Goal: Task Accomplishment & Management: Use online tool/utility

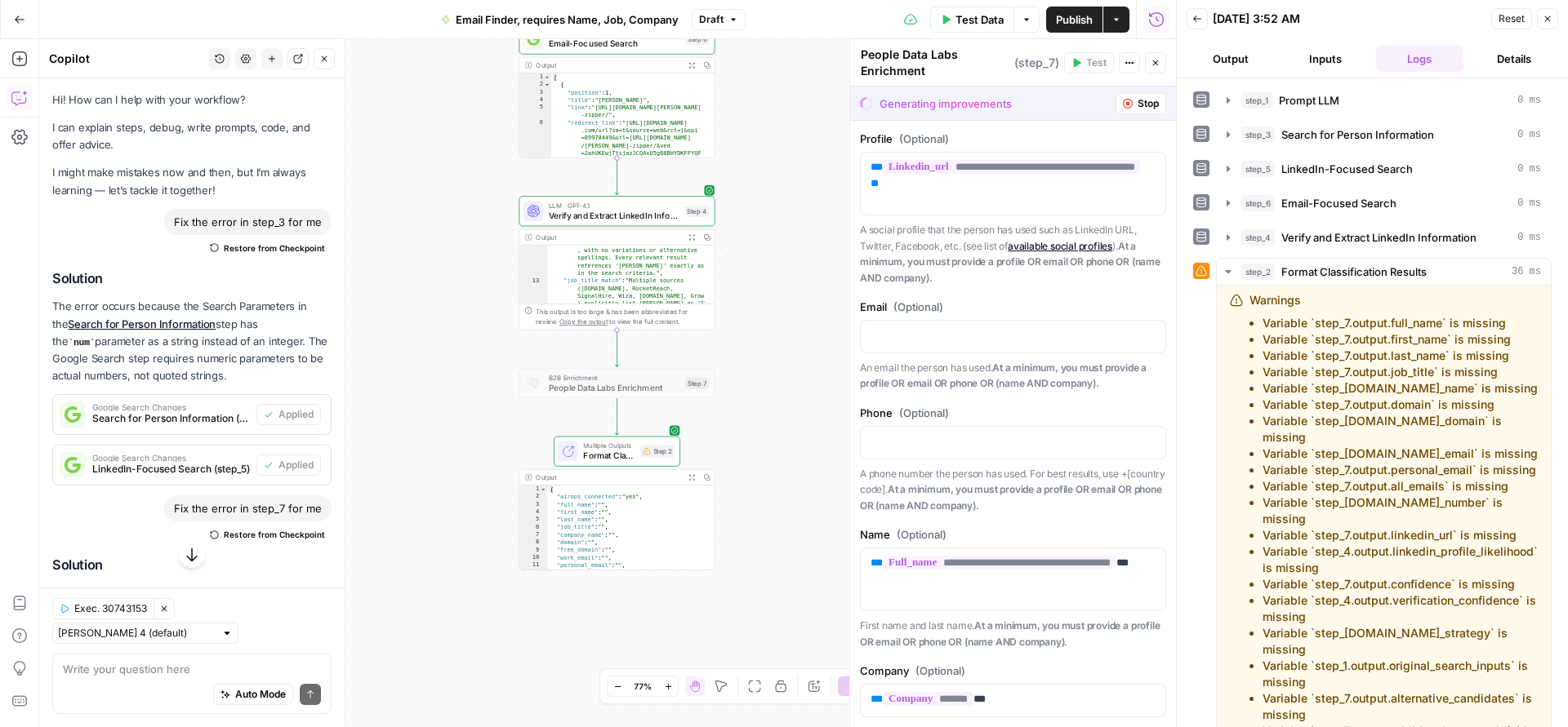
scroll to position [485, 0]
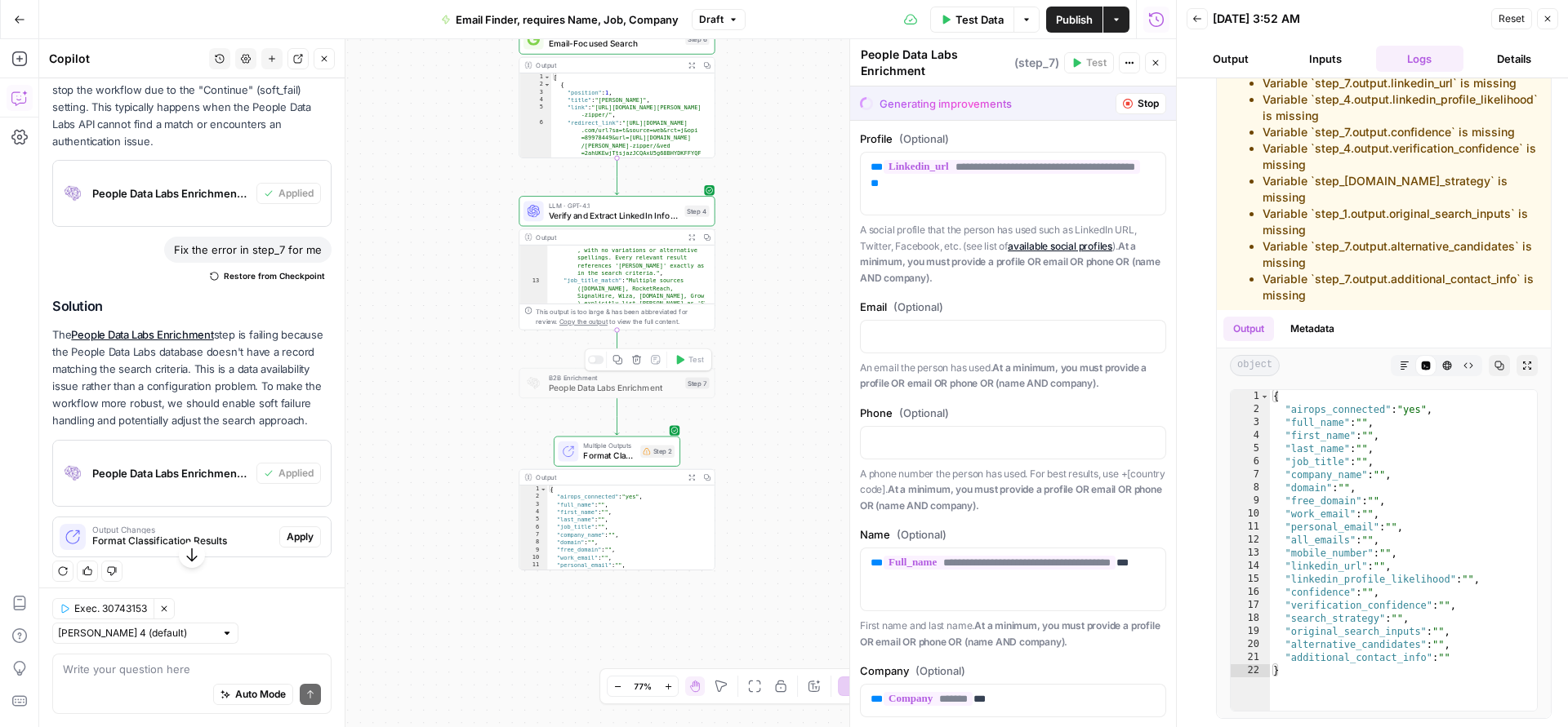
click at [661, 383] on span "People Data Labs Enrichment" at bounding box center [615, 387] width 132 height 12
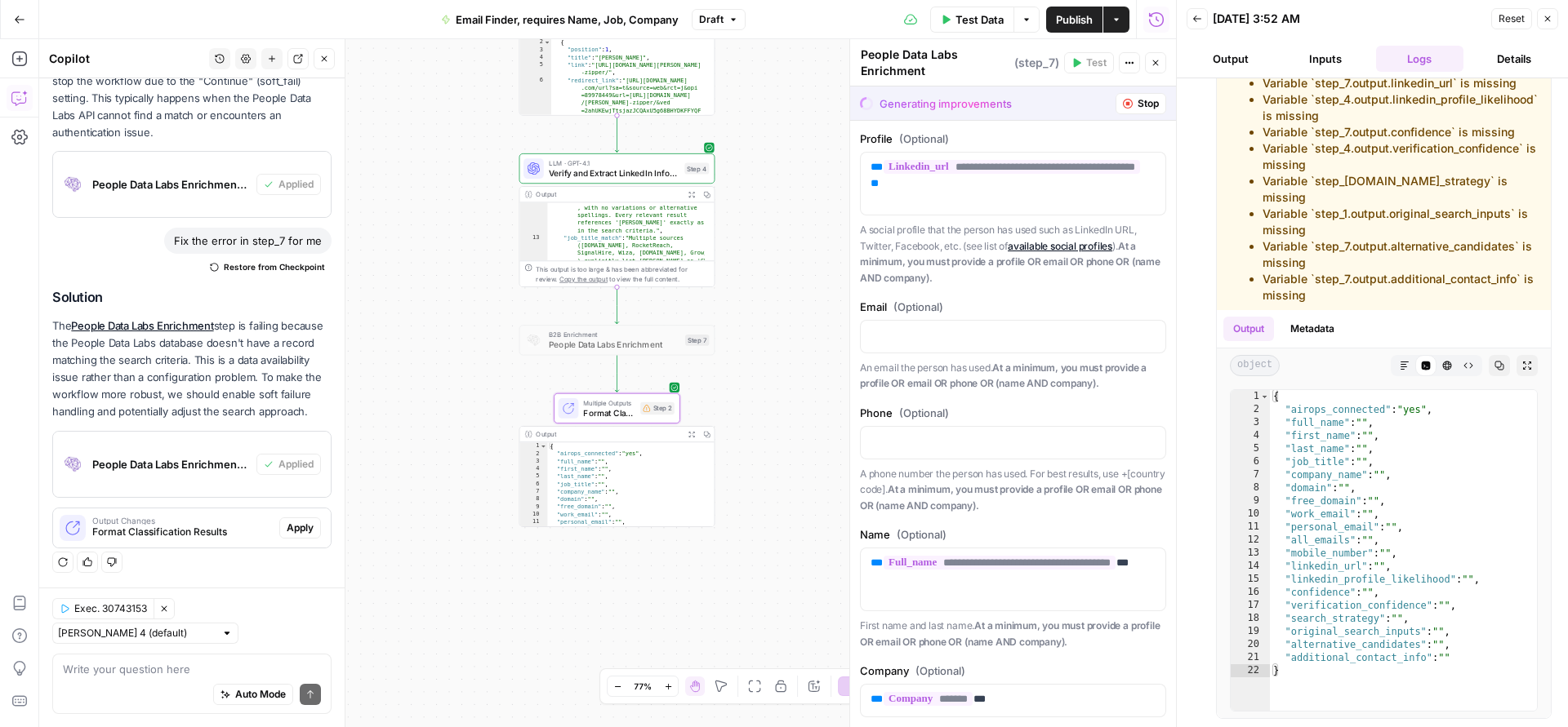
scroll to position [878, 0]
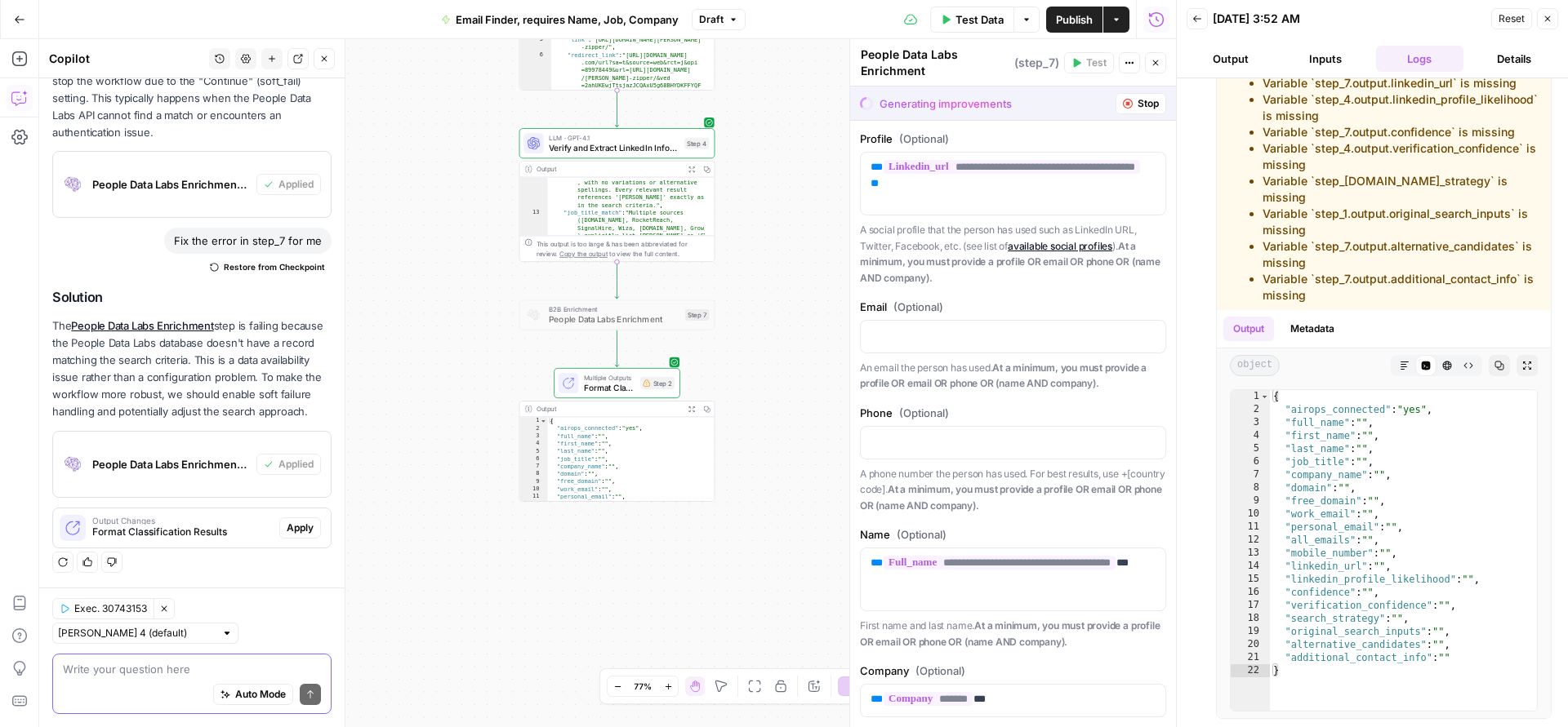
click at [197, 661] on textarea at bounding box center [192, 669] width 258 height 16
click at [660, 318] on span "People Data Labs Enrichment" at bounding box center [615, 319] width 132 height 12
click at [597, 297] on div "Copy step Delete step Add Note Test" at bounding box center [648, 291] width 127 height 23
click at [597, 288] on div at bounding box center [596, 292] width 16 height 9
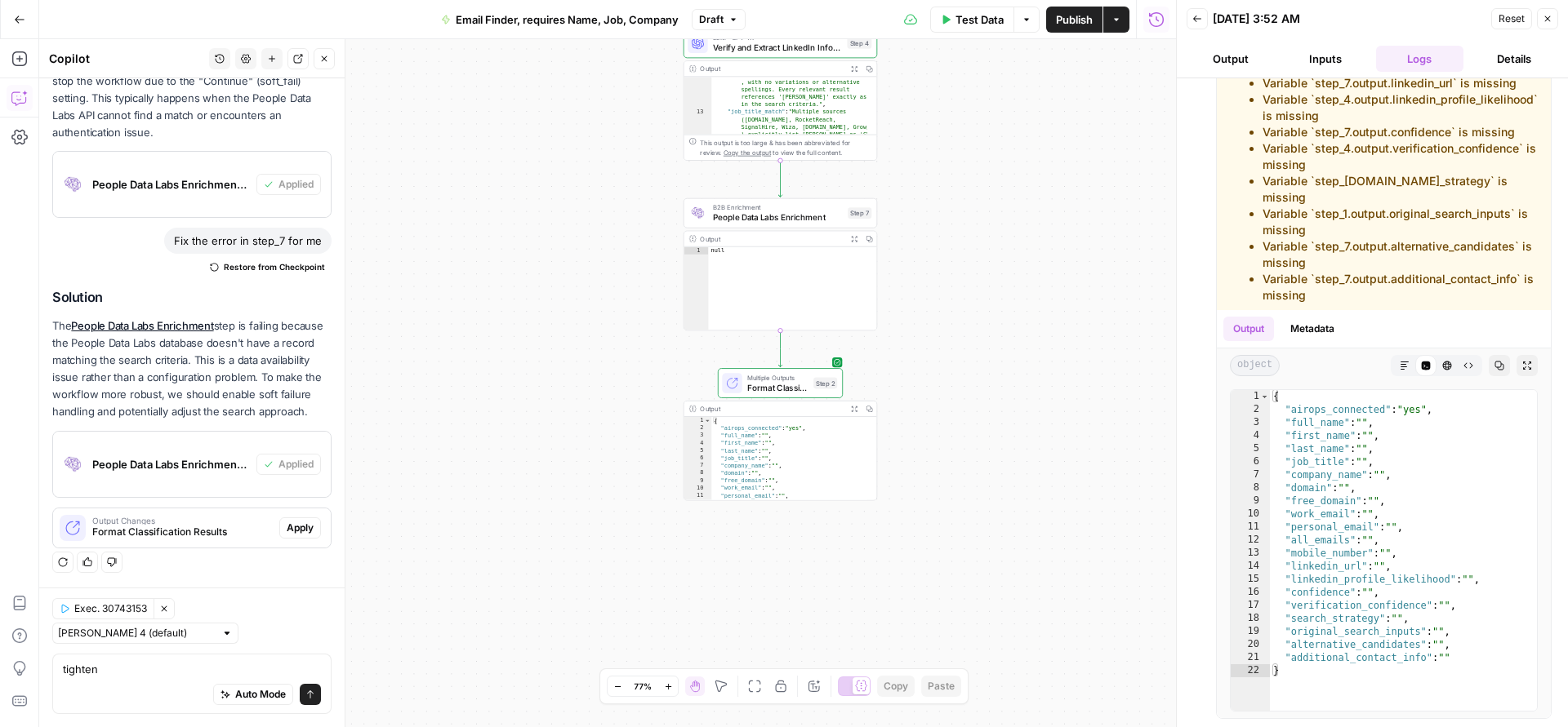
click at [148, 679] on div "Auto Mode Send" at bounding box center [192, 695] width 258 height 35
type textarea "tighten the bolts and optimize this"
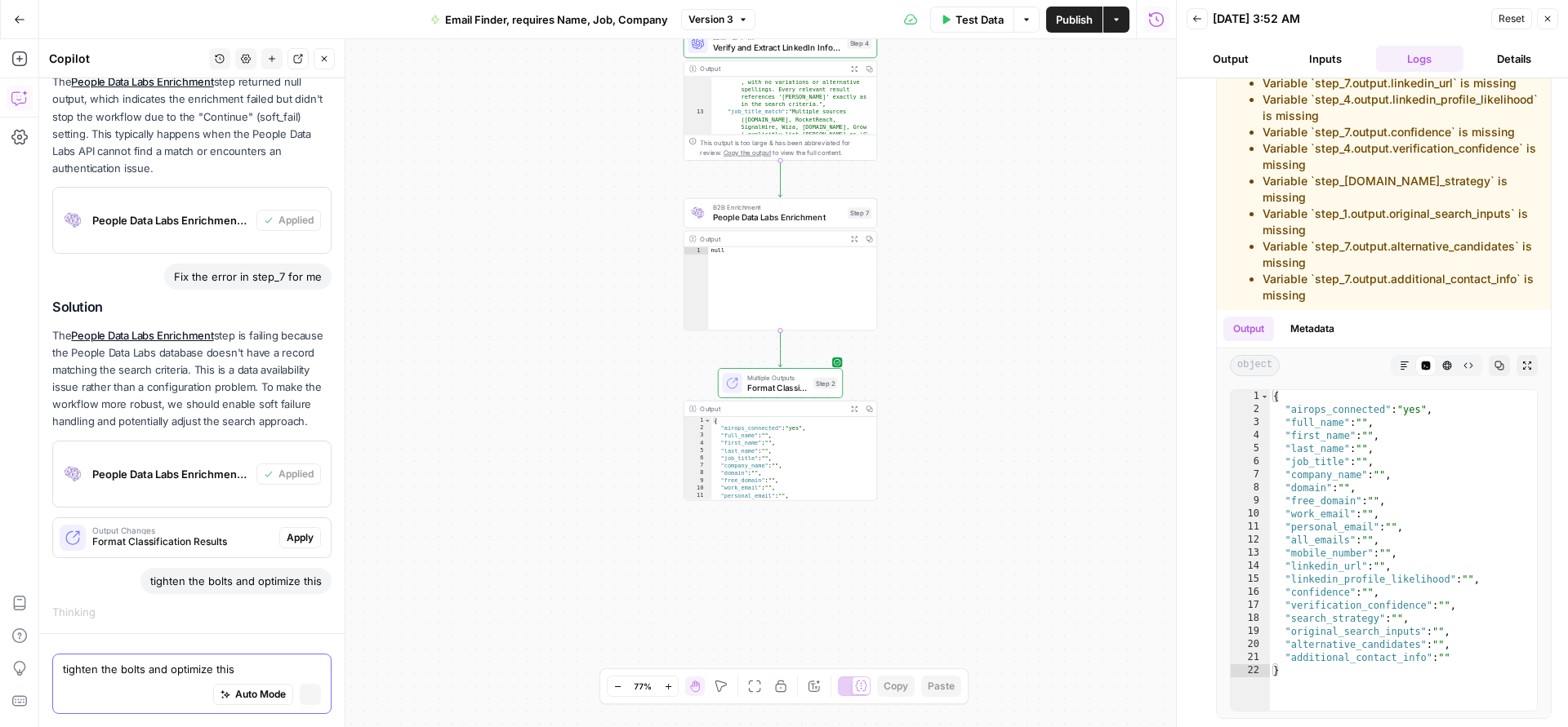
scroll to position [764, 0]
click at [294, 532] on span "Apply" at bounding box center [300, 537] width 27 height 15
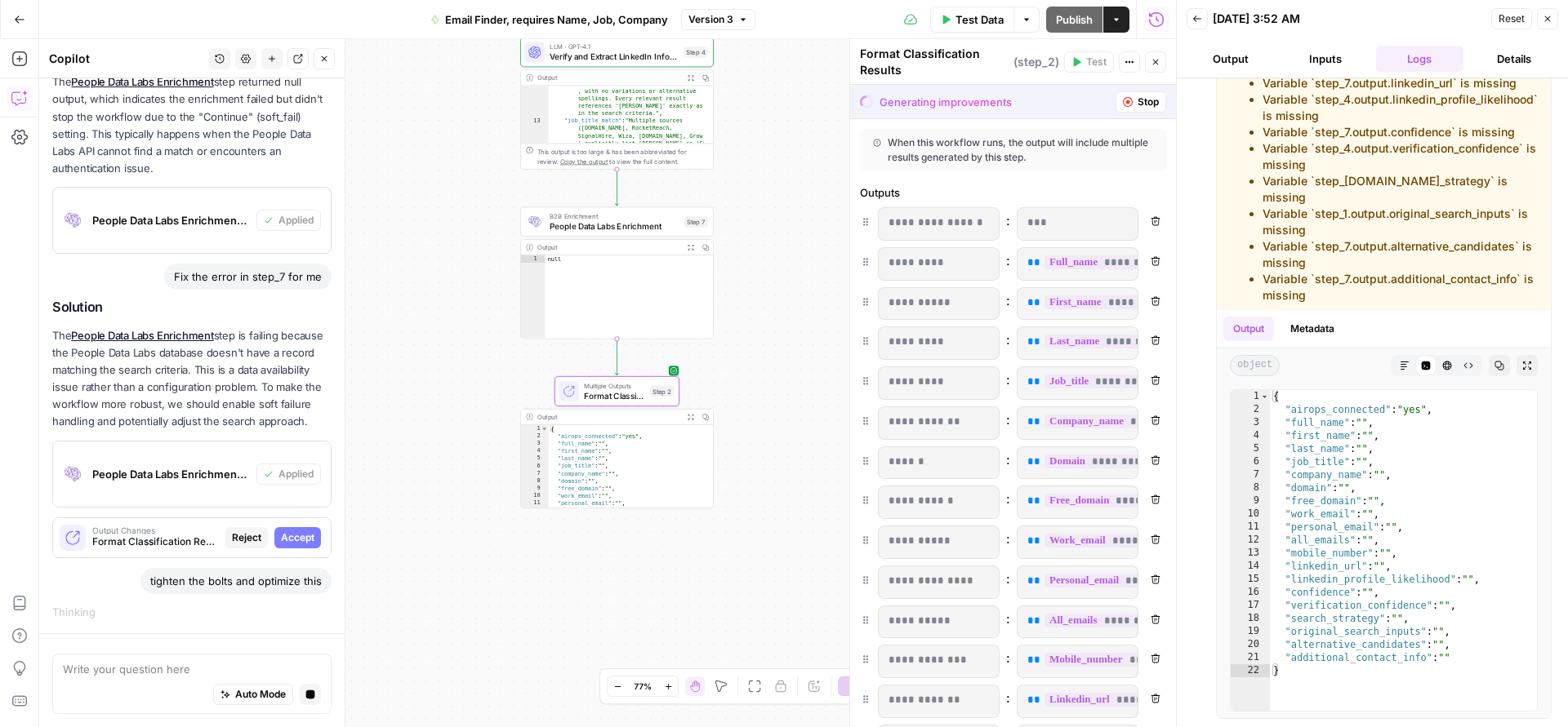
click at [287, 539] on span "Accept" at bounding box center [297, 537] width 34 height 15
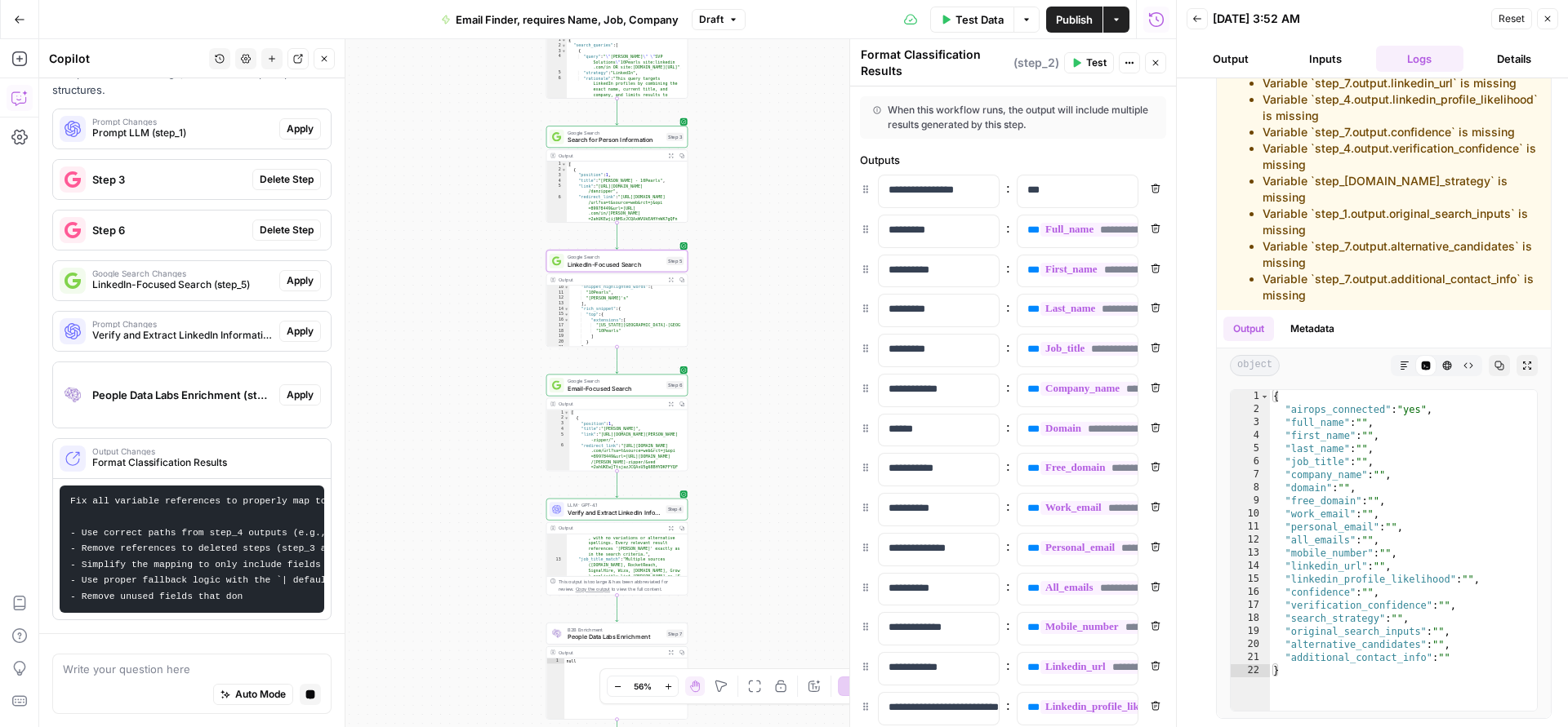
scroll to position [1427, 0]
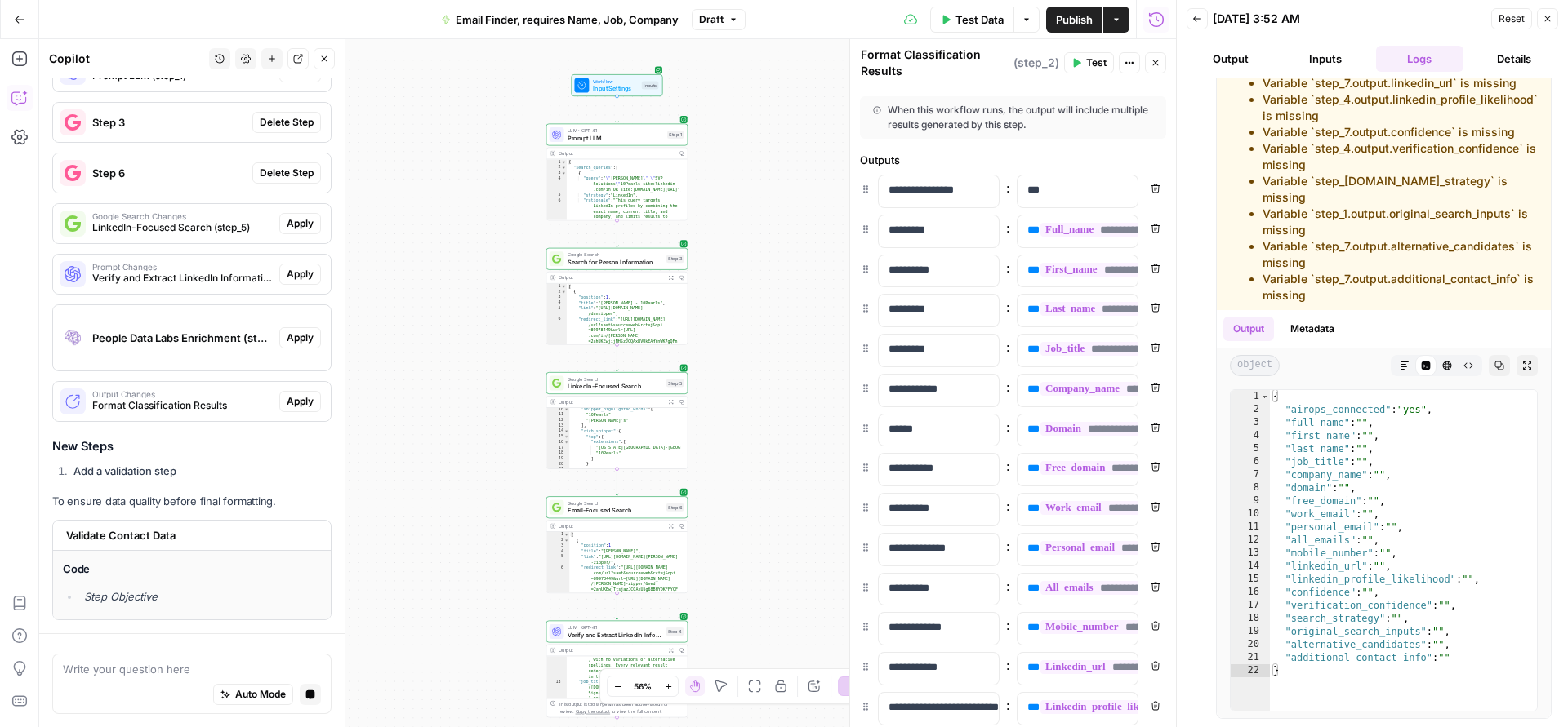
click at [1556, 16] on button "Close" at bounding box center [1547, 18] width 22 height 22
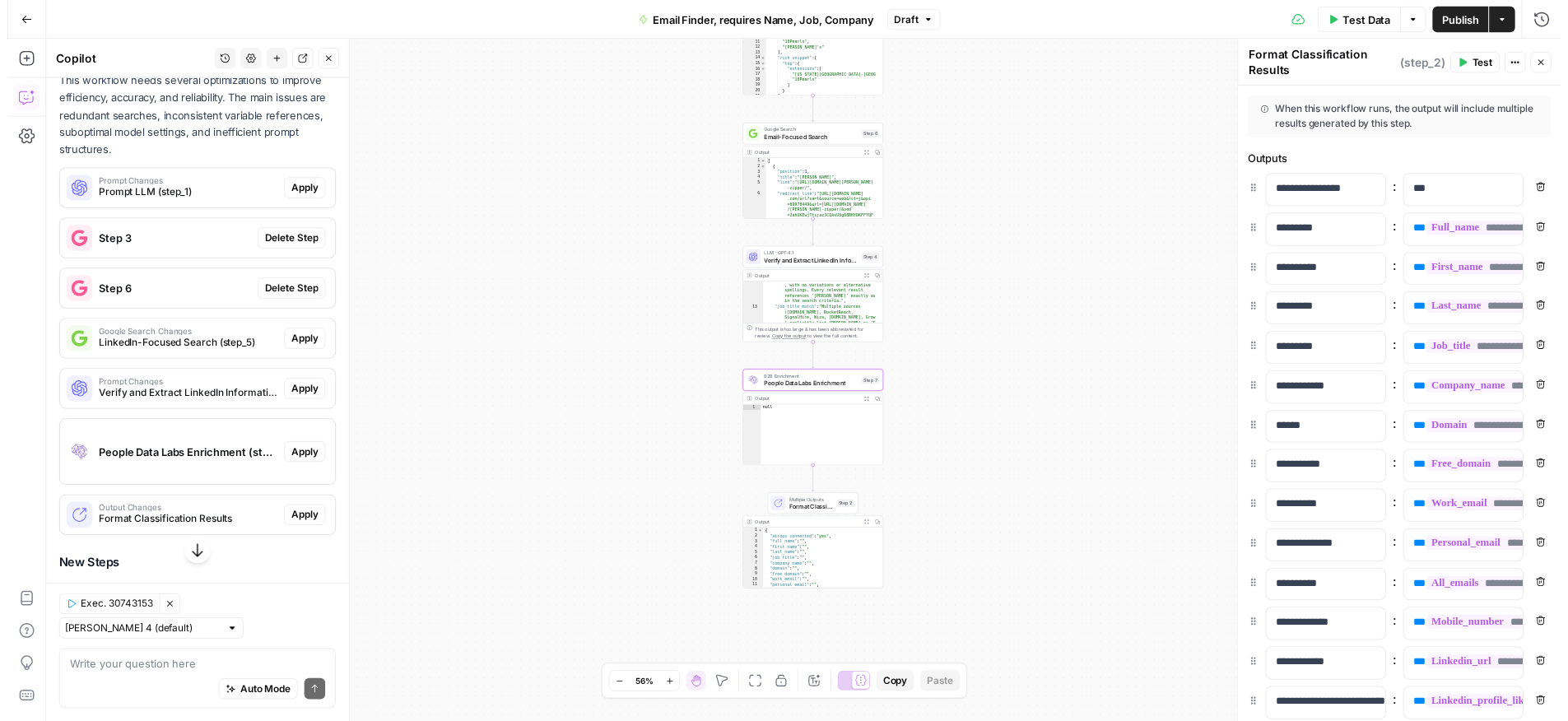
scroll to position [1363, 0]
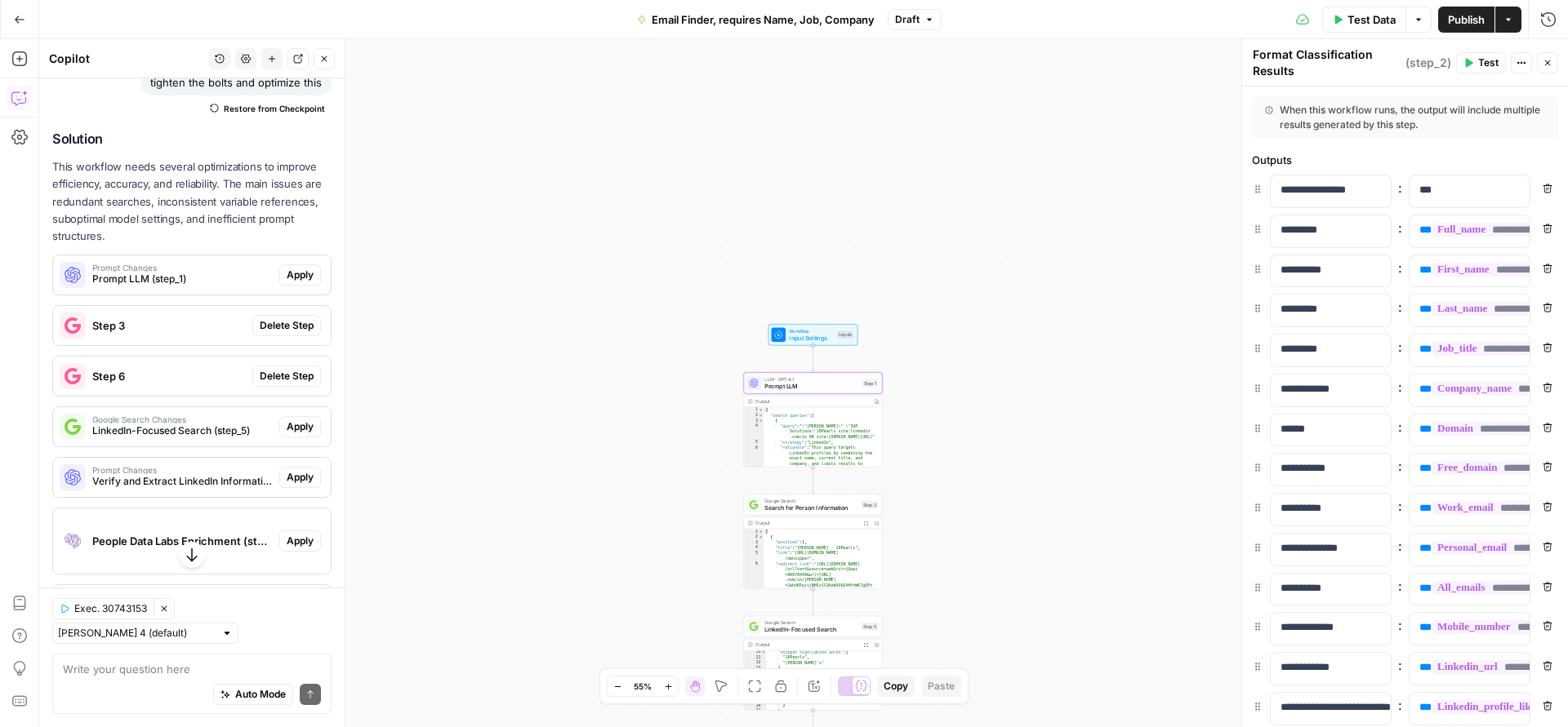
click at [287, 282] on span "Apply" at bounding box center [300, 274] width 27 height 15
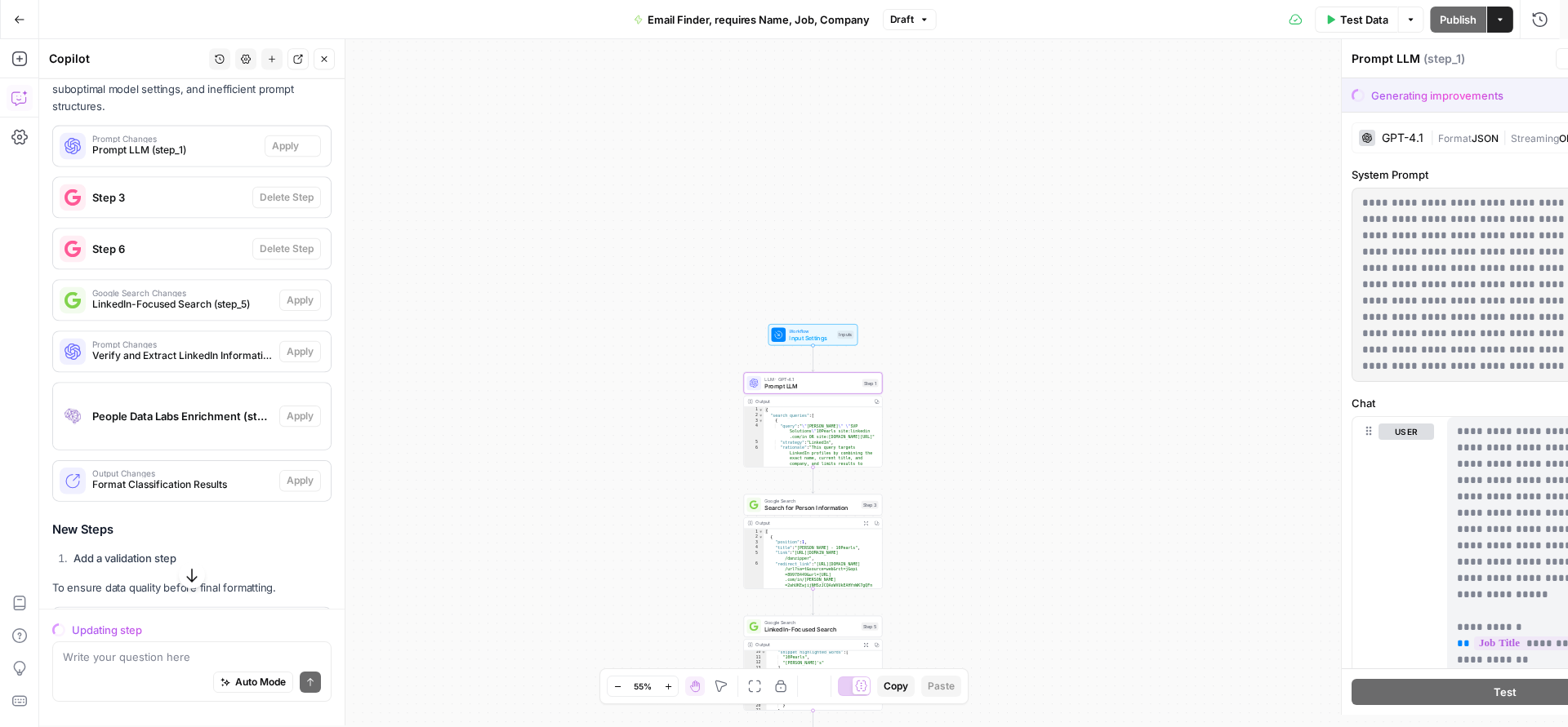
scroll to position [1247, 0]
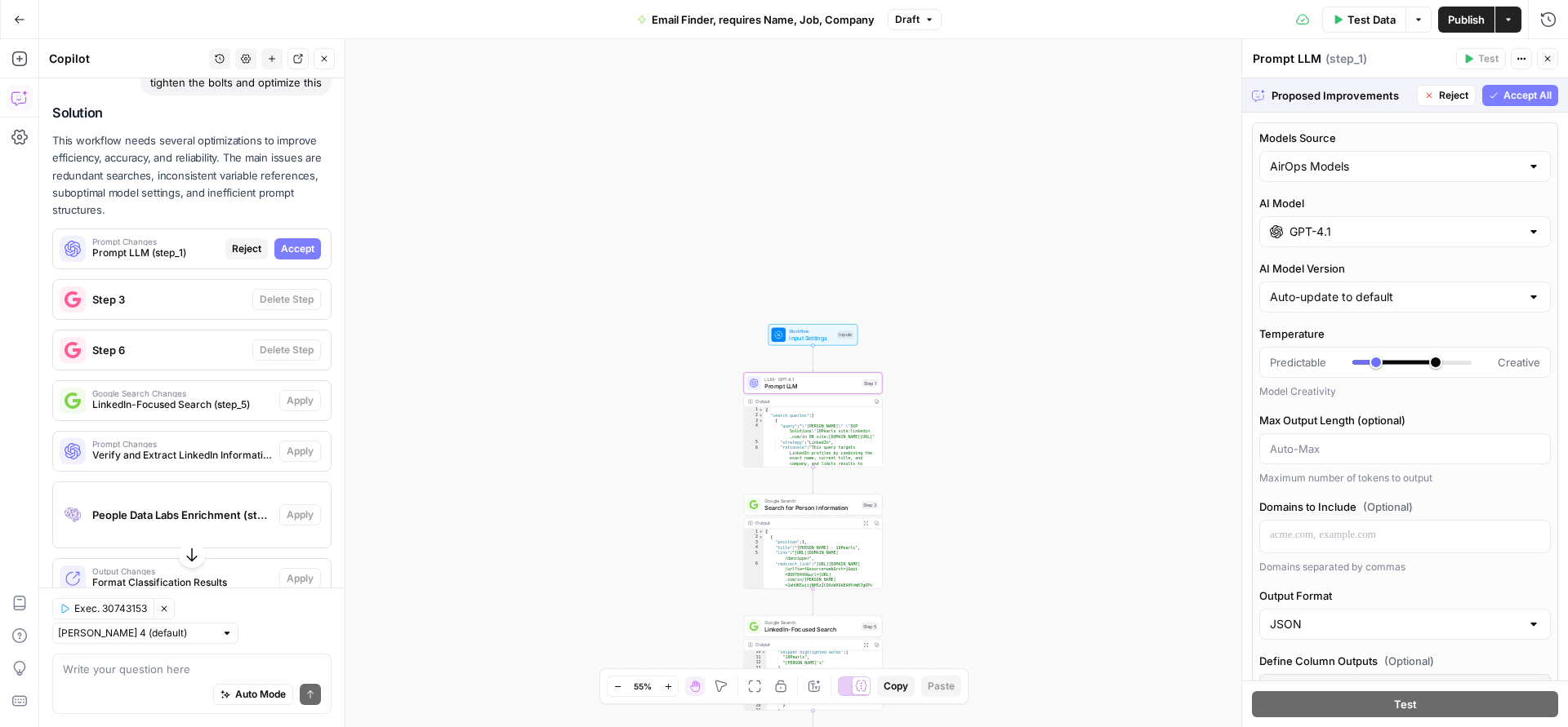
click at [285, 256] on span "Accept" at bounding box center [297, 248] width 34 height 15
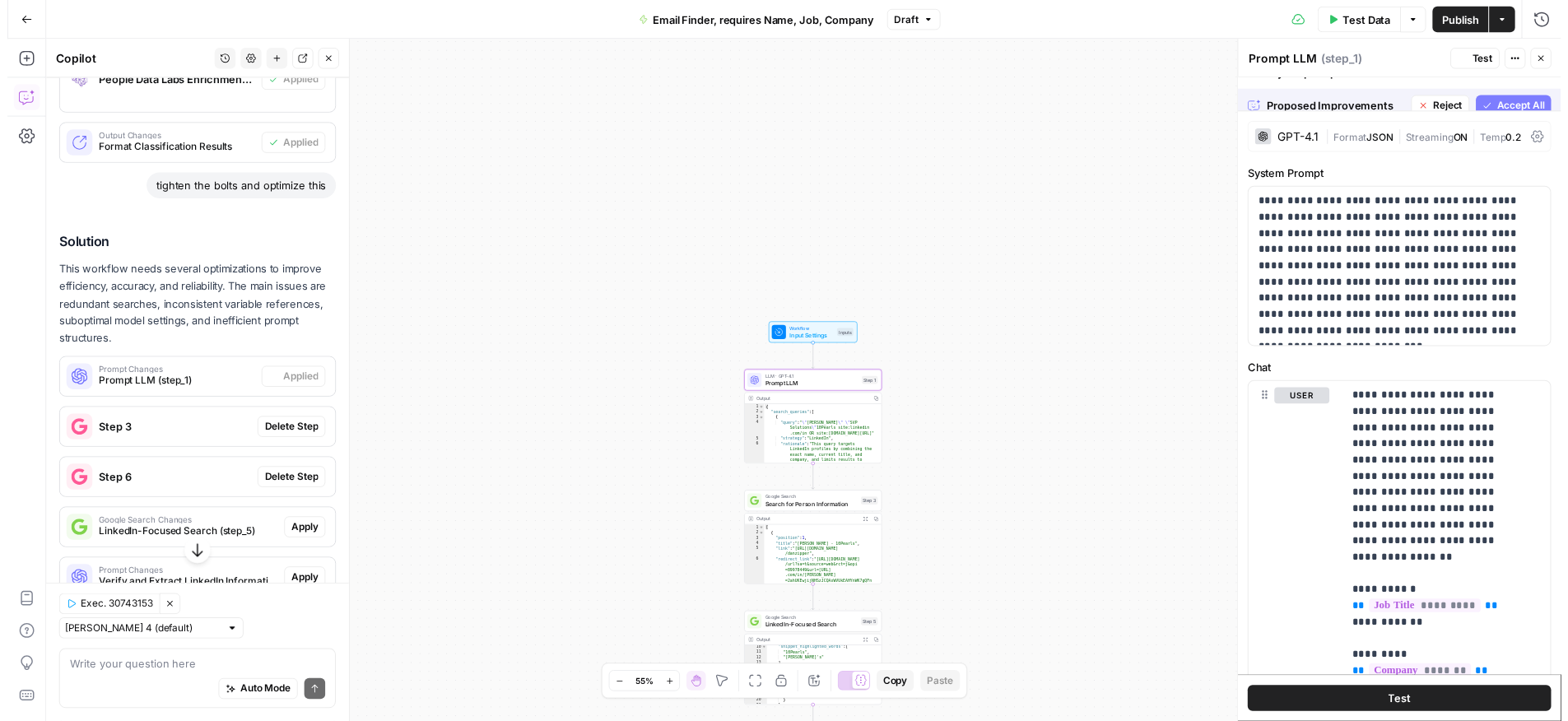
scroll to position [1363, 0]
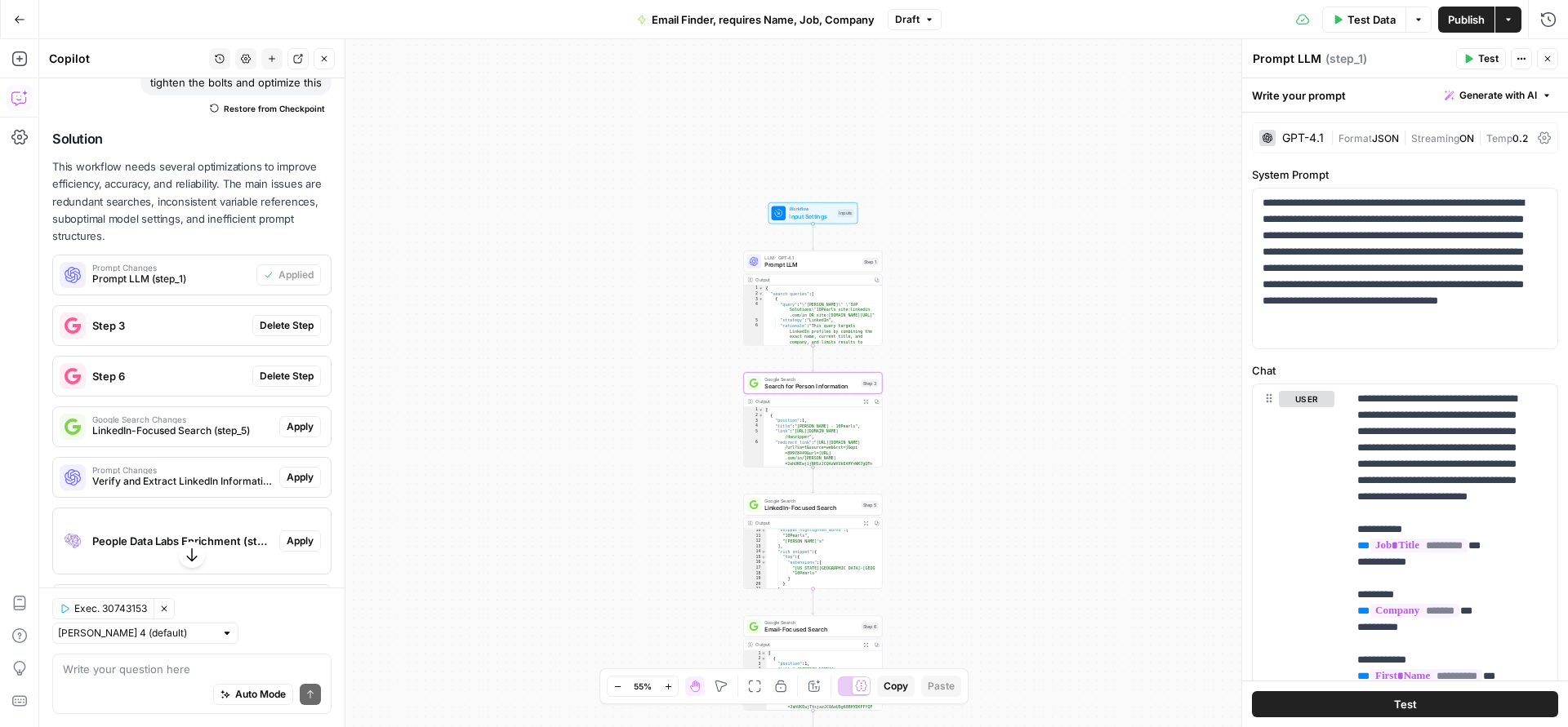
click at [276, 333] on span "Delete Step" at bounding box center [287, 325] width 54 height 15
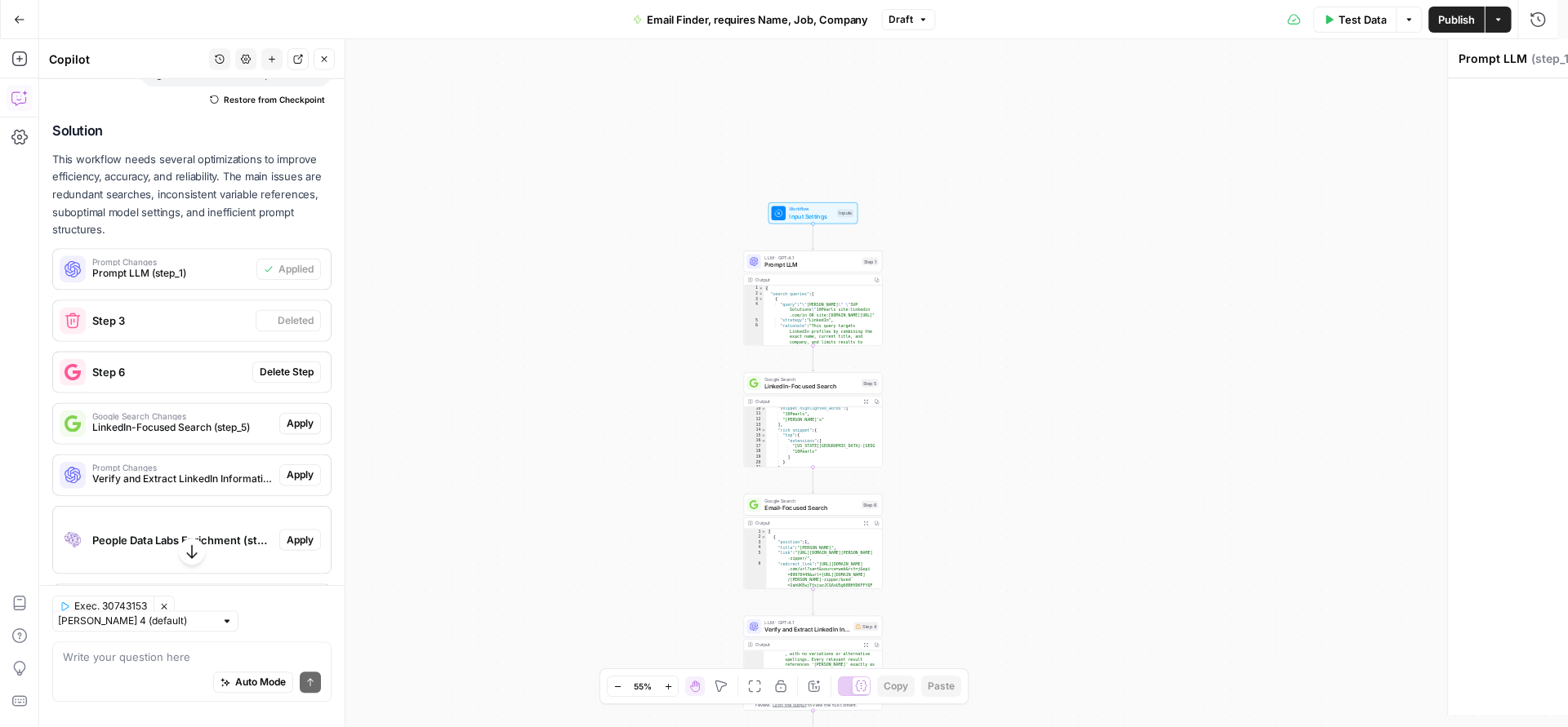
scroll to position [1342, 0]
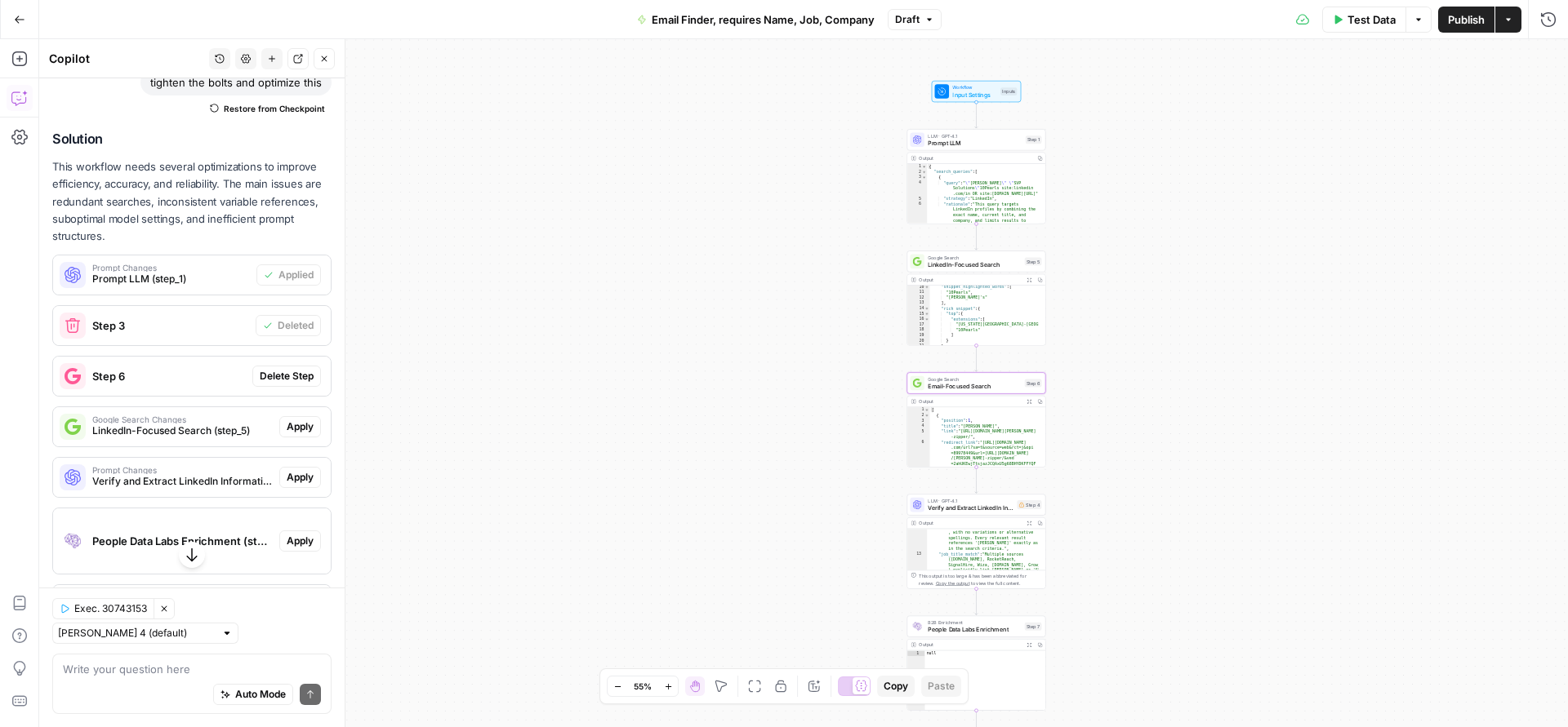
click at [279, 383] on span "Delete Step" at bounding box center [287, 376] width 54 height 15
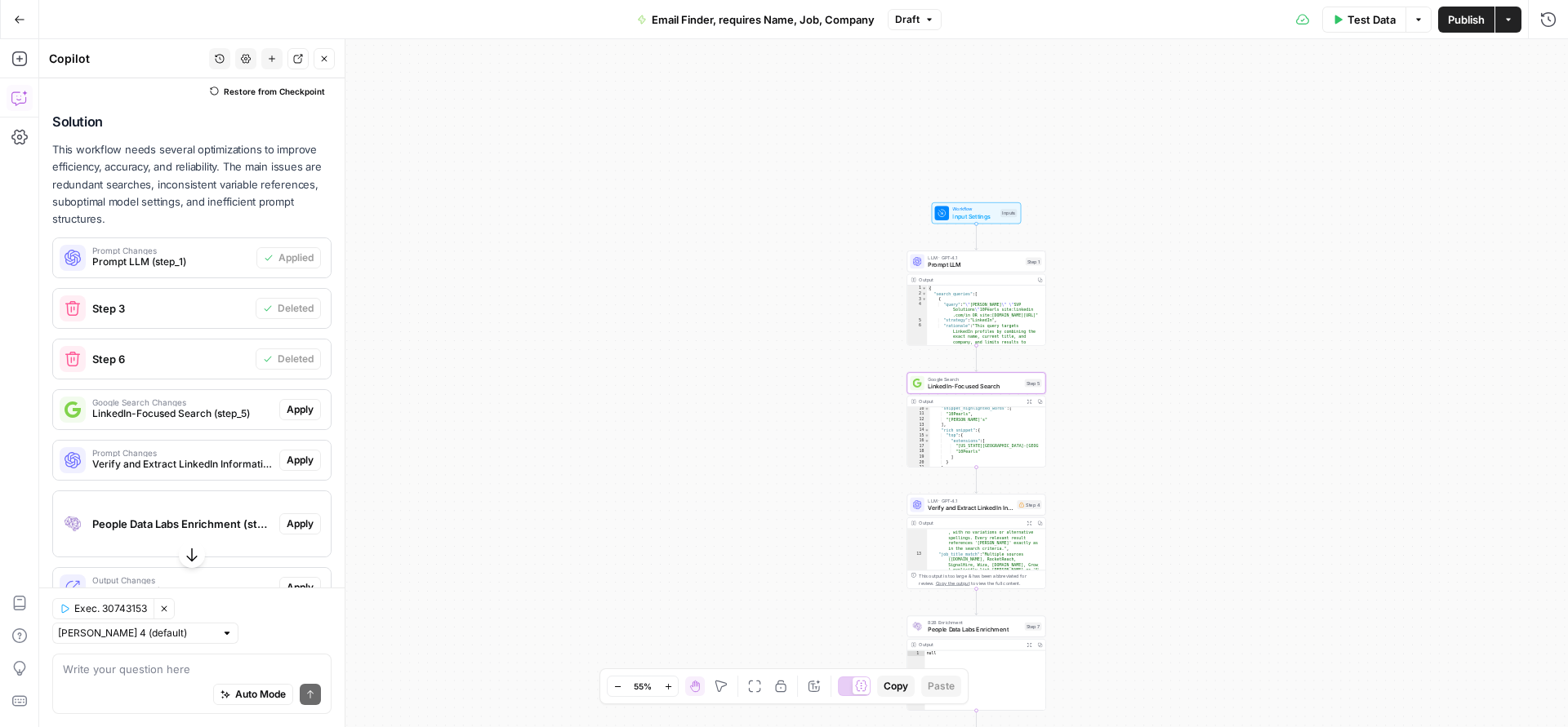
click at [292, 417] on span "Apply" at bounding box center [300, 409] width 27 height 15
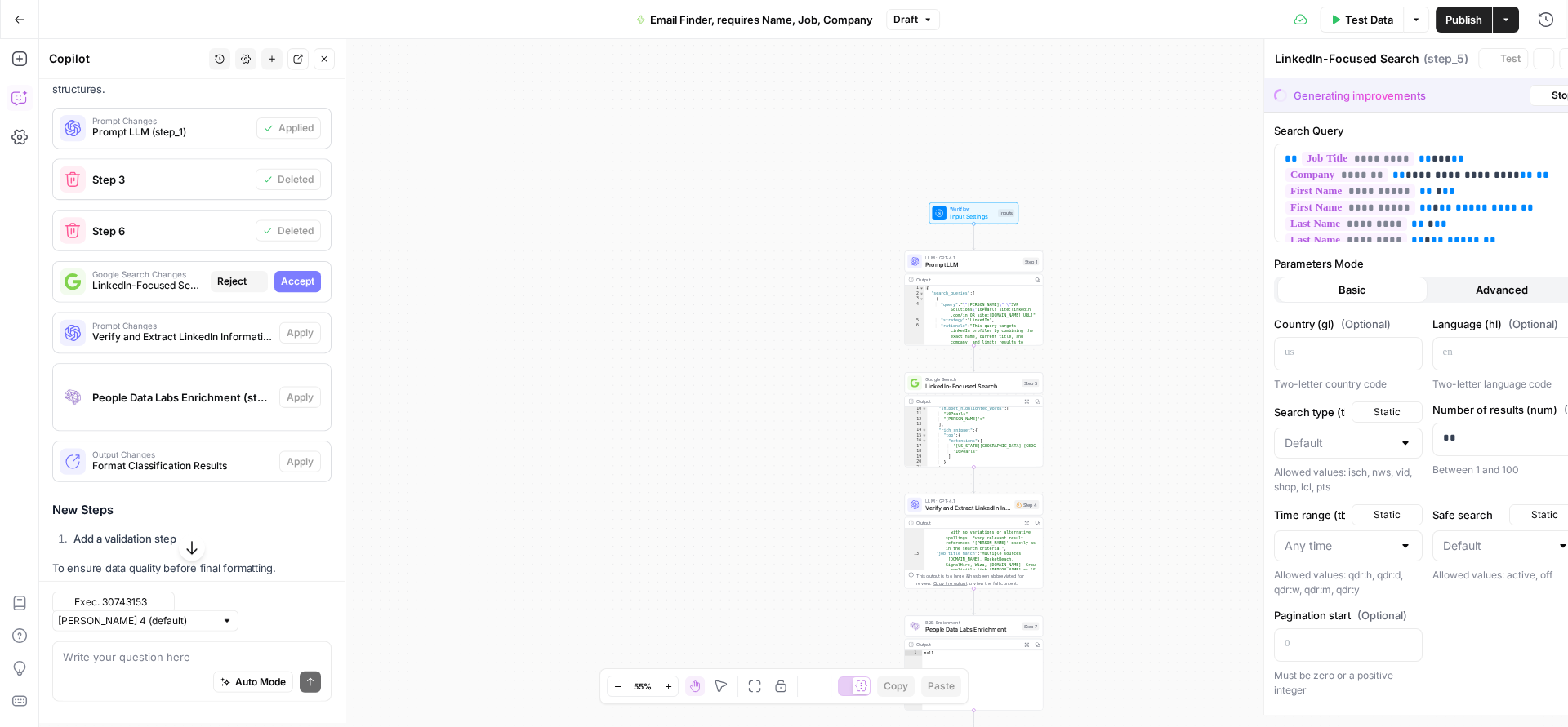
scroll to position [1255, 0]
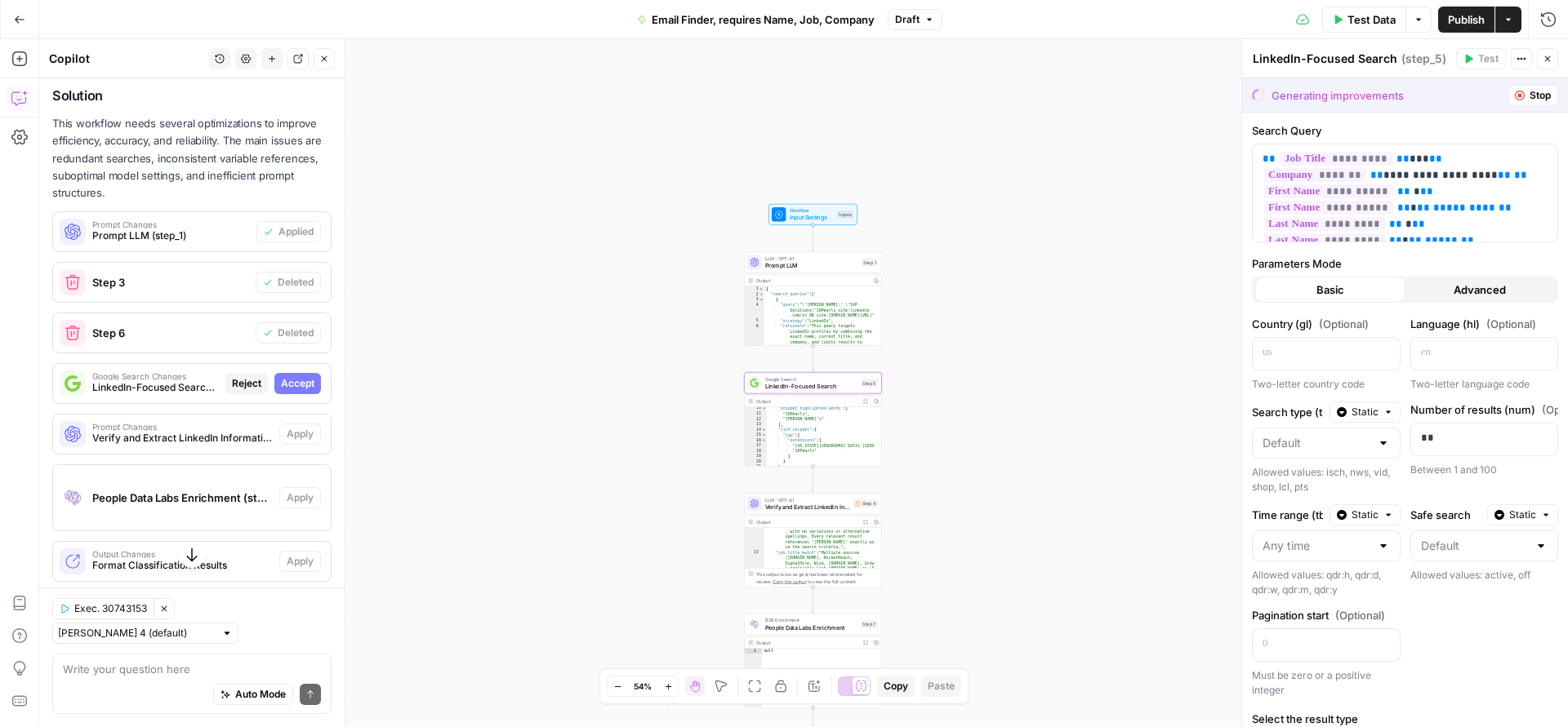
click at [290, 391] on span "Accept" at bounding box center [297, 383] width 34 height 15
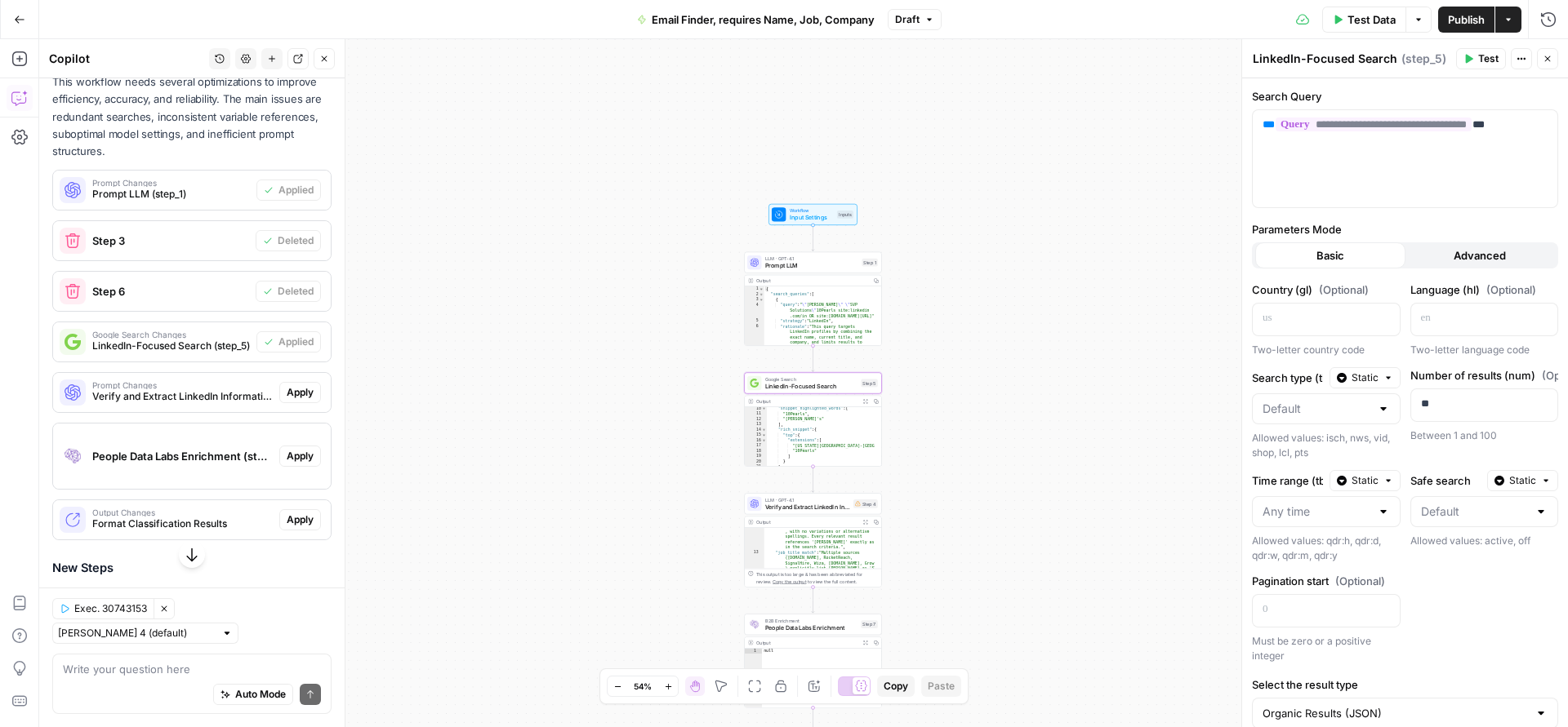
scroll to position [1437, 0]
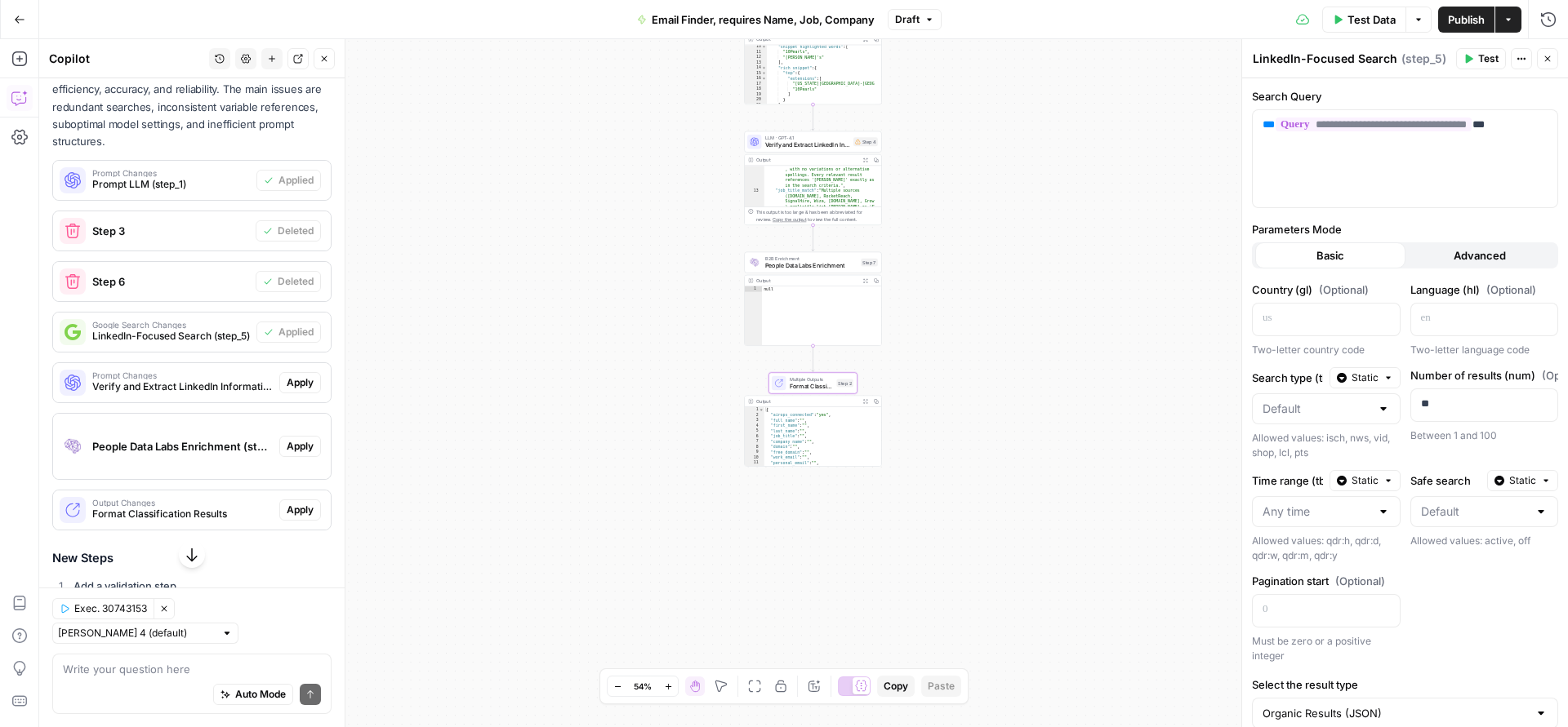
click at [287, 518] on span "Apply" at bounding box center [300, 510] width 27 height 15
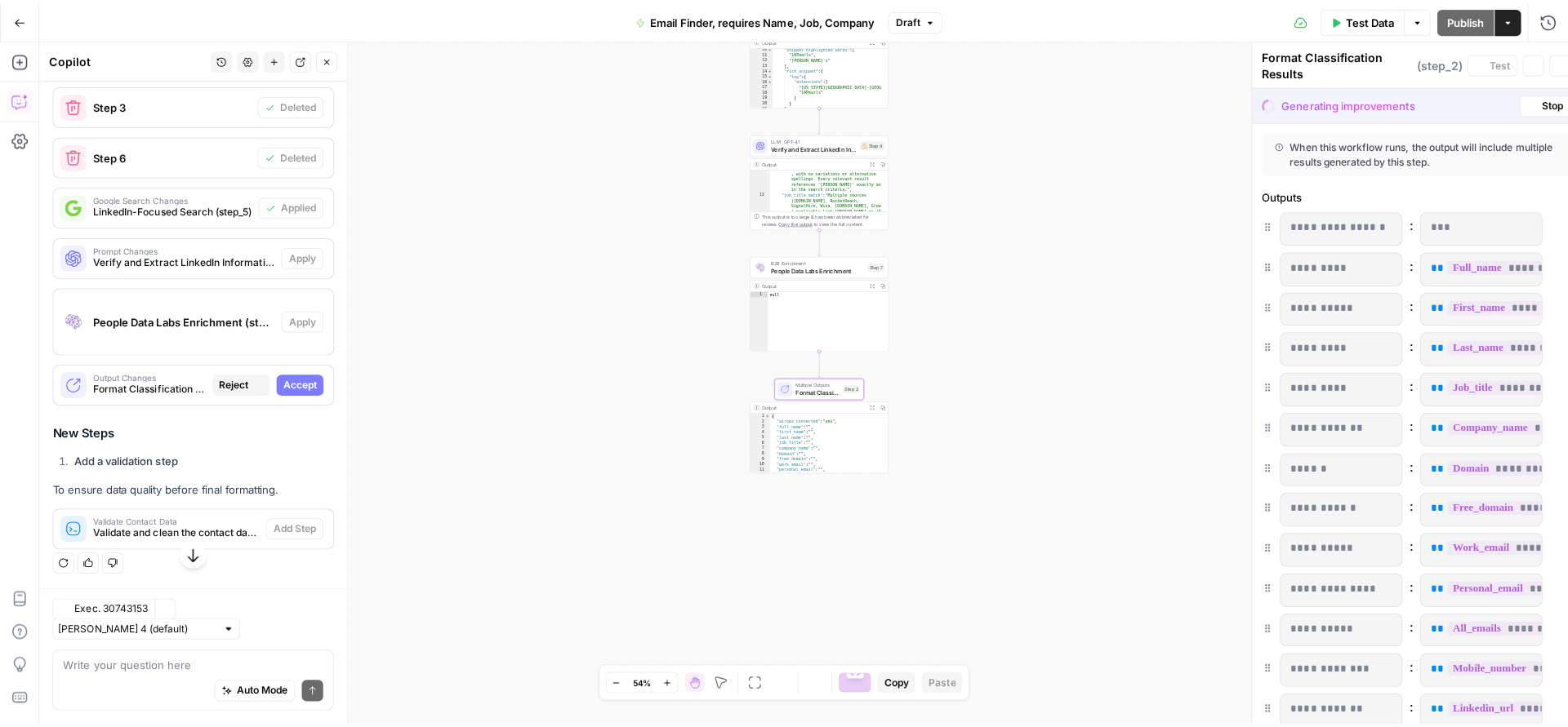
scroll to position [1306, 0]
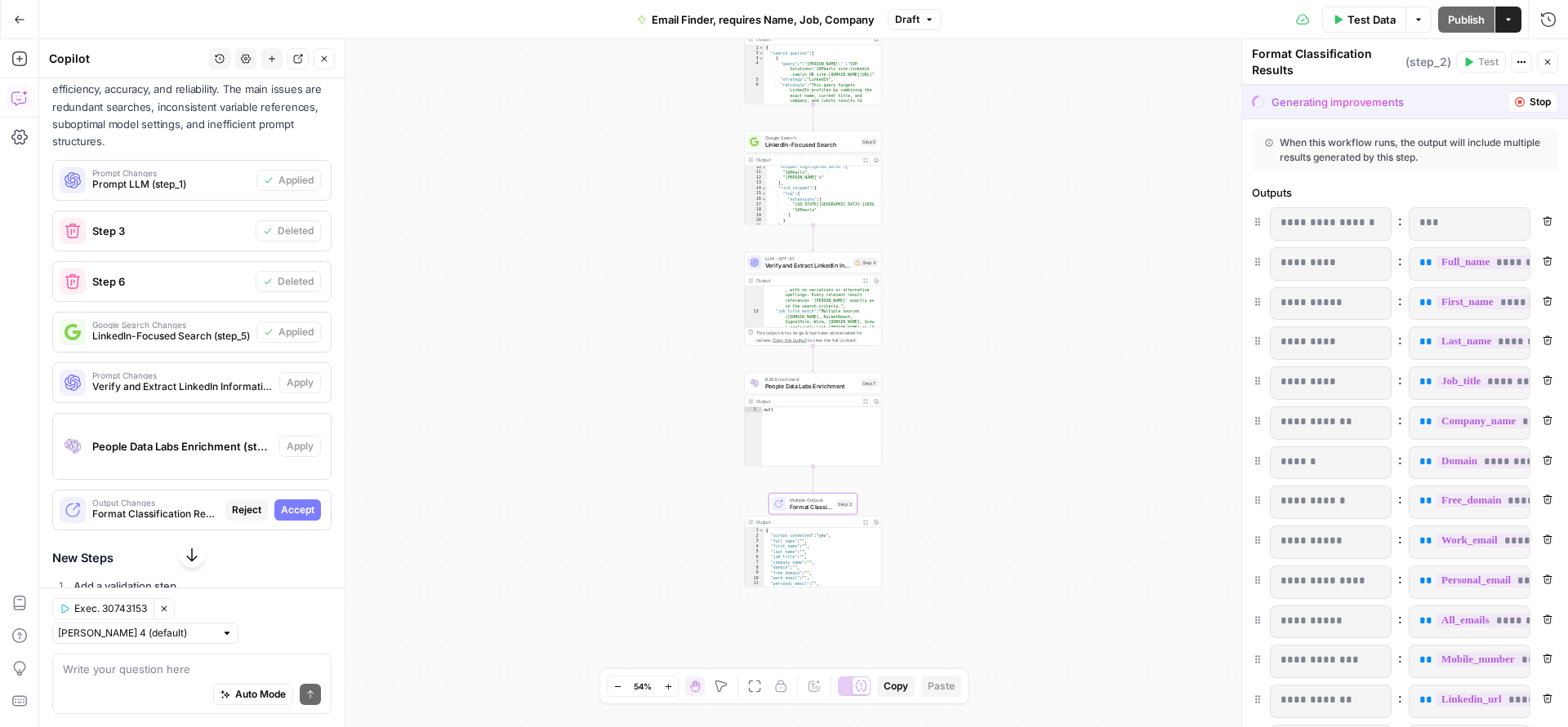
click at [287, 518] on span "Accept" at bounding box center [297, 510] width 34 height 15
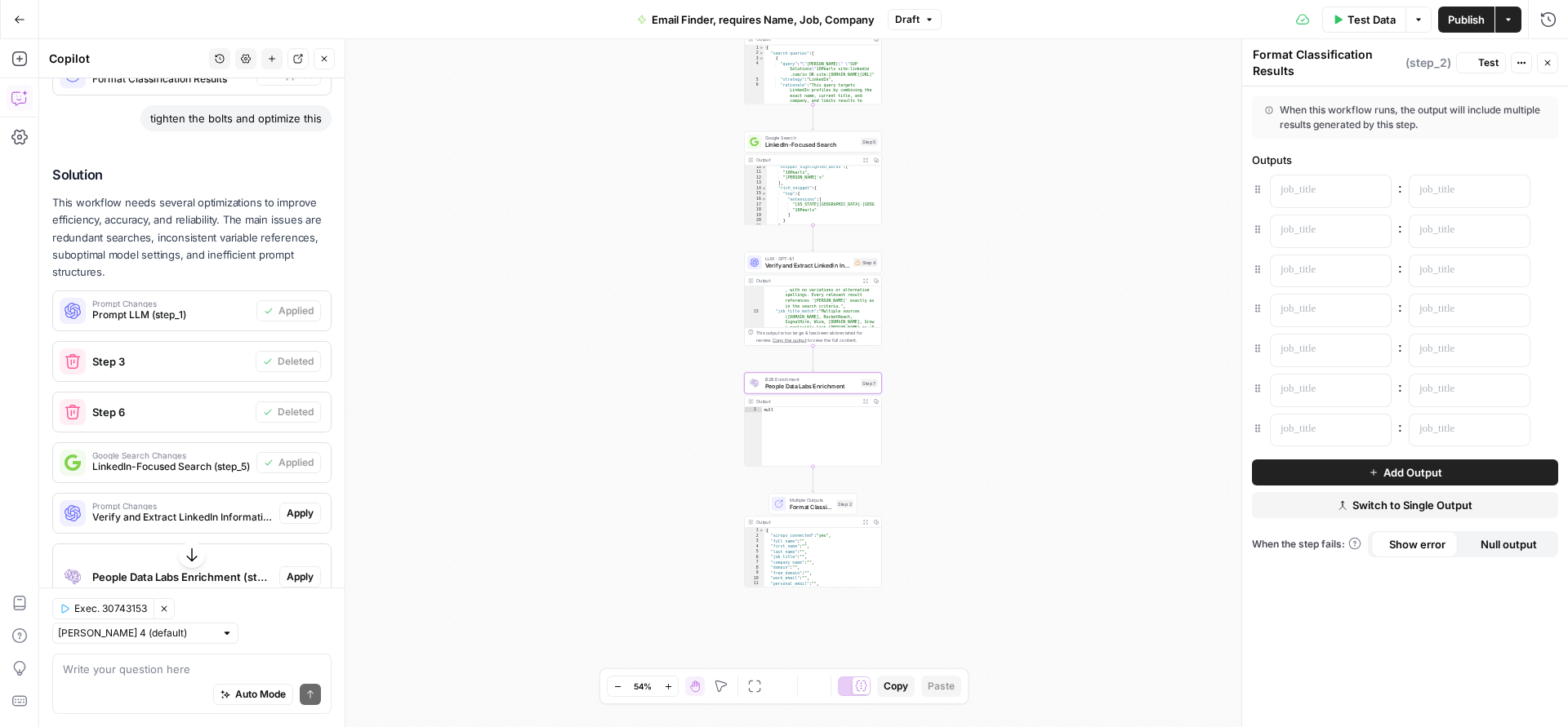
scroll to position [1437, 0]
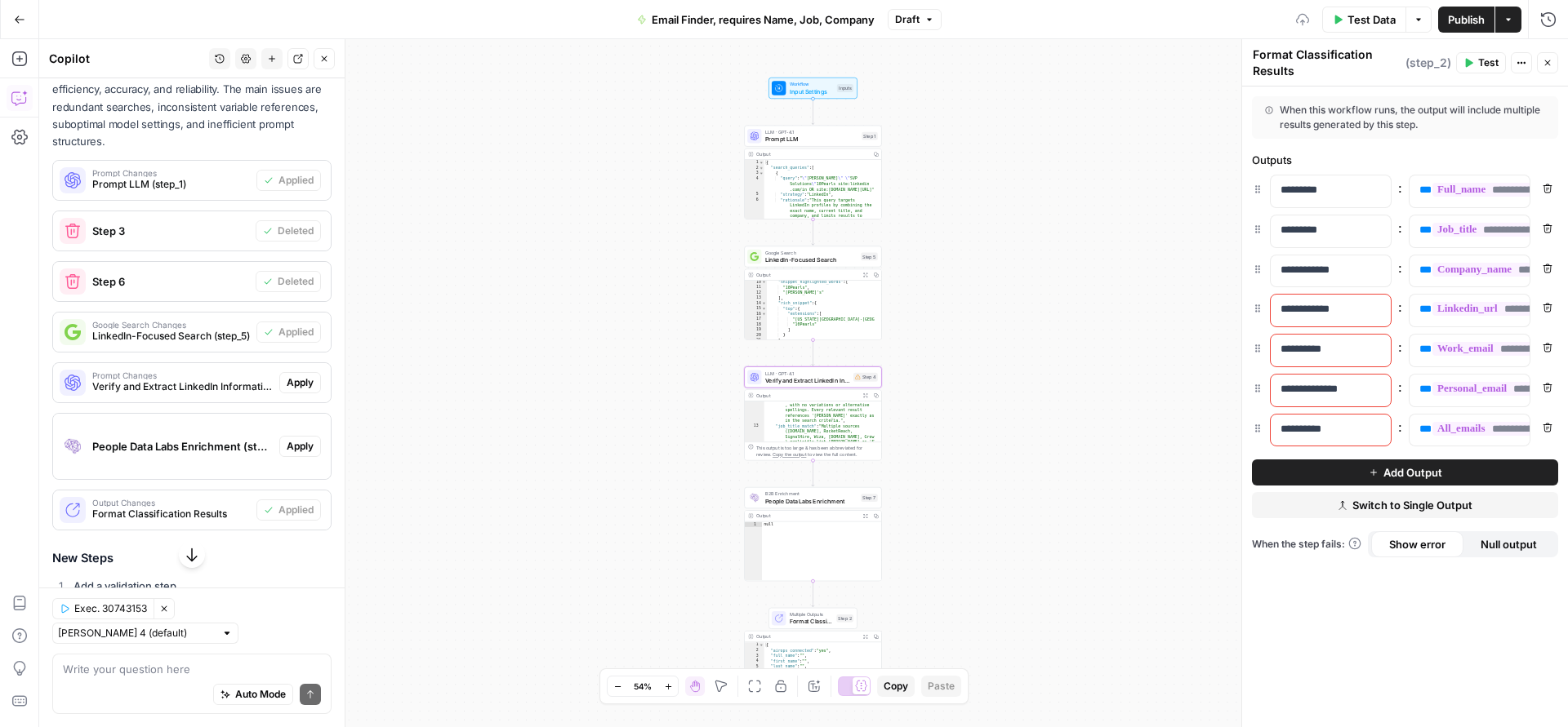
click at [290, 390] on span "Apply" at bounding box center [300, 383] width 27 height 15
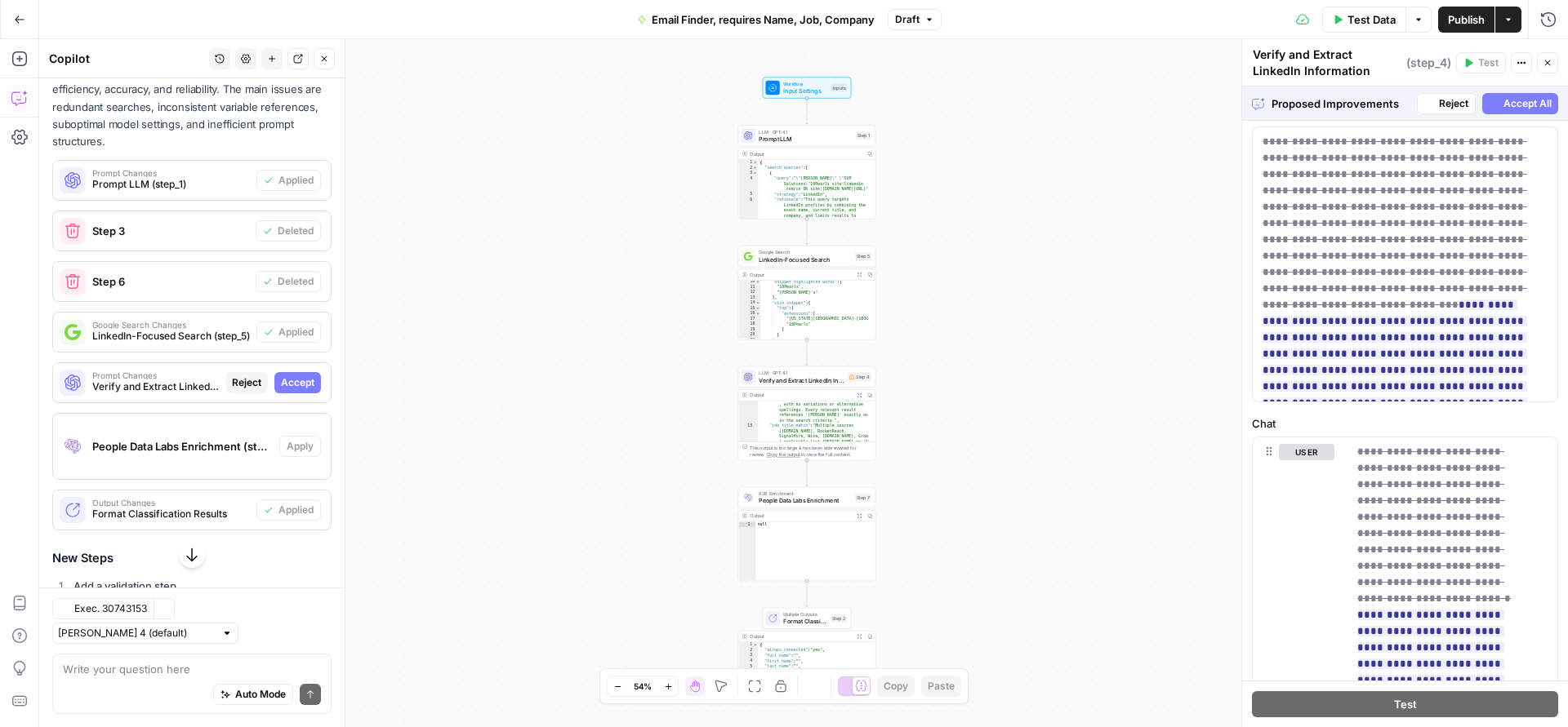
scroll to position [0, 0]
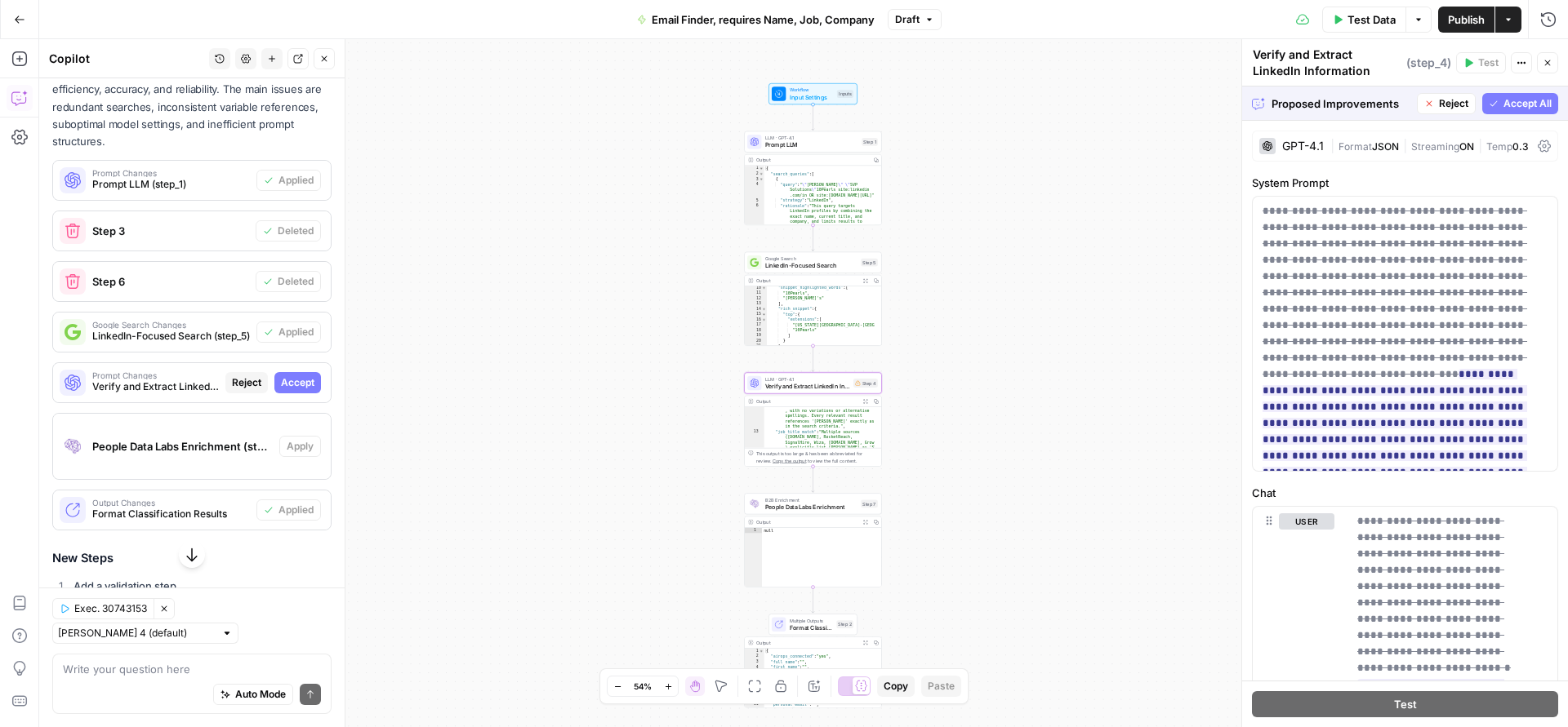
click at [291, 390] on span "Accept" at bounding box center [297, 383] width 34 height 15
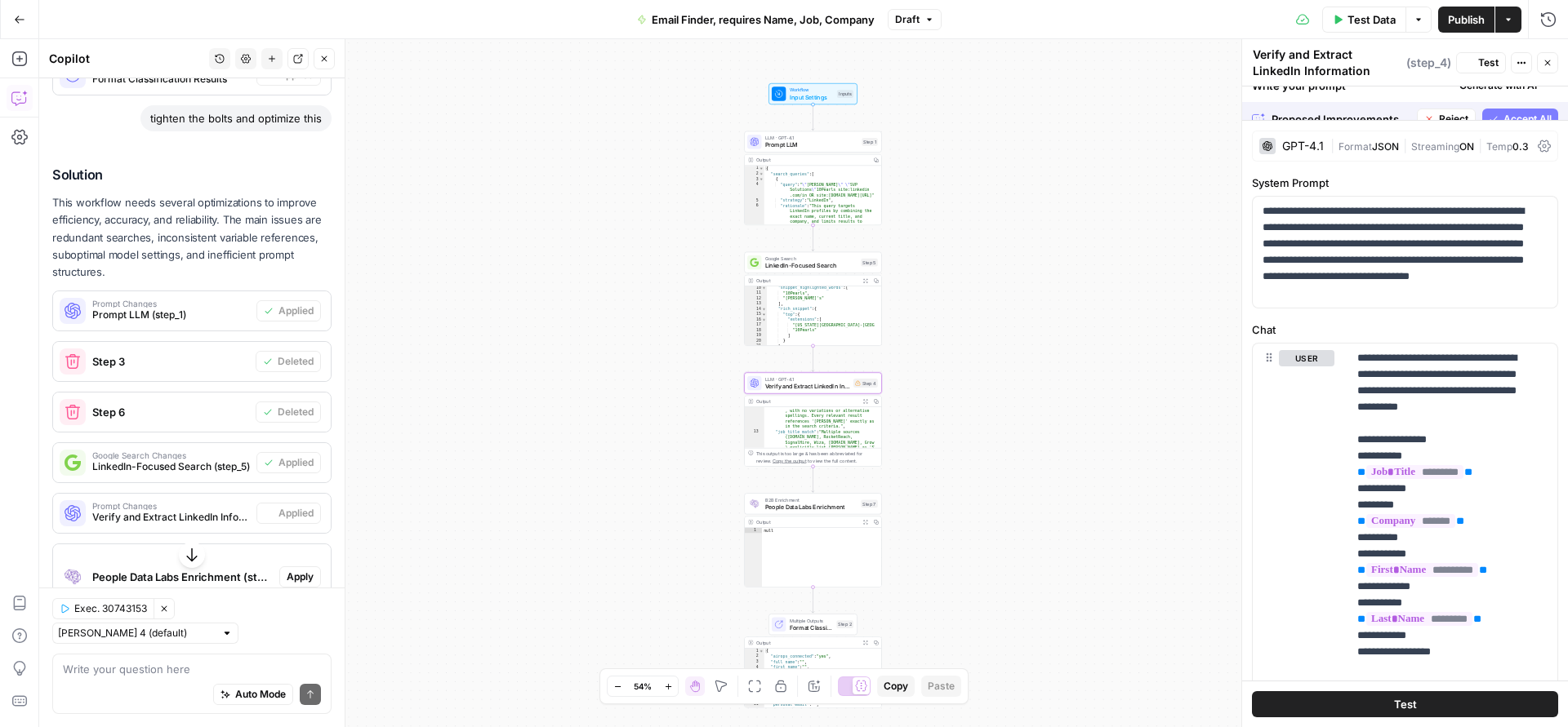
scroll to position [1437, 0]
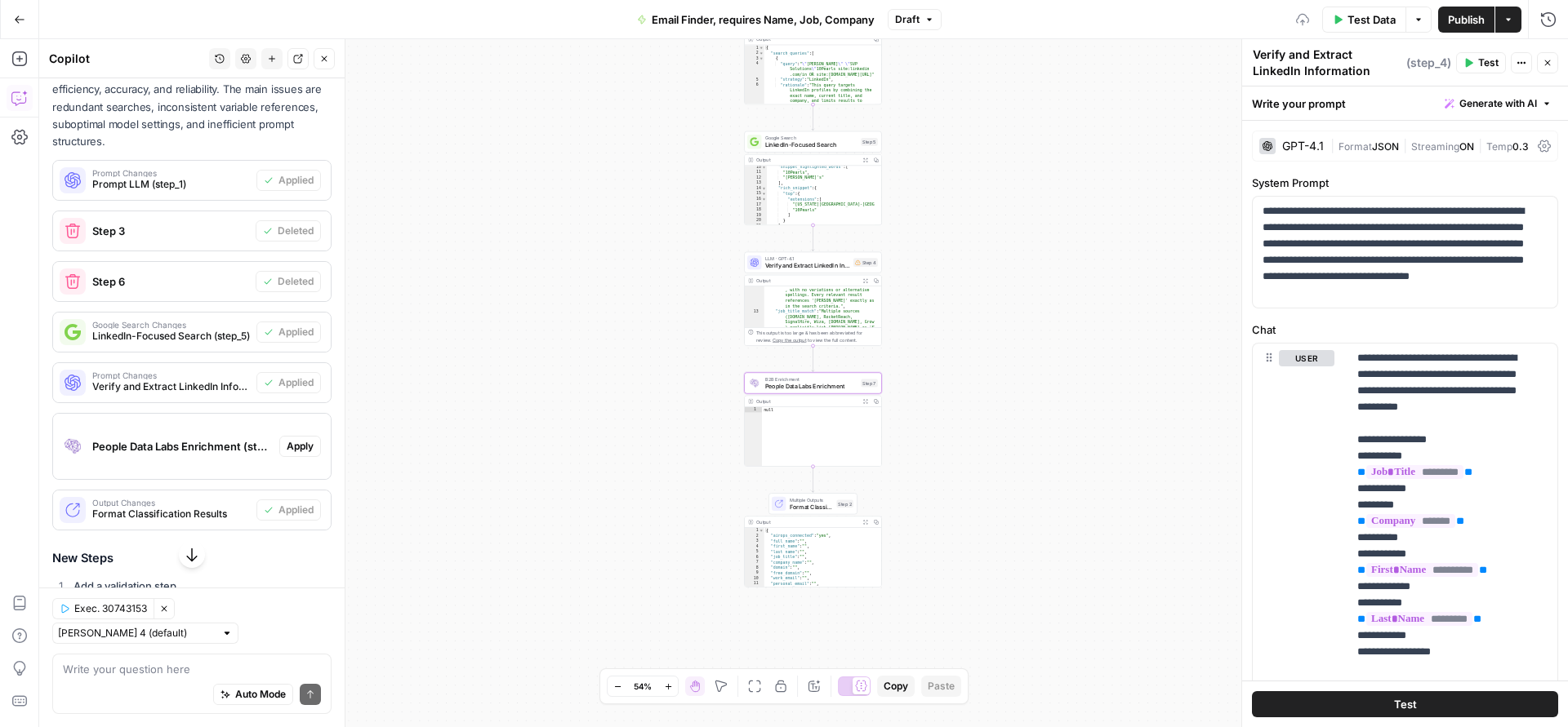
click at [287, 454] on span "Apply" at bounding box center [300, 446] width 27 height 15
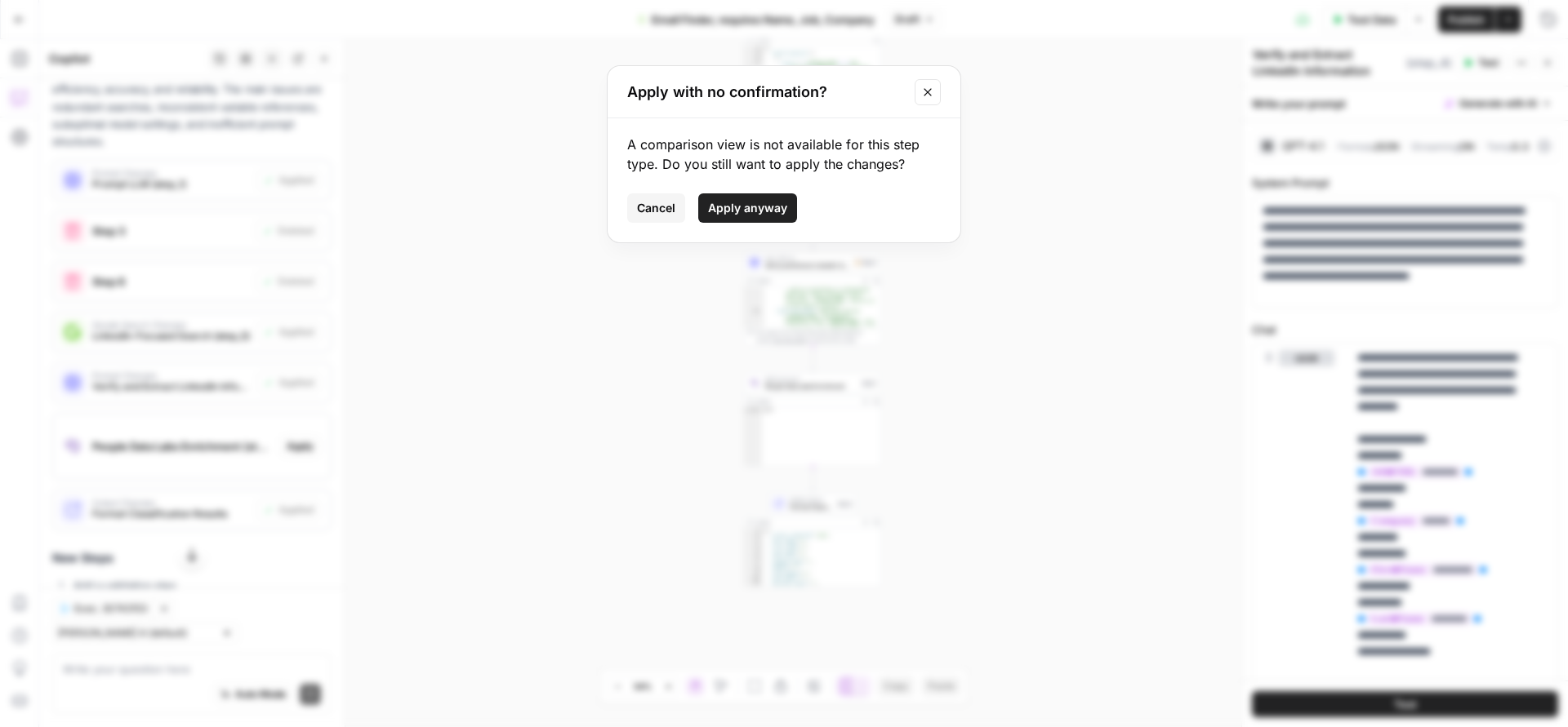
click at [729, 213] on span "Apply anyway" at bounding box center [747, 208] width 79 height 16
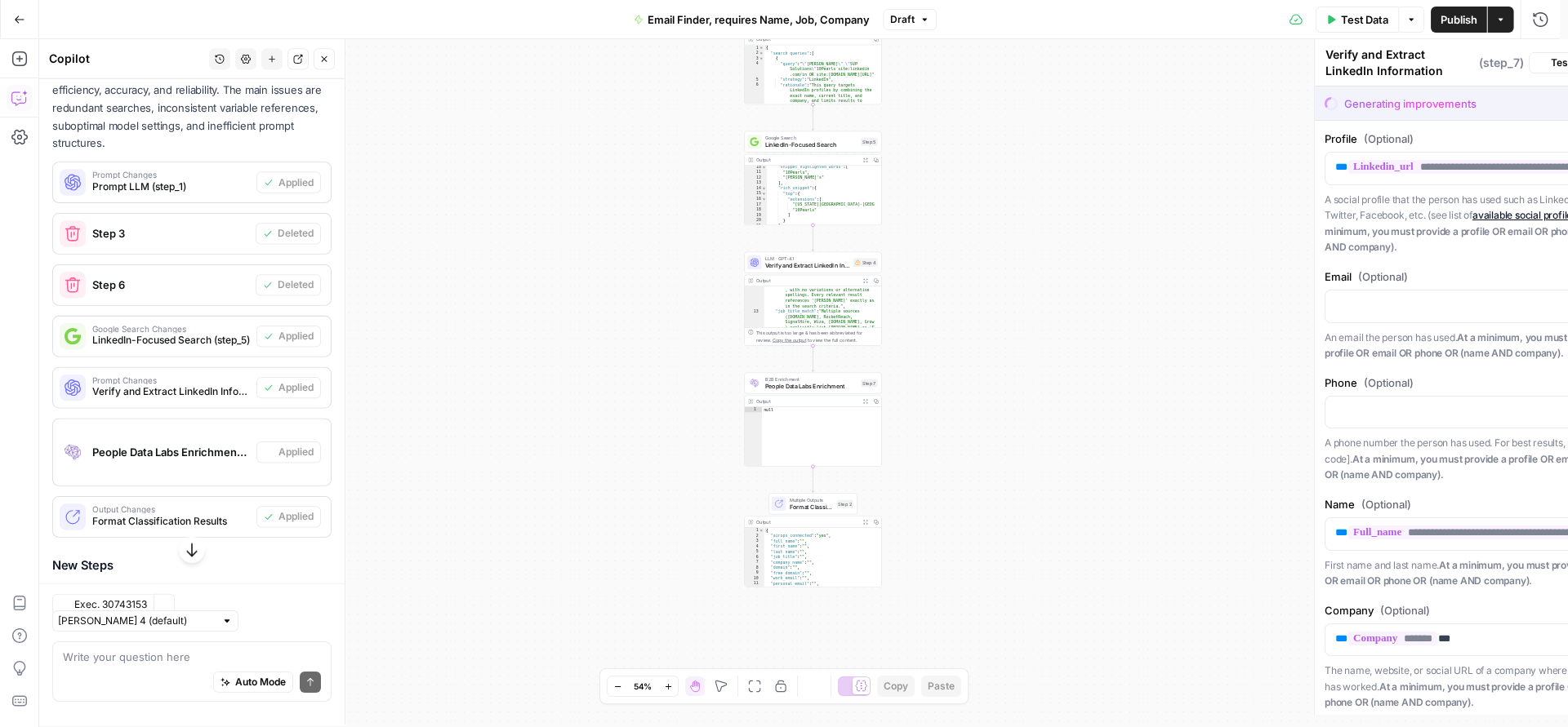
type textarea "People Data Labs Enrichment"
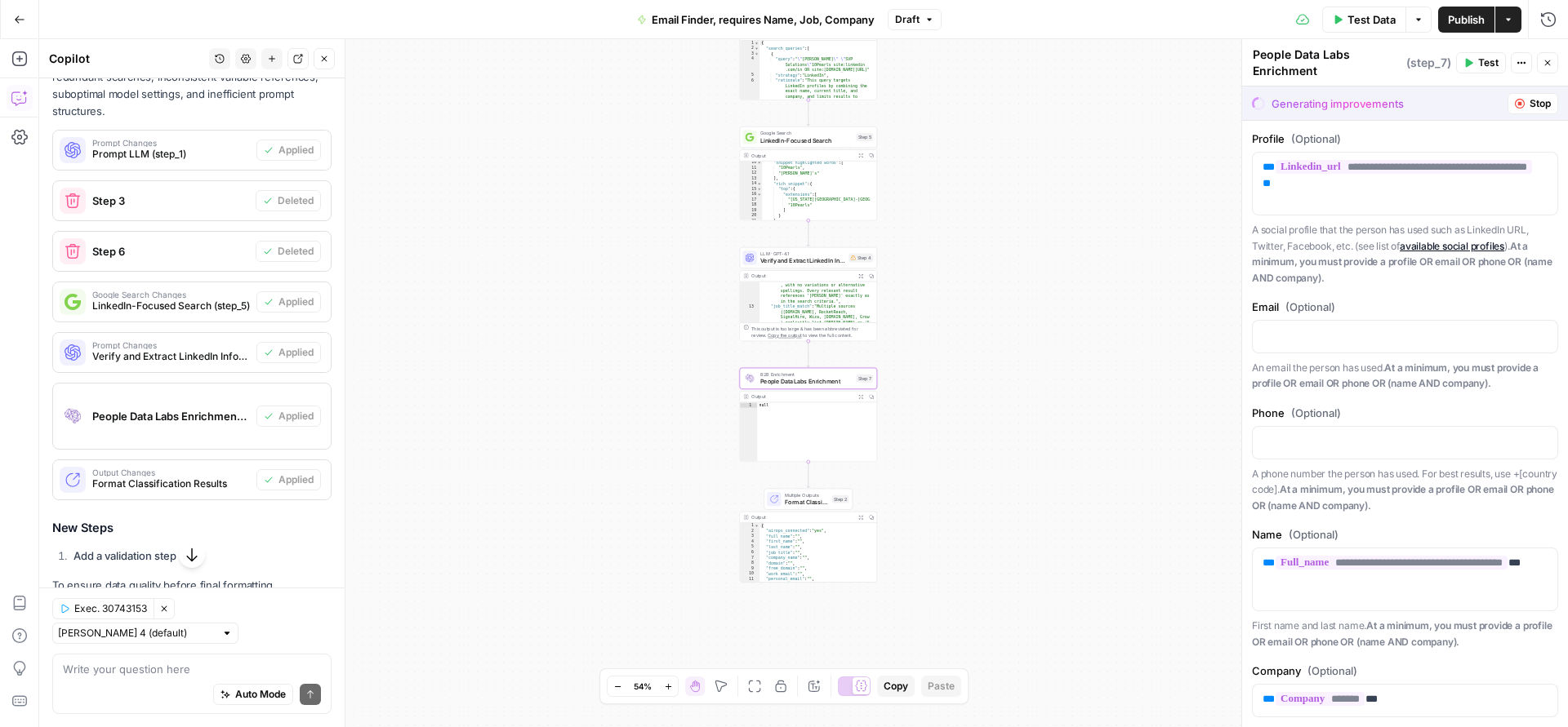
scroll to position [1579, 0]
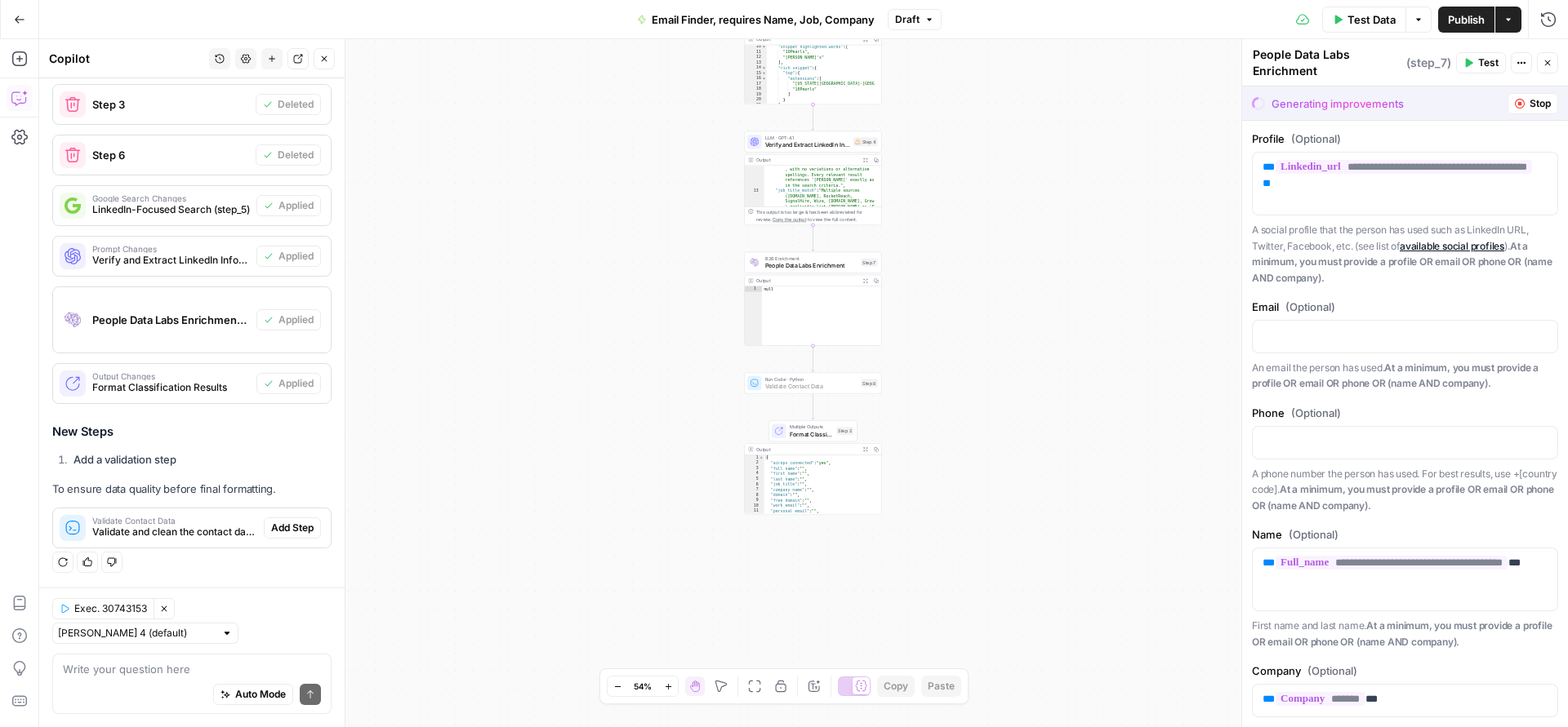
click at [278, 527] on span "Add Step" at bounding box center [292, 528] width 42 height 15
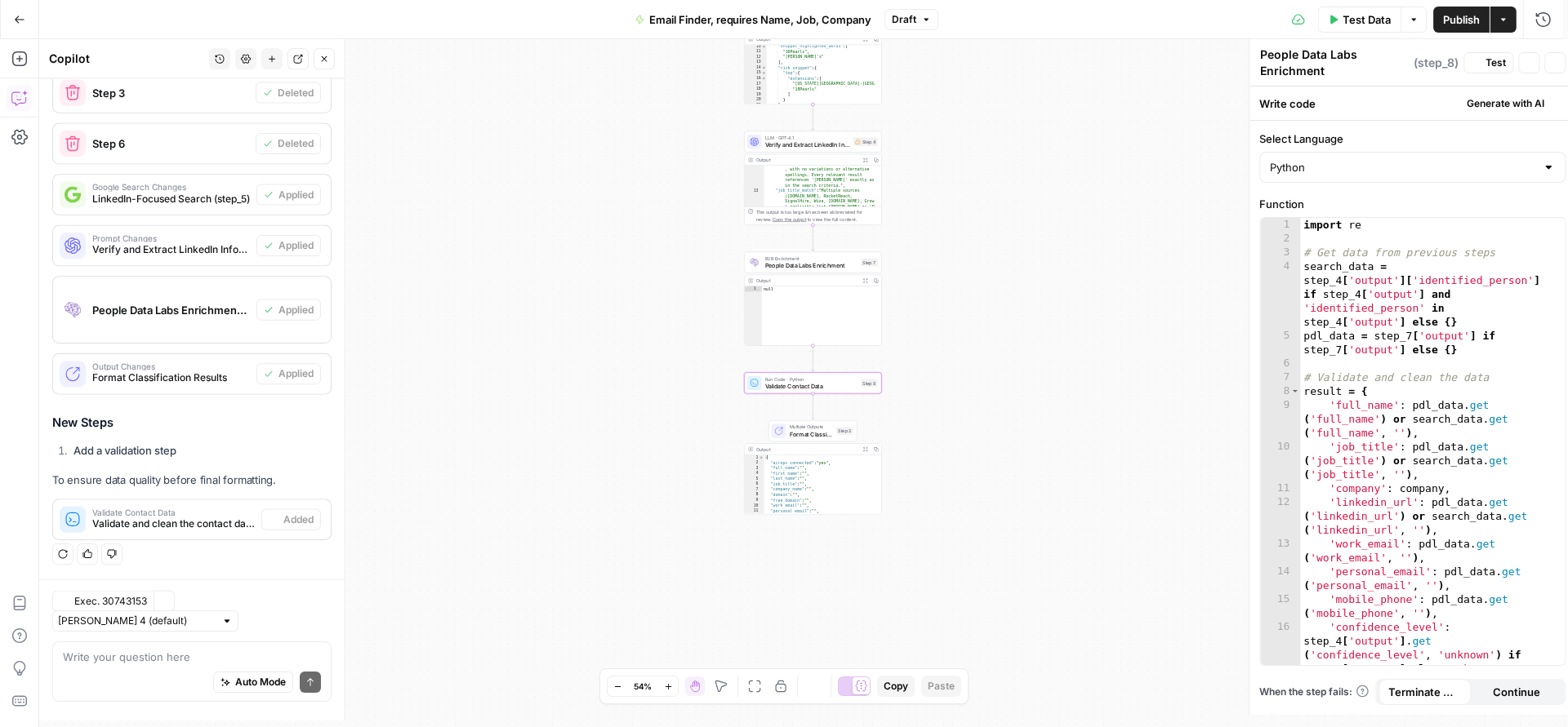
type textarea "Validate Contact Data"
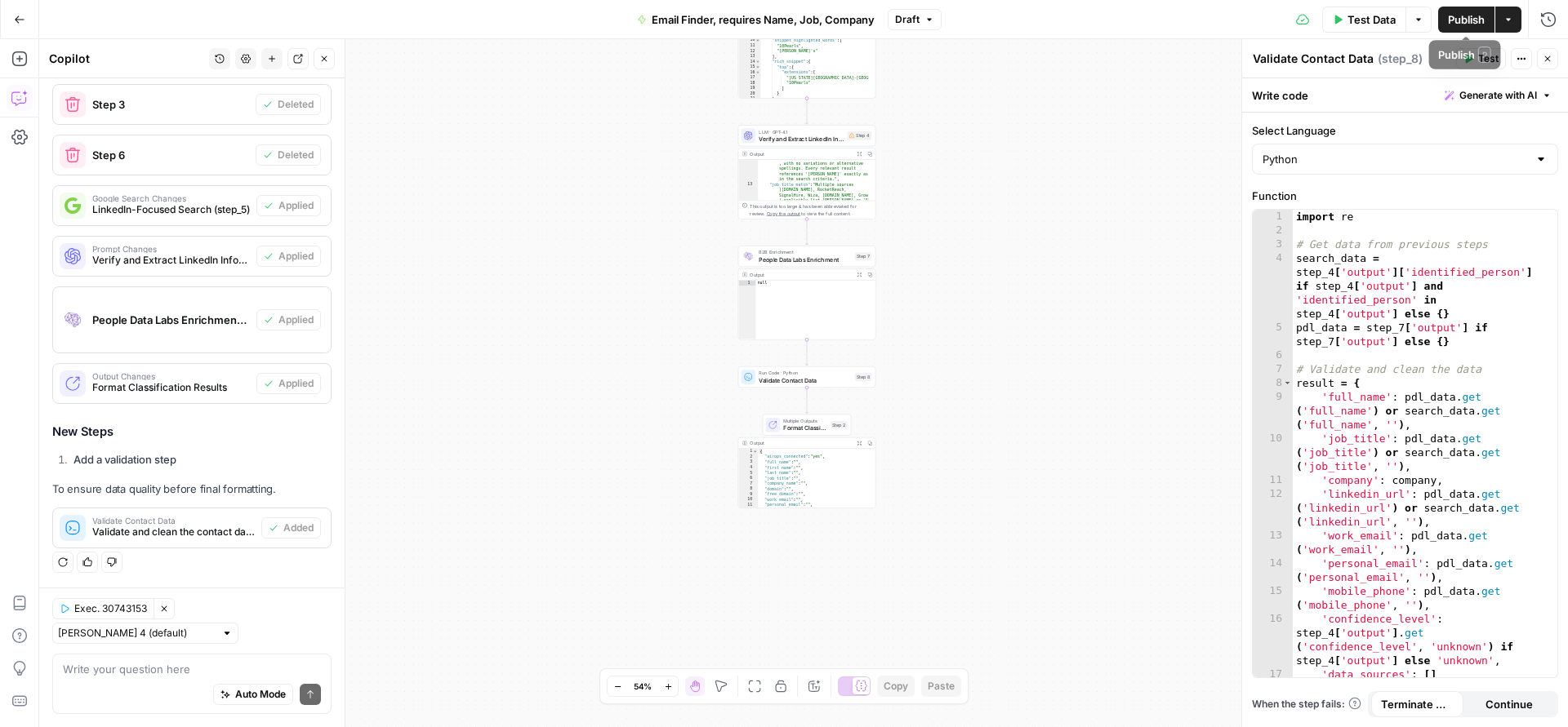
click at [1451, 21] on span "Publish" at bounding box center [1466, 19] width 36 height 16
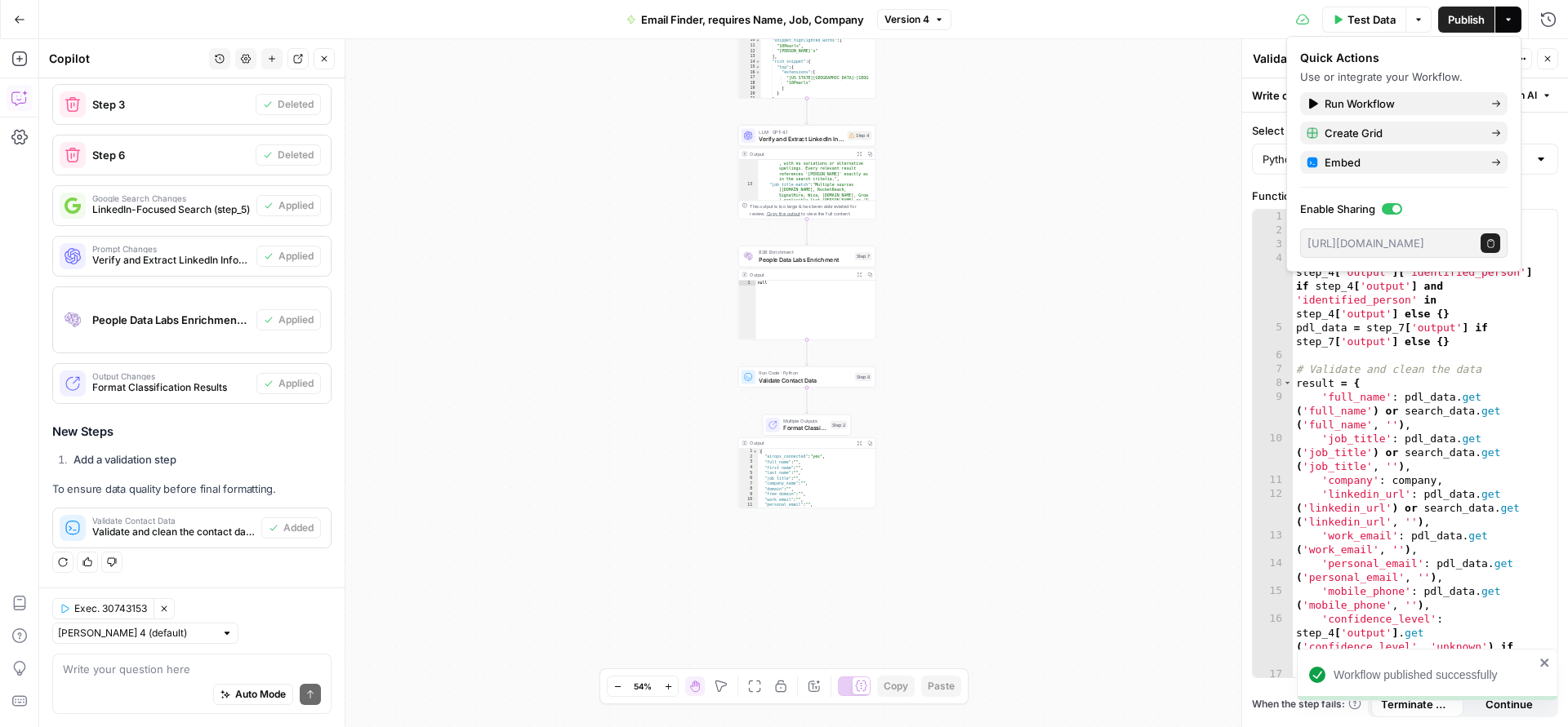
click at [1175, 23] on div "Test Data Options Publish Actions Run History" at bounding box center [1260, 19] width 616 height 38
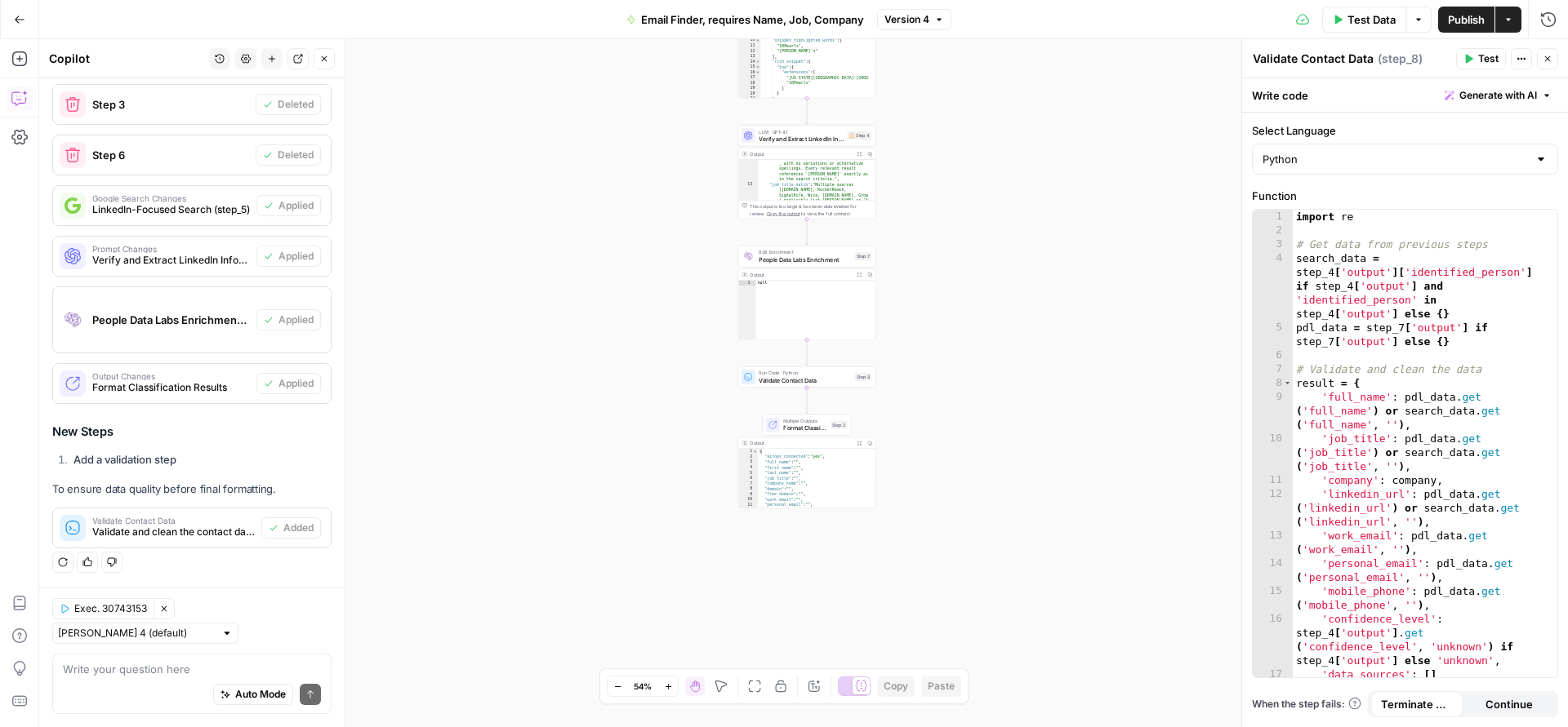
click at [1518, 56] on icon "button" at bounding box center [1520, 58] width 10 height 10
drag, startPoint x: 1091, startPoint y: 76, endPoint x: 938, endPoint y: 50, distance: 155.2
click at [1085, 78] on div "Workflow Input Settings Inputs LLM · GPT-4.1 Prompt LLM Step 1 Output Copy 1 2 …" at bounding box center [803, 383] width 1529 height 688
click at [786, 16] on span "Email Finder, requires Name, Job, Company" at bounding box center [752, 19] width 223 height 16
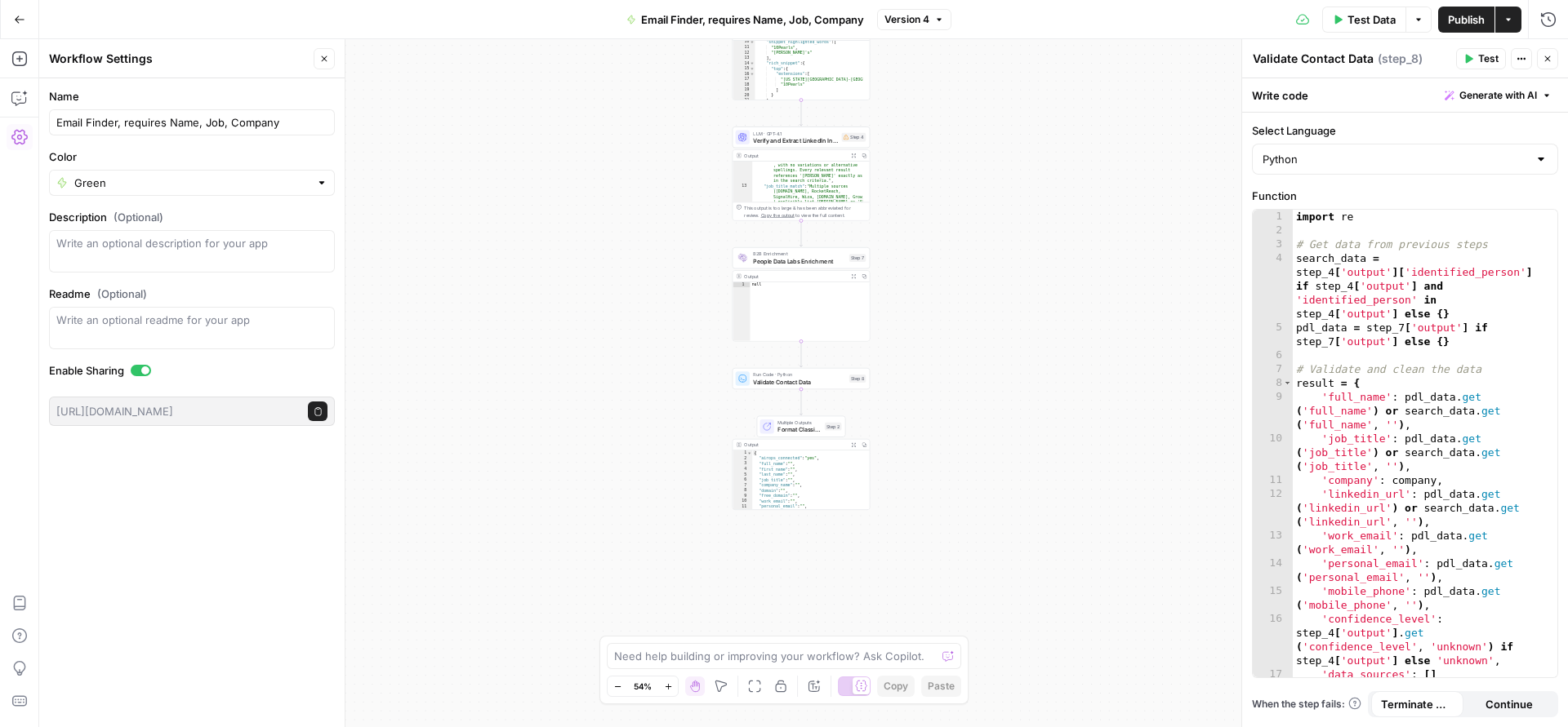
click at [911, 26] on button "Version 4" at bounding box center [914, 19] width 74 height 22
click at [916, 51] on span "Version 4" at bounding box center [988, 55] width 194 height 16
click at [1410, 26] on button "Options" at bounding box center [1418, 20] width 26 height 26
click at [1383, 80] on span "View Last Test" at bounding box center [1371, 80] width 72 height 16
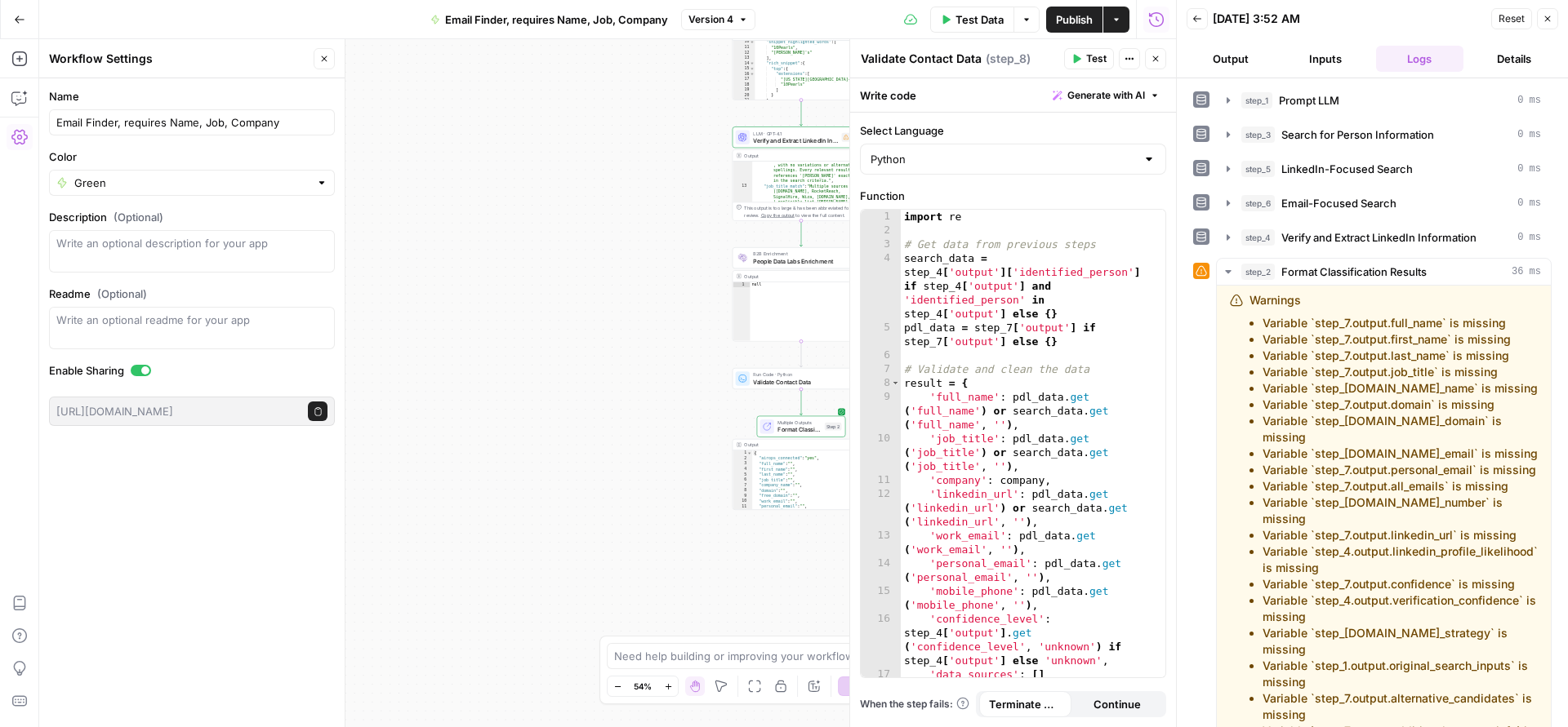
click at [1322, 55] on button "Inputs" at bounding box center [1326, 59] width 88 height 26
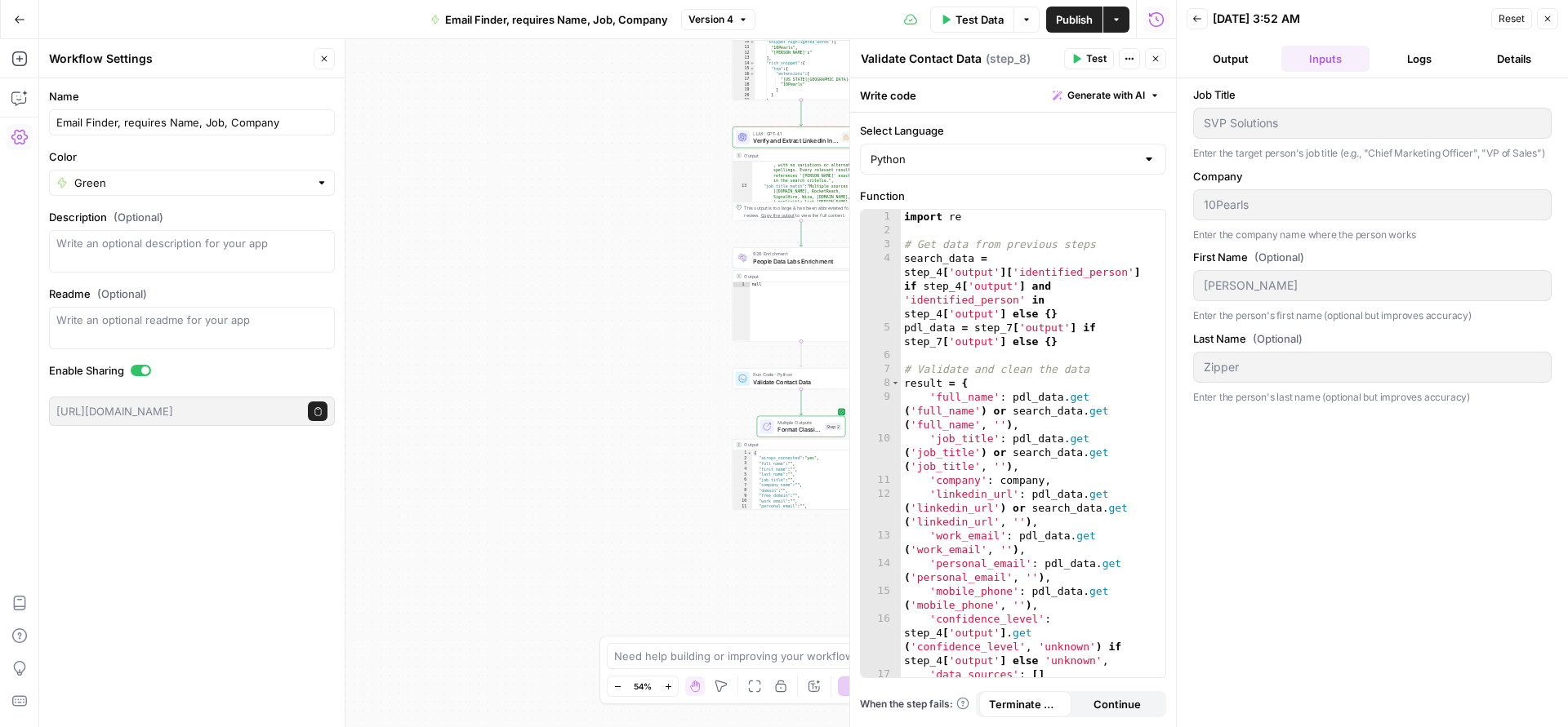
click at [1515, 50] on button "Details" at bounding box center [1514, 59] width 88 height 26
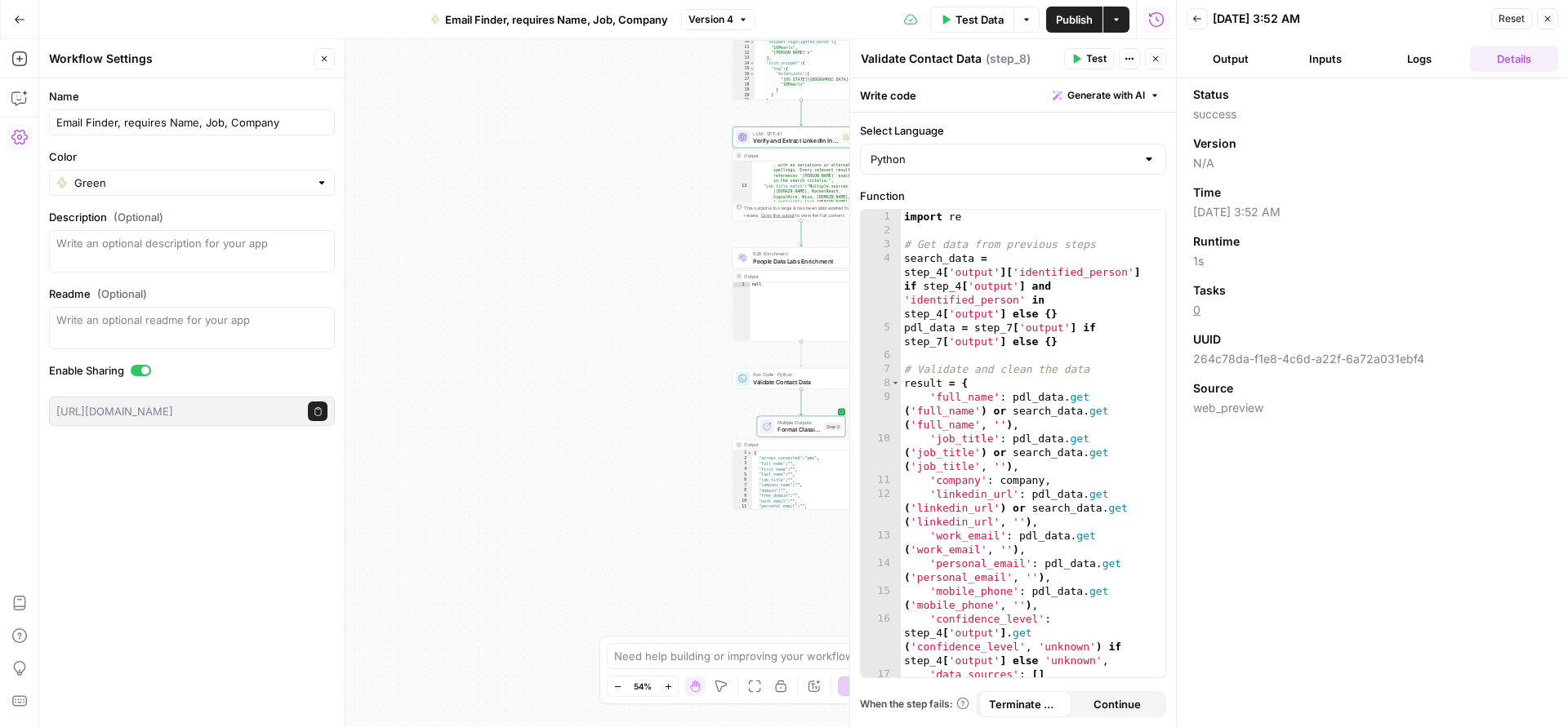
click at [1544, 18] on icon "button" at bounding box center [1547, 18] width 10 height 10
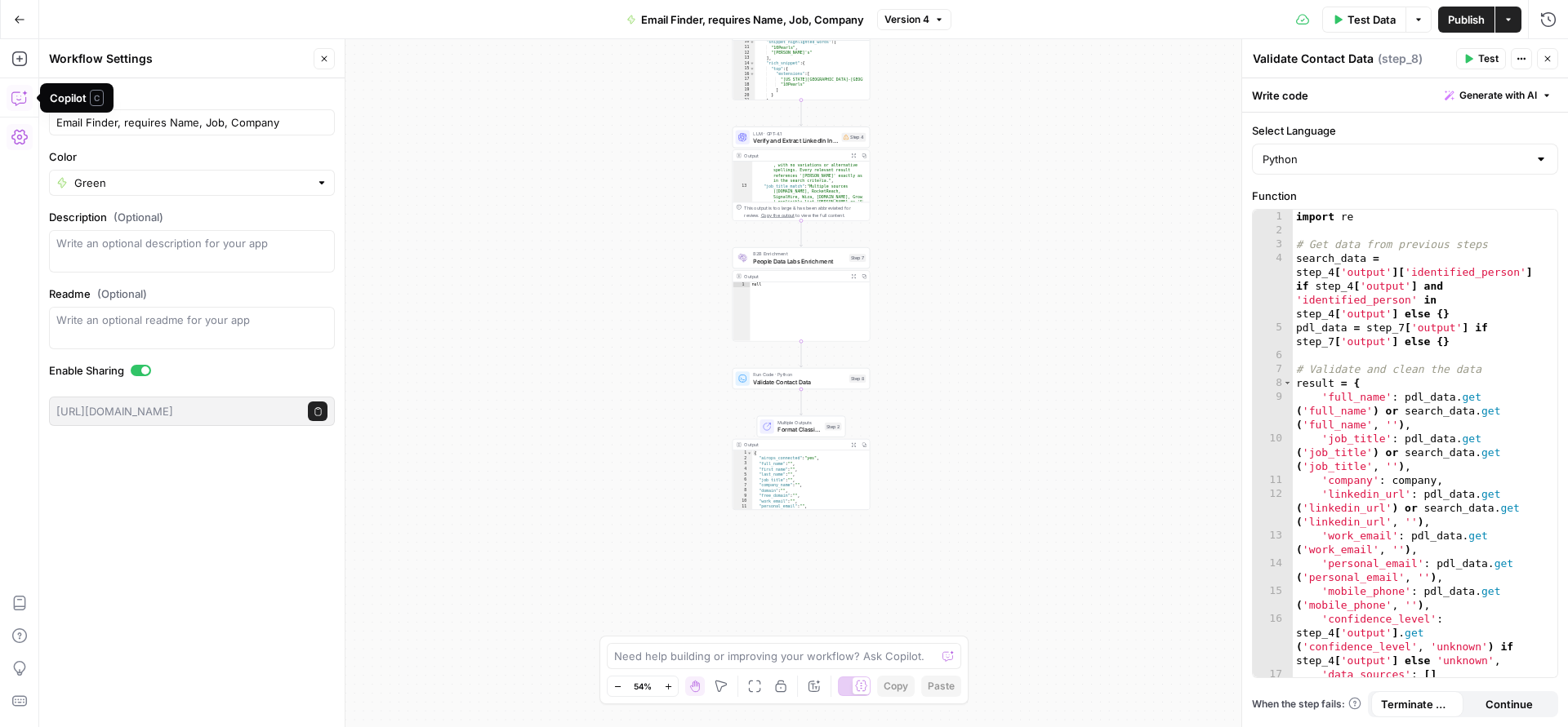
click at [23, 91] on icon "button" at bounding box center [19, 98] width 16 height 16
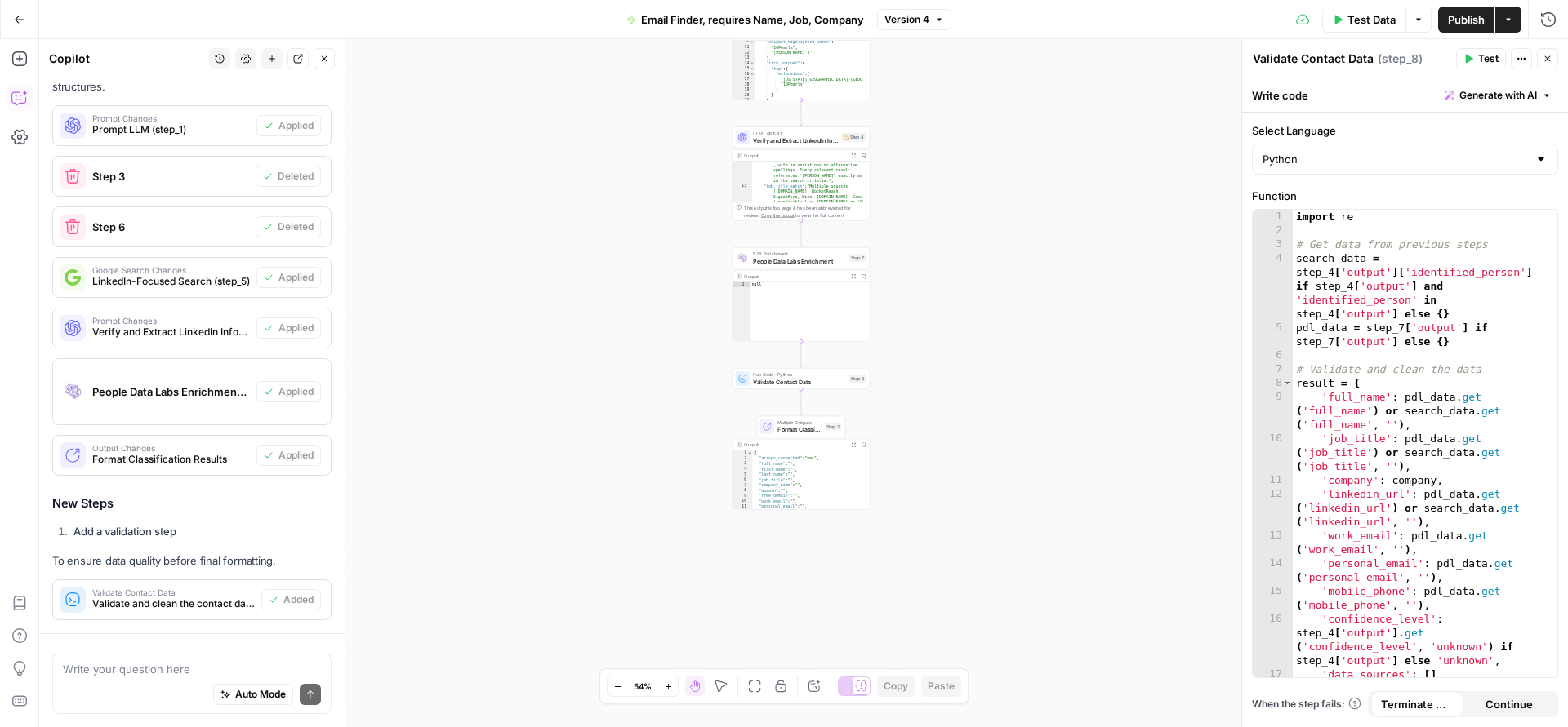
scroll to position [1579, 0]
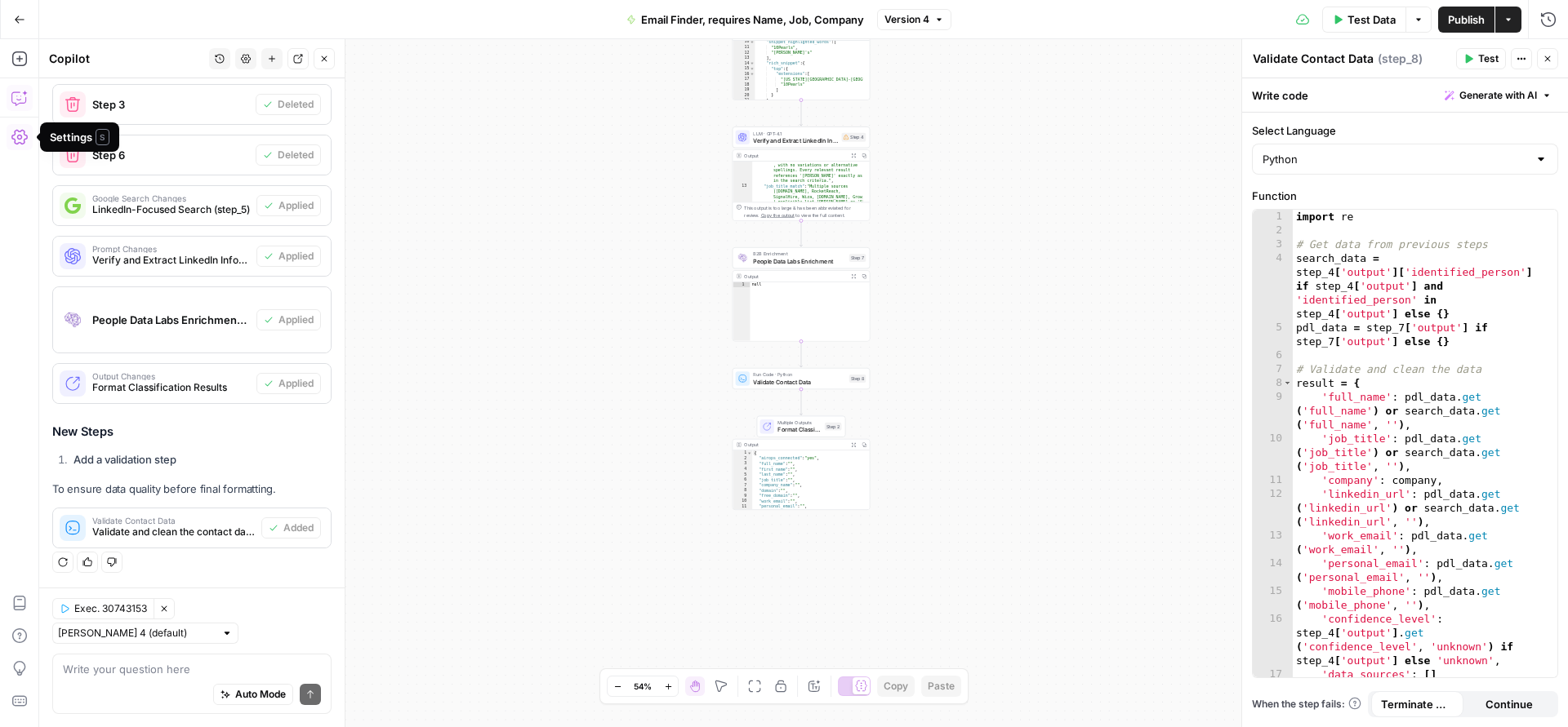
click at [23, 149] on button "Settings" at bounding box center [20, 137] width 26 height 26
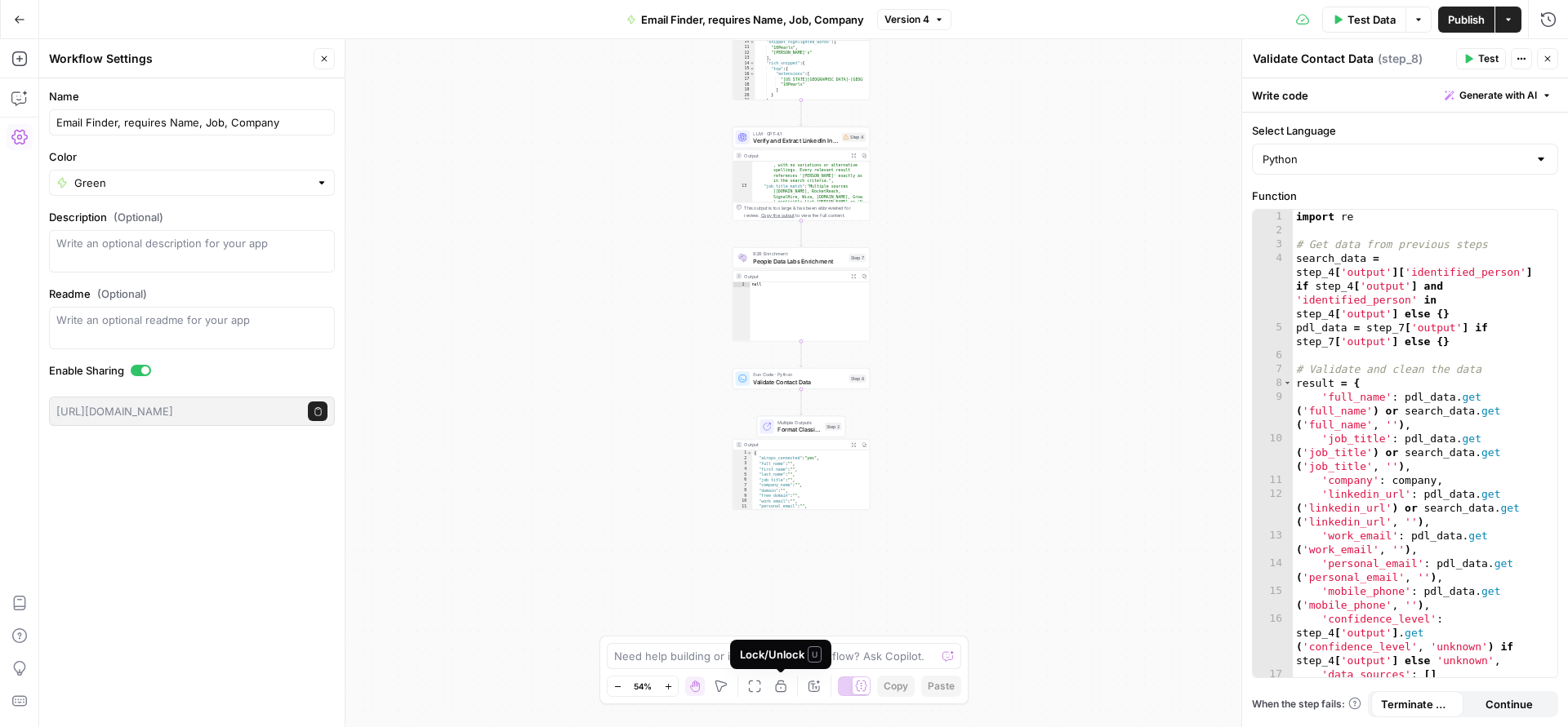
click at [781, 692] on icon "button" at bounding box center [780, 687] width 10 height 12
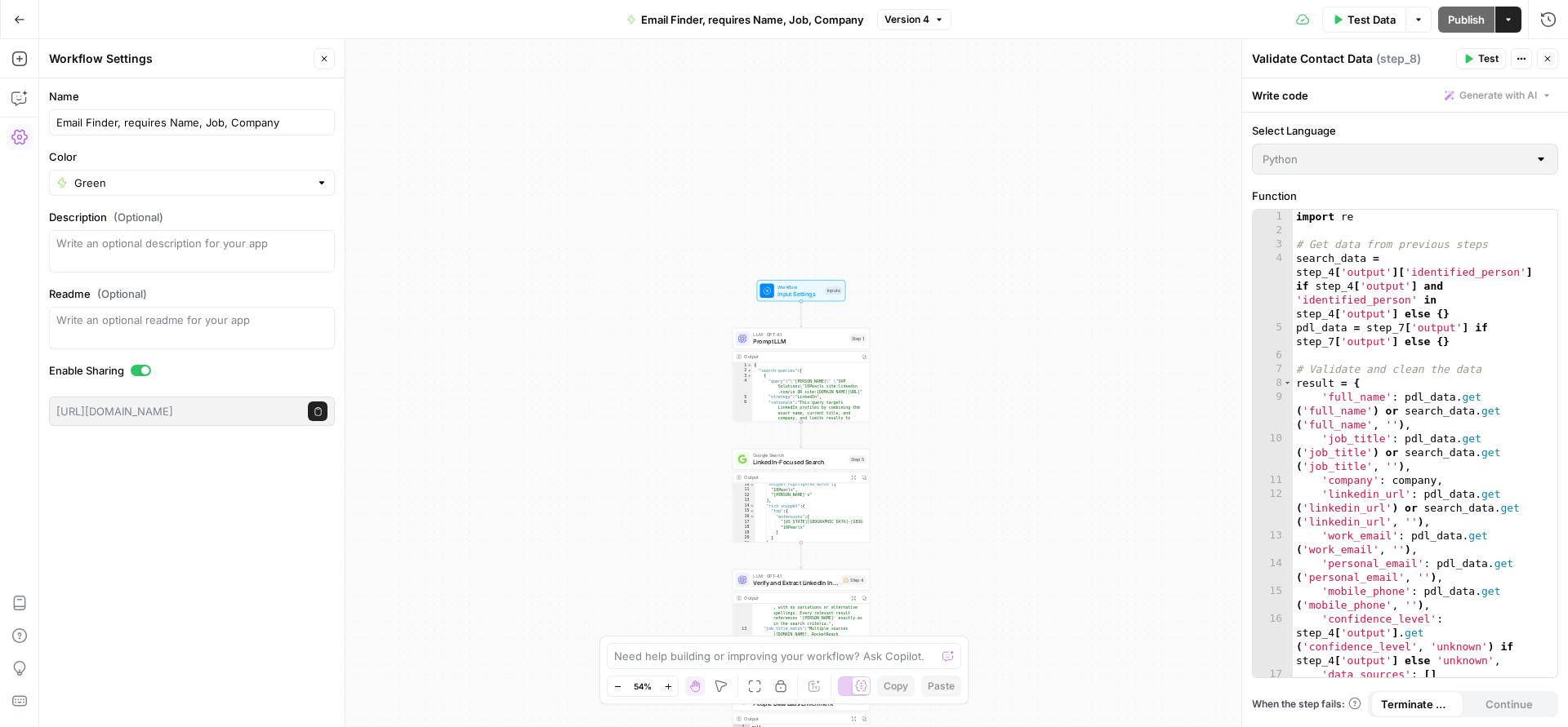
click at [10, 16] on button "Go Back" at bounding box center [20, 20] width 29 height 29
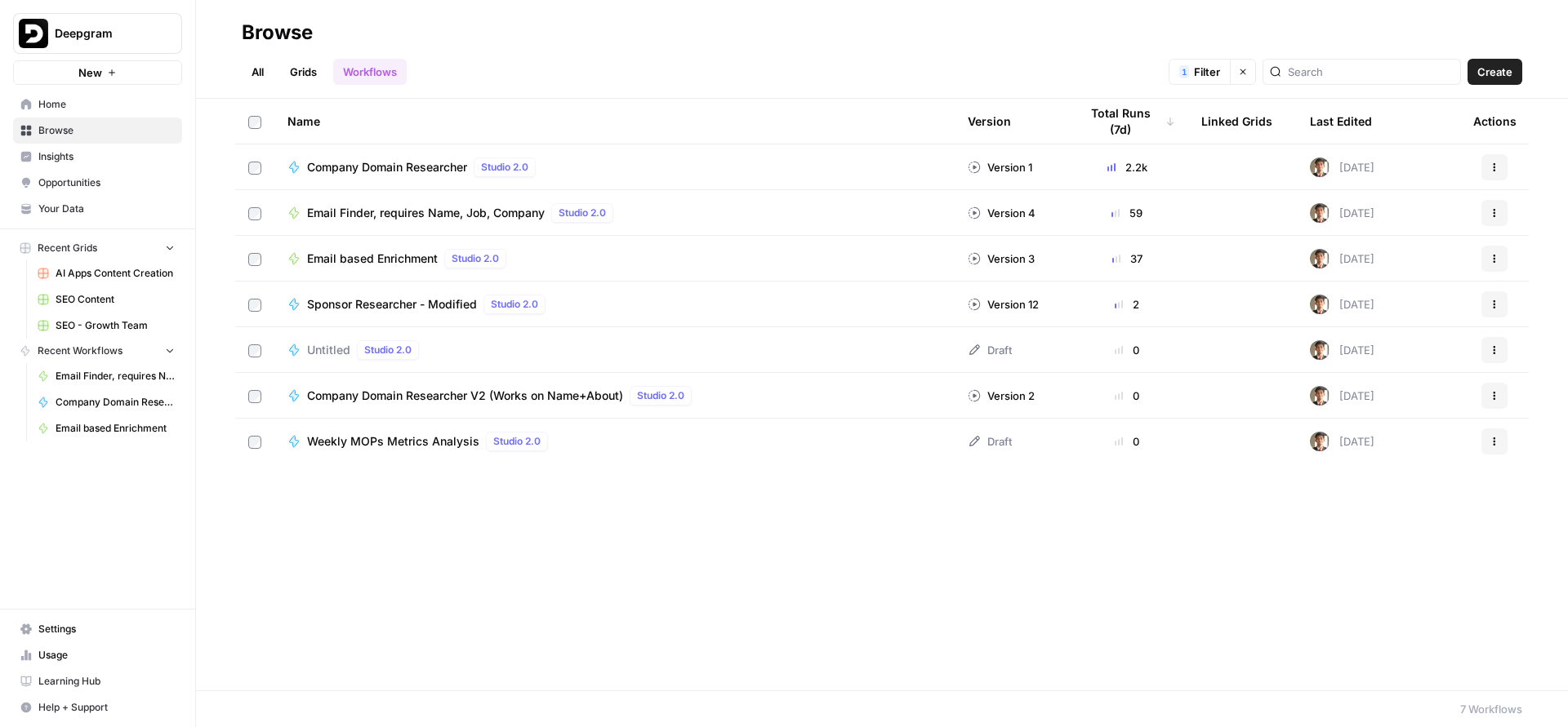
click at [462, 203] on div "Email Finder, requires Name, Job, Company Studio 2.0" at bounding box center [463, 213] width 313 height 20
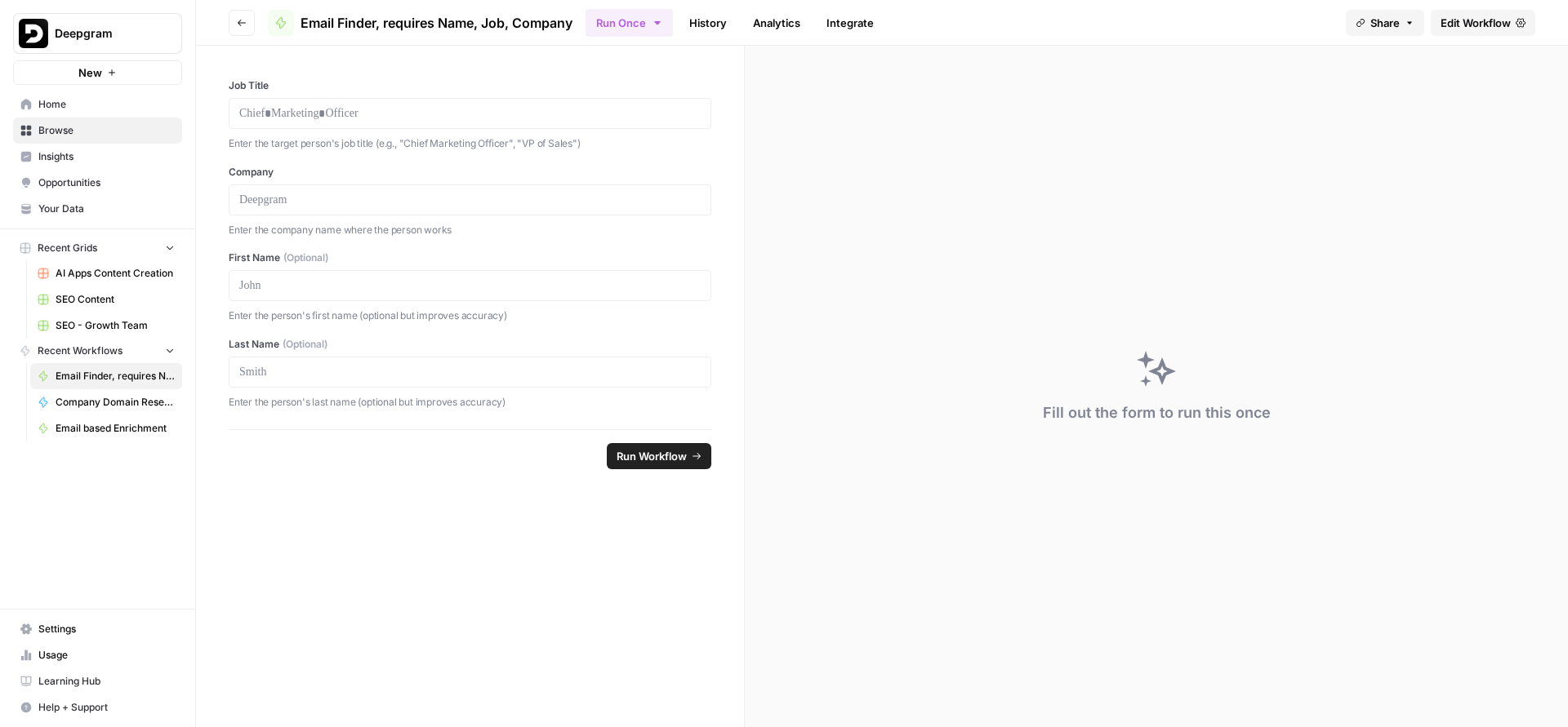
click at [780, 27] on link "Analytics" at bounding box center [776, 23] width 67 height 26
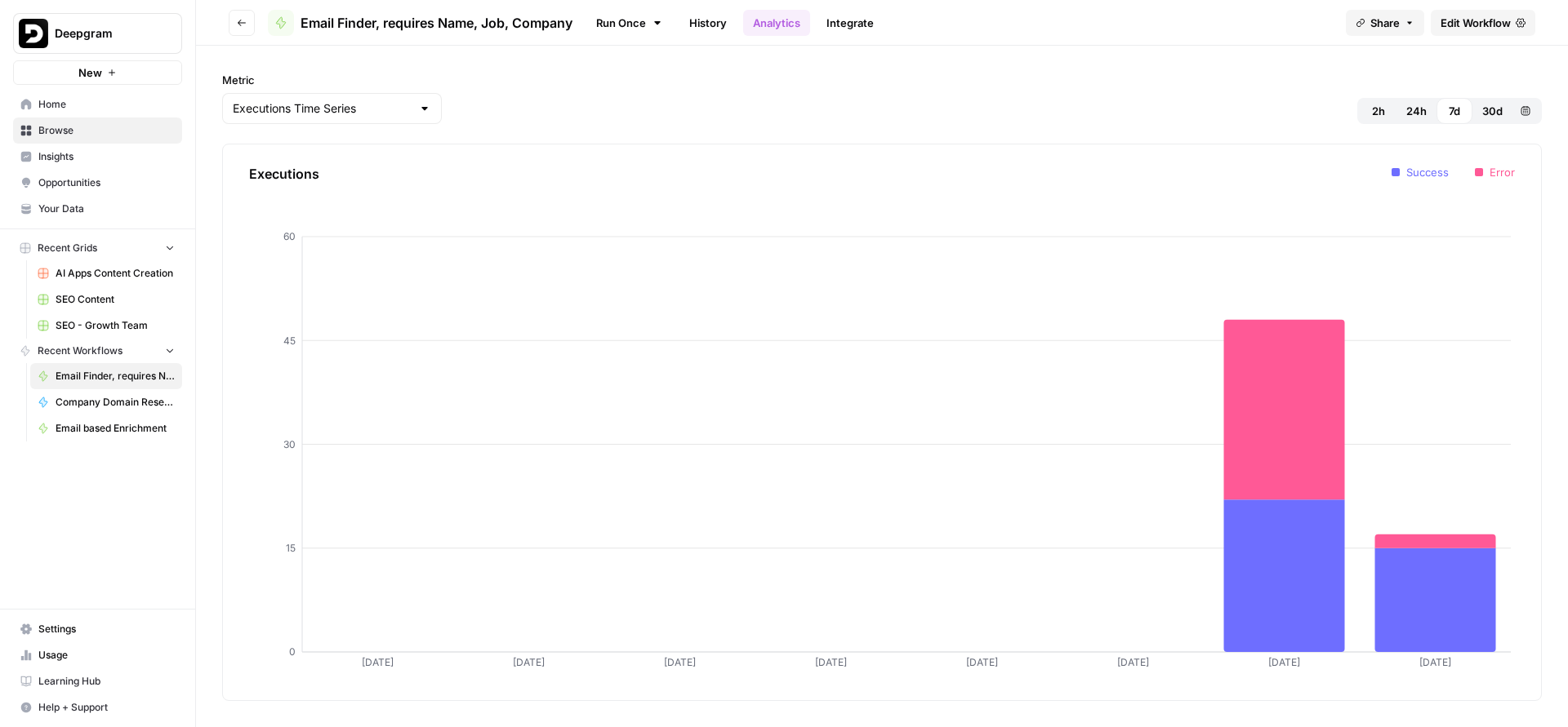
click at [718, 28] on link "History" at bounding box center [708, 23] width 57 height 26
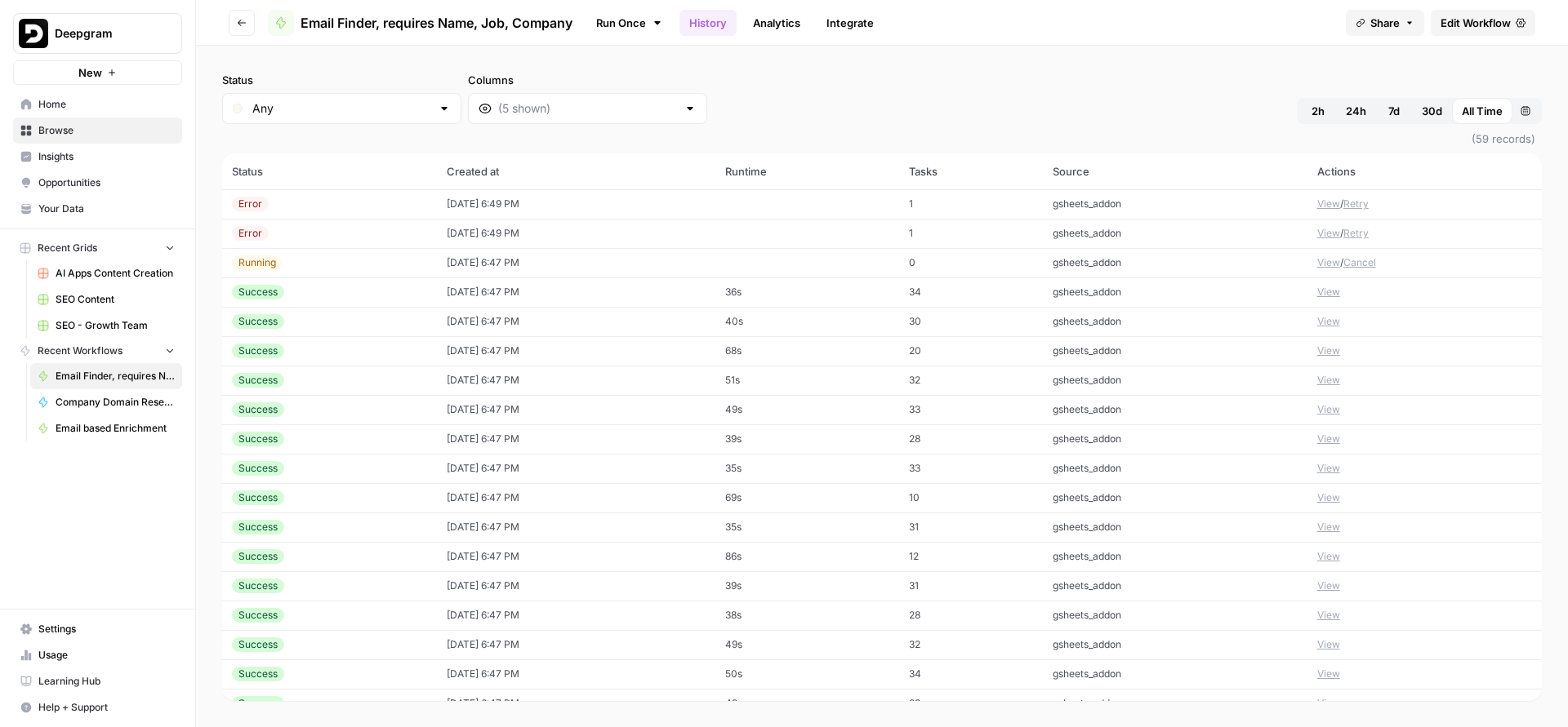
click at [1317, 235] on button "View" at bounding box center [1328, 233] width 23 height 15
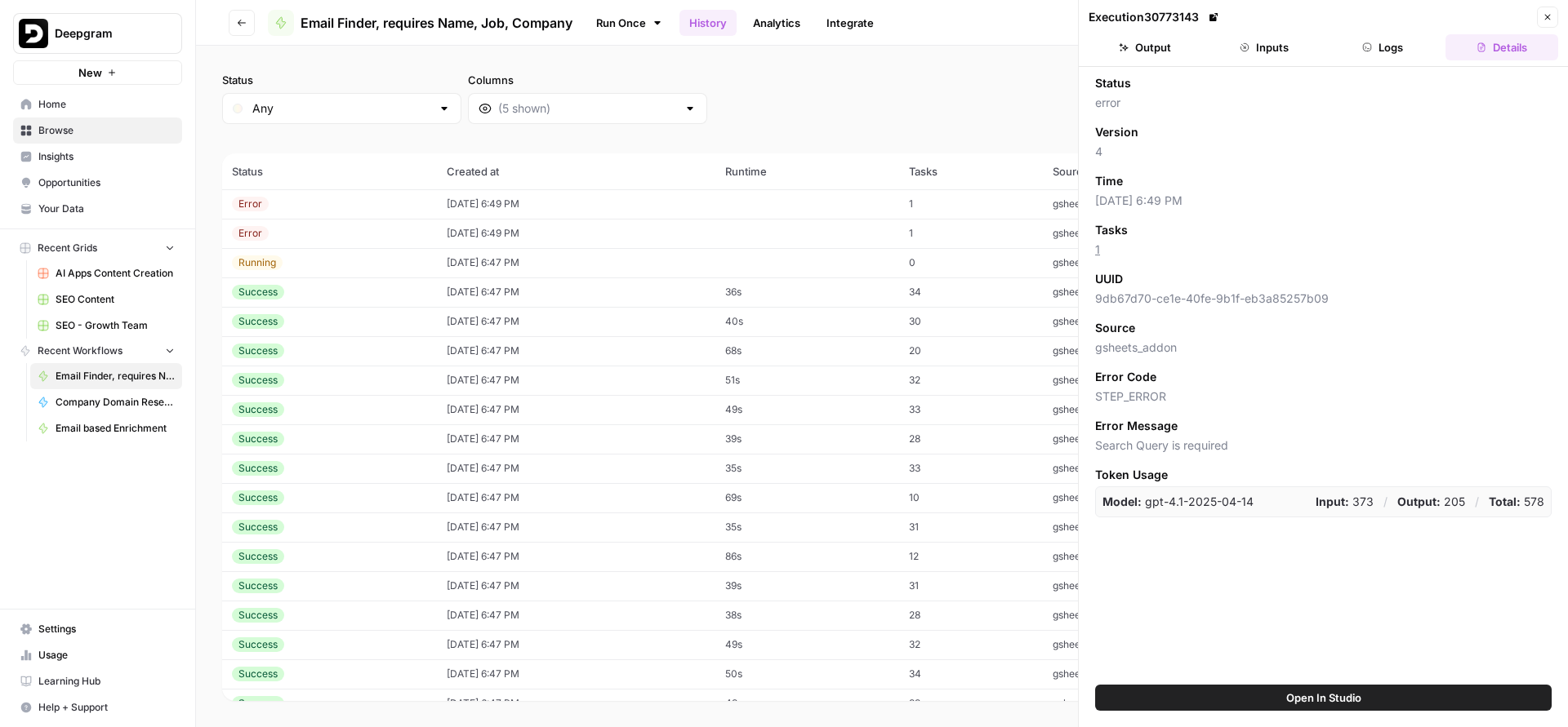
click at [1306, 42] on button "Inputs" at bounding box center [1264, 48] width 113 height 26
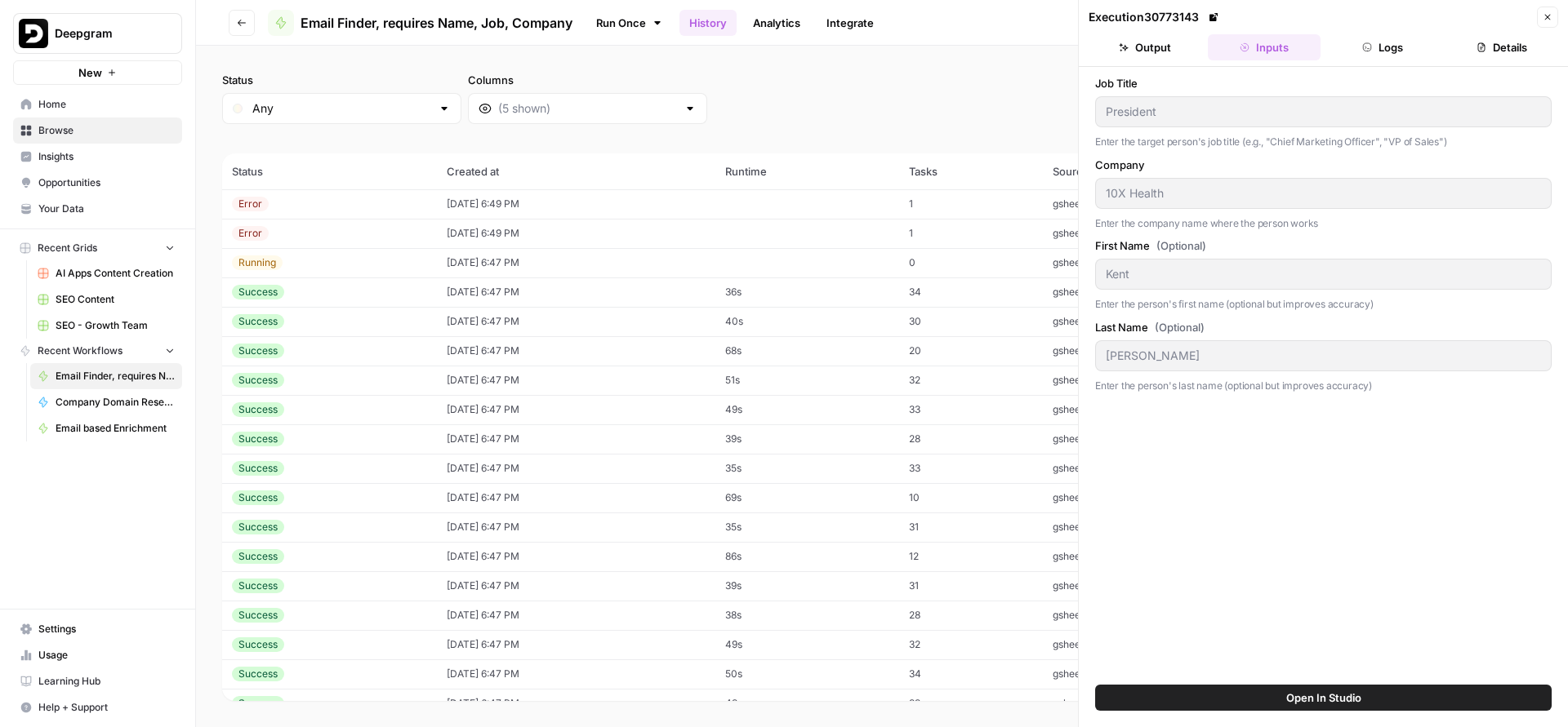
click at [1319, 57] on button "Inputs" at bounding box center [1264, 48] width 113 height 26
click at [1334, 59] on button "Logs" at bounding box center [1384, 48] width 113 height 26
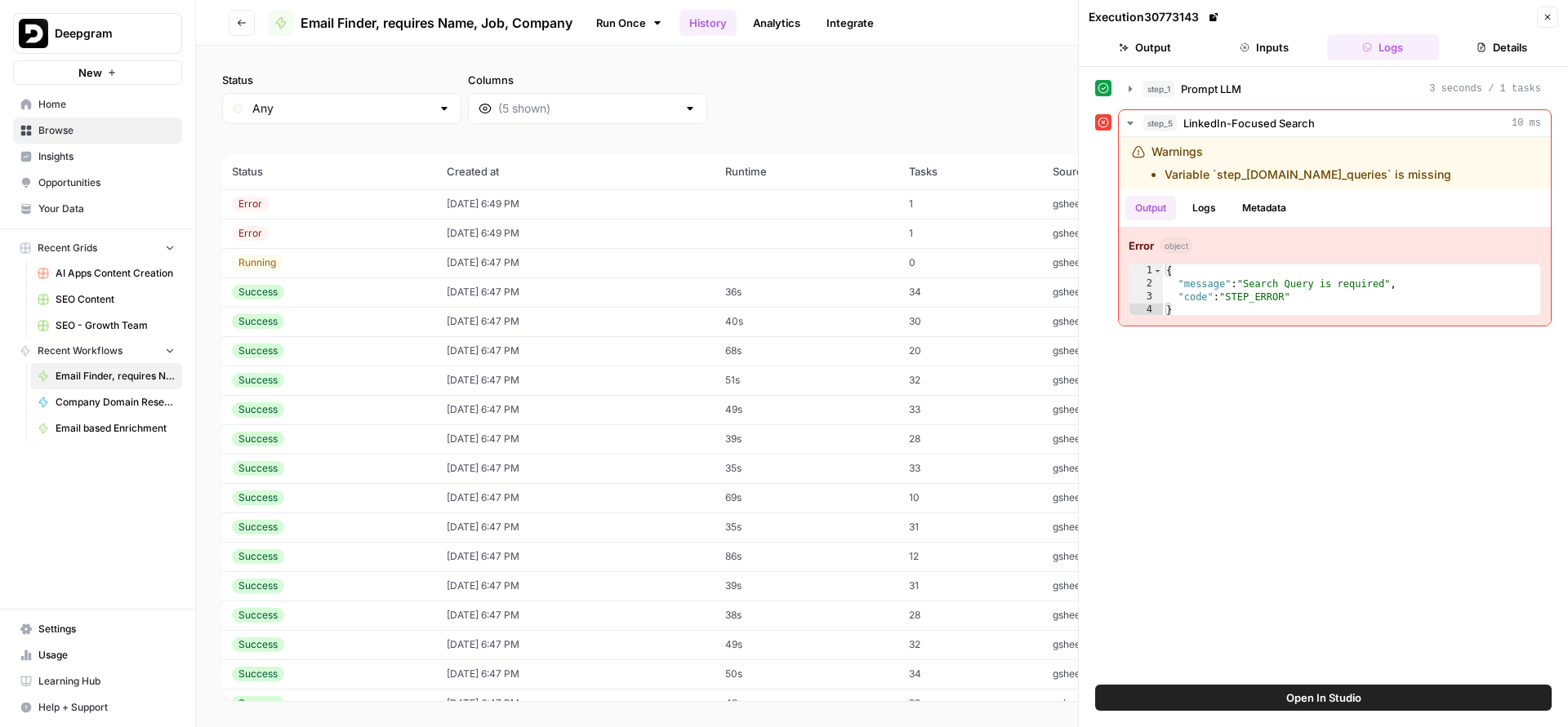
click at [1314, 697] on span "Open In Studio" at bounding box center [1323, 698] width 75 height 16
click at [1111, 365] on div "step_1 Prompt LLM 3 seconds / 1 tasks step_5 LinkedIn-Focused Search 10 ms Warn…" at bounding box center [1323, 376] width 456 height 602
click at [1544, 12] on icon "button" at bounding box center [1547, 16] width 10 height 10
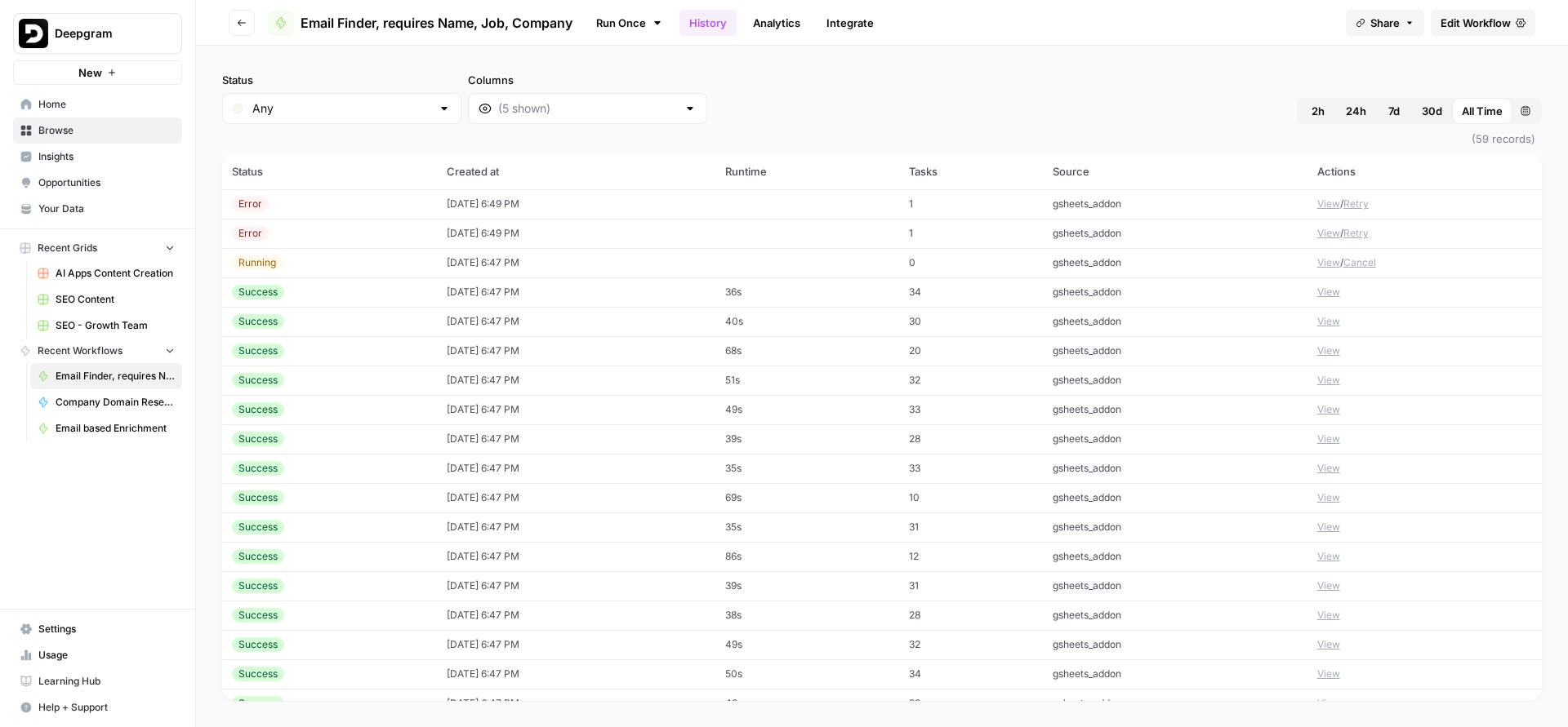
click at [1351, 257] on button "Cancel" at bounding box center [1359, 262] width 33 height 15
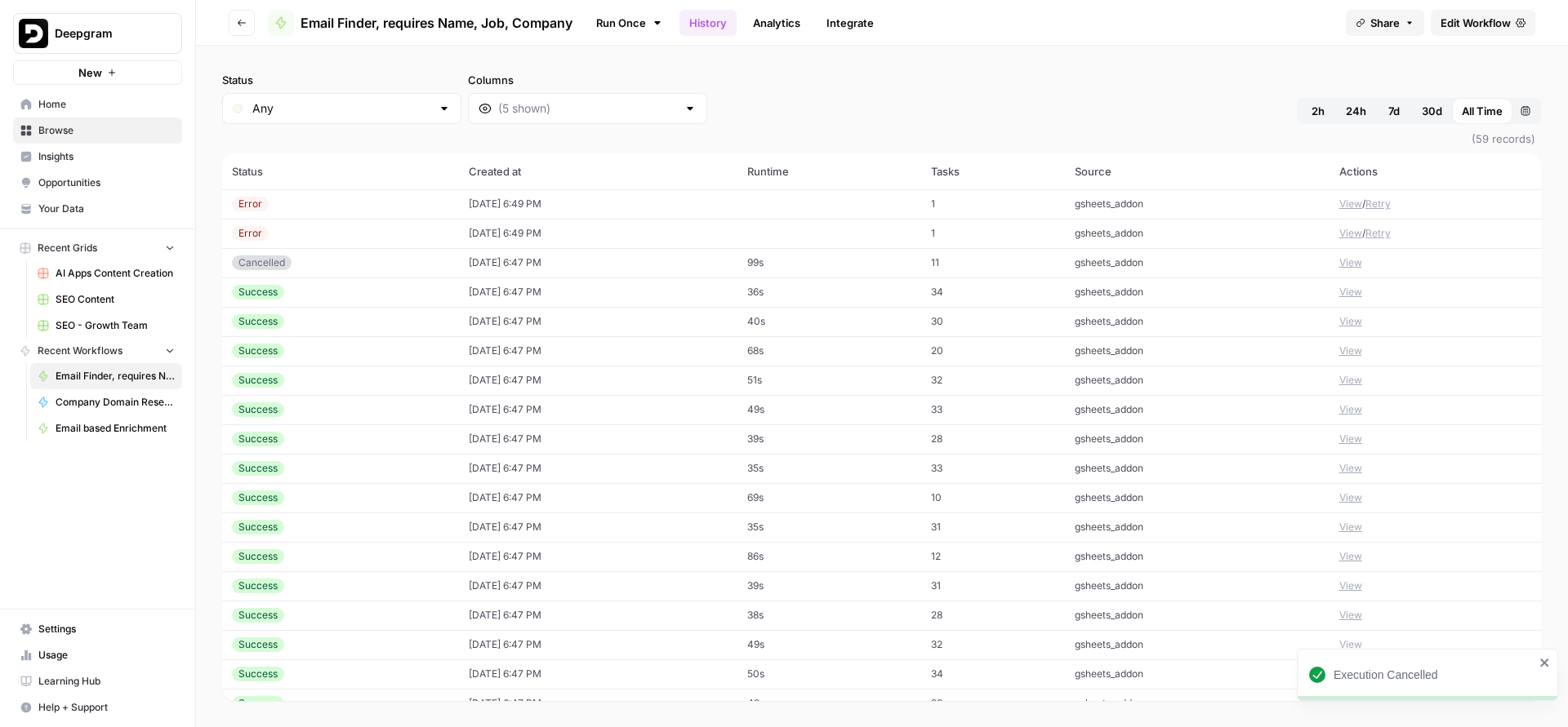
click at [1211, 93] on div "Status Any Columns 2h 24h 7d 30d All Time Custom range" at bounding box center [882, 98] width 1320 height 52
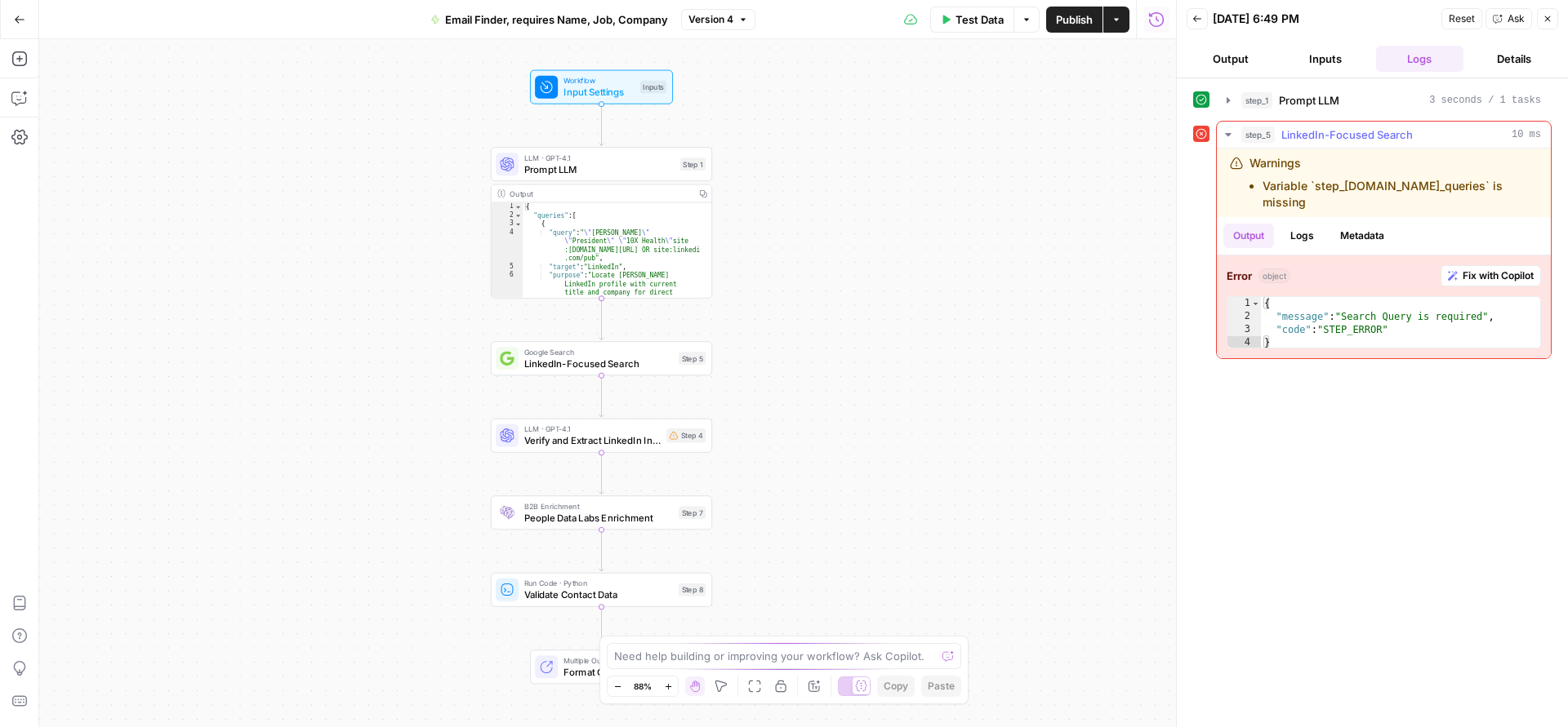
click at [1467, 268] on span "Fix with Copilot" at bounding box center [1498, 275] width 71 height 15
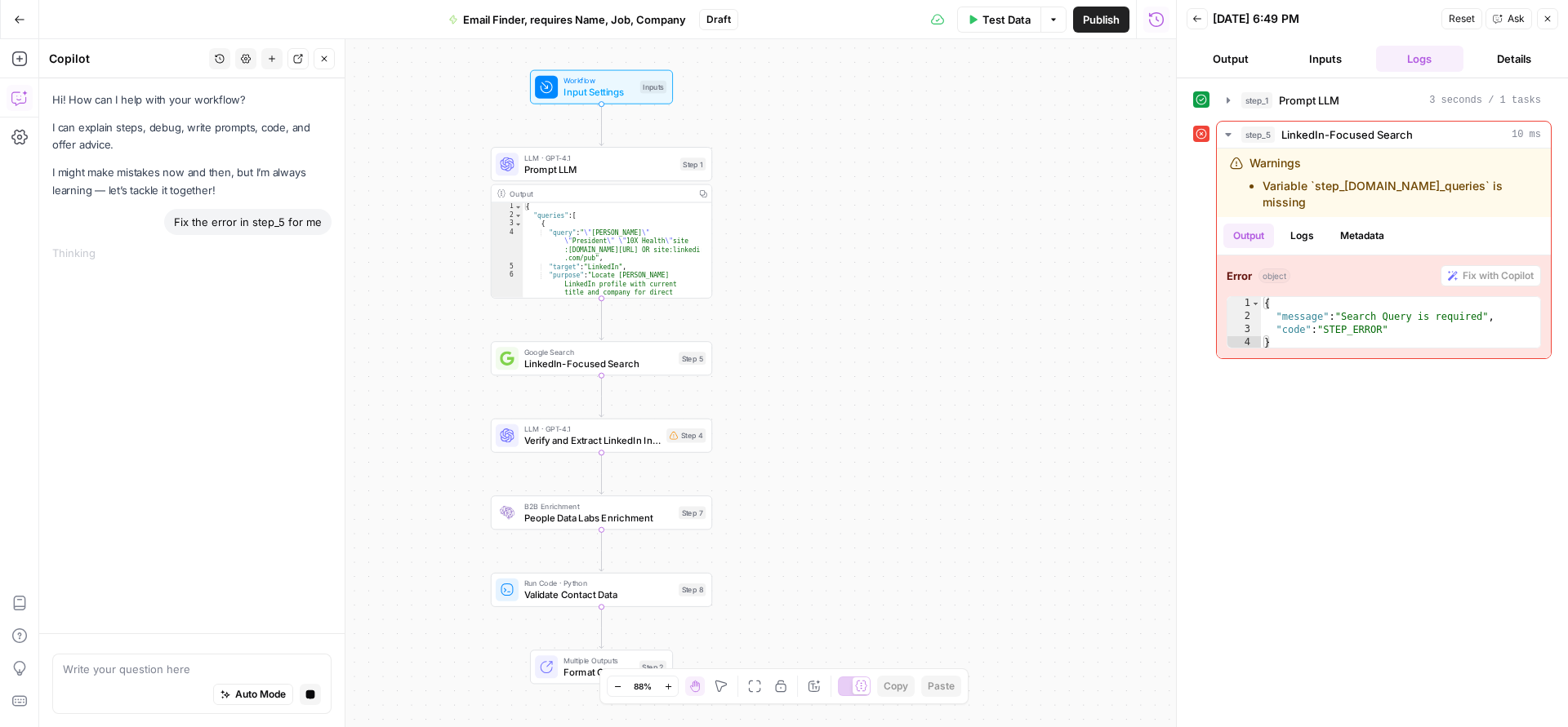
click at [717, 24] on span "Draft" at bounding box center [719, 19] width 24 height 15
click at [668, 22] on span "Email Finder, requires Name, Job, Company" at bounding box center [574, 19] width 223 height 16
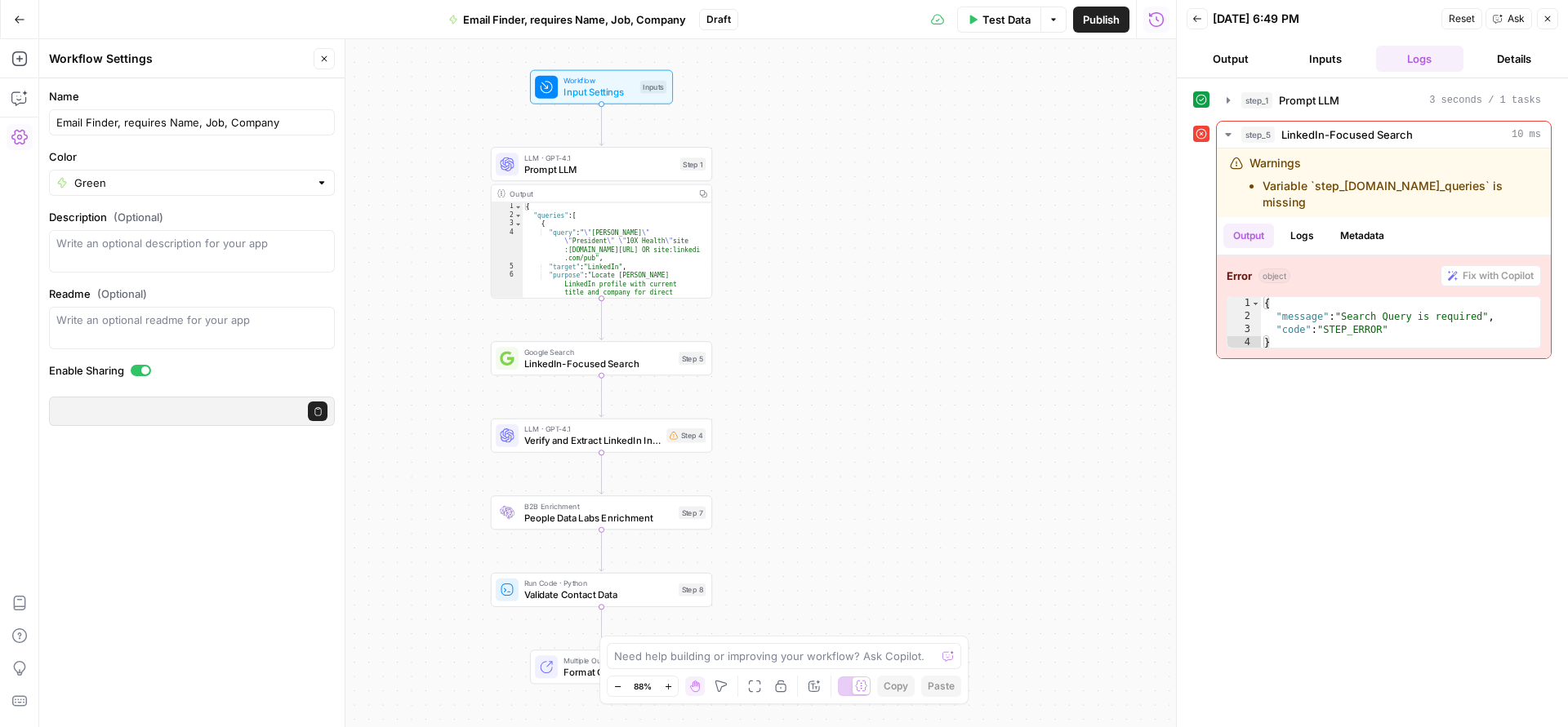
click at [711, 24] on span "Draft" at bounding box center [719, 19] width 24 height 15
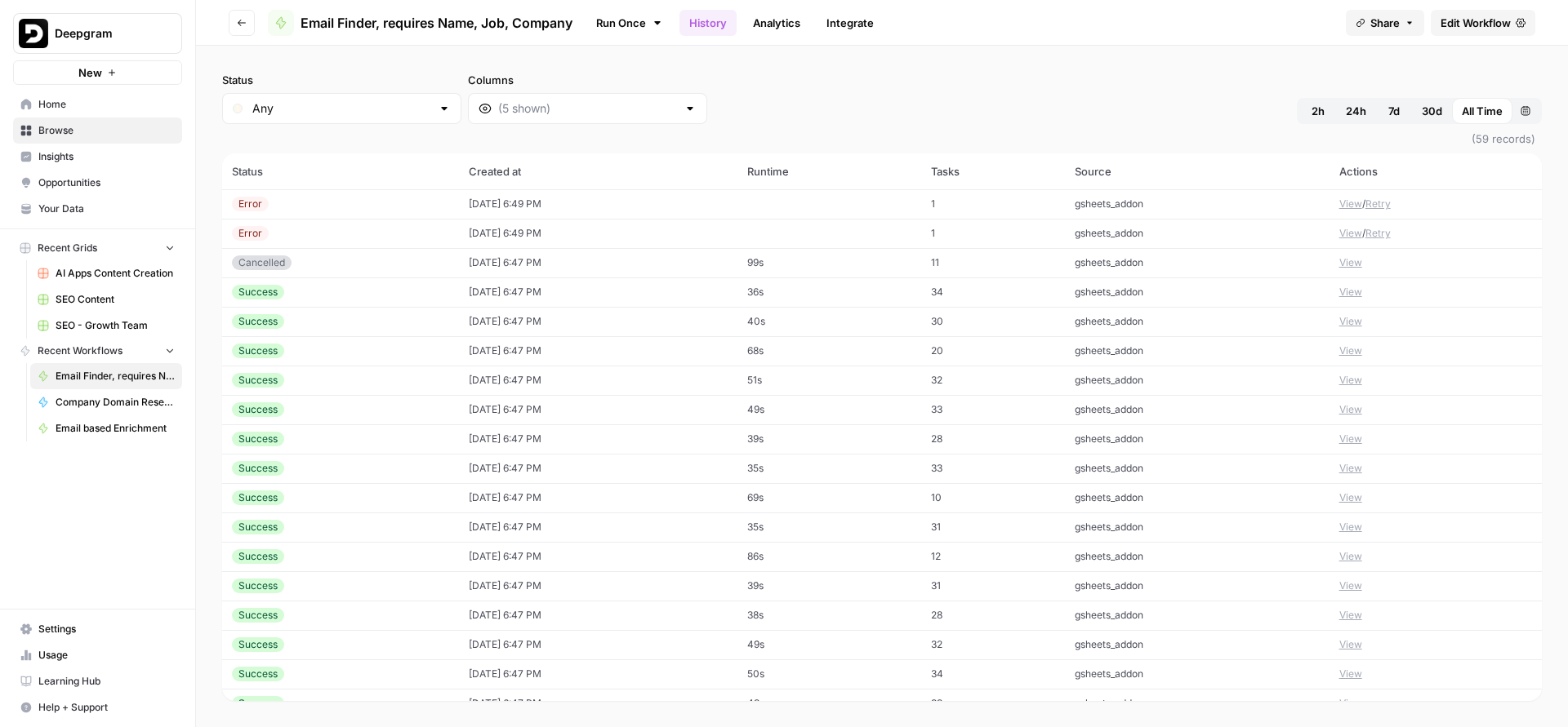
click at [1428, 110] on span "30d" at bounding box center [1432, 111] width 21 height 16
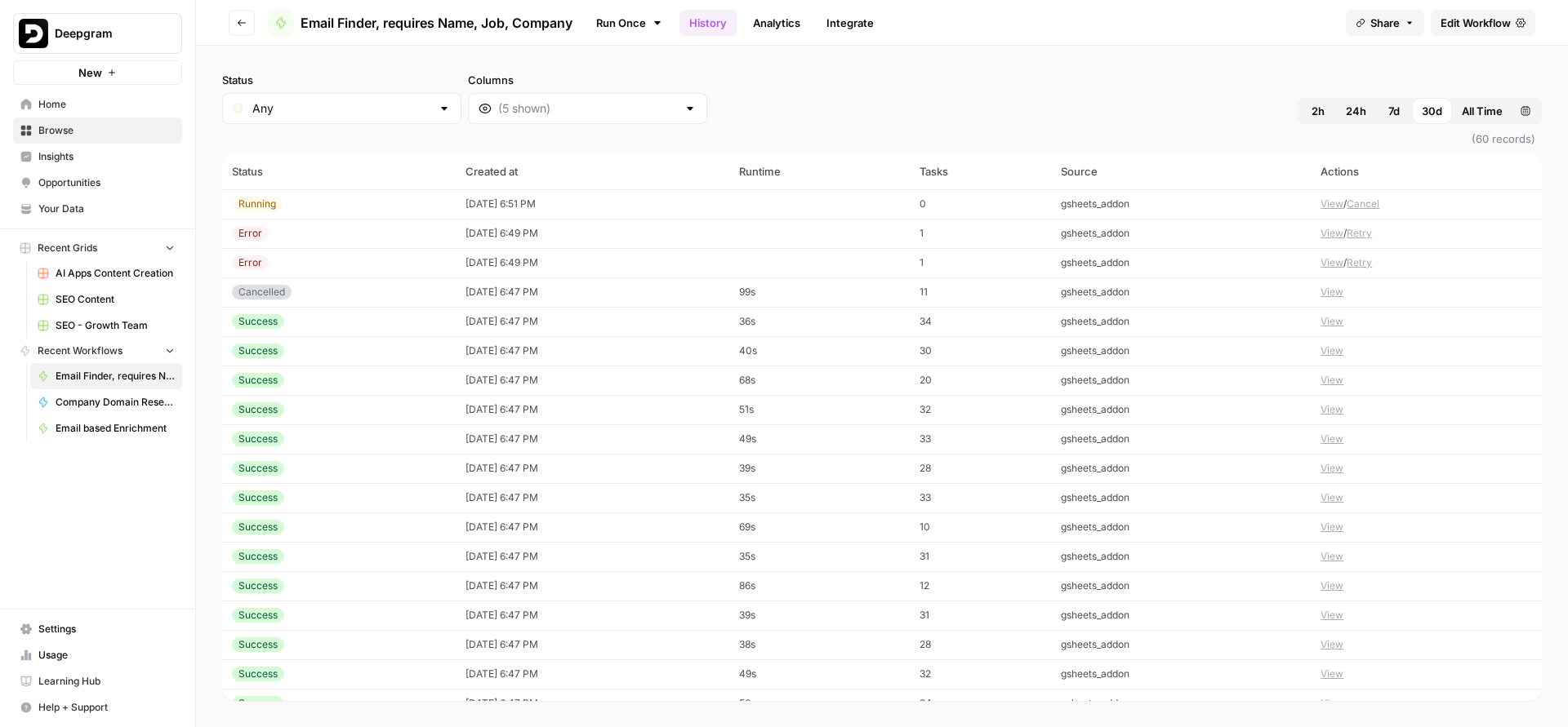
click at [1462, 110] on span "All Time" at bounding box center [1481, 111] width 41 height 16
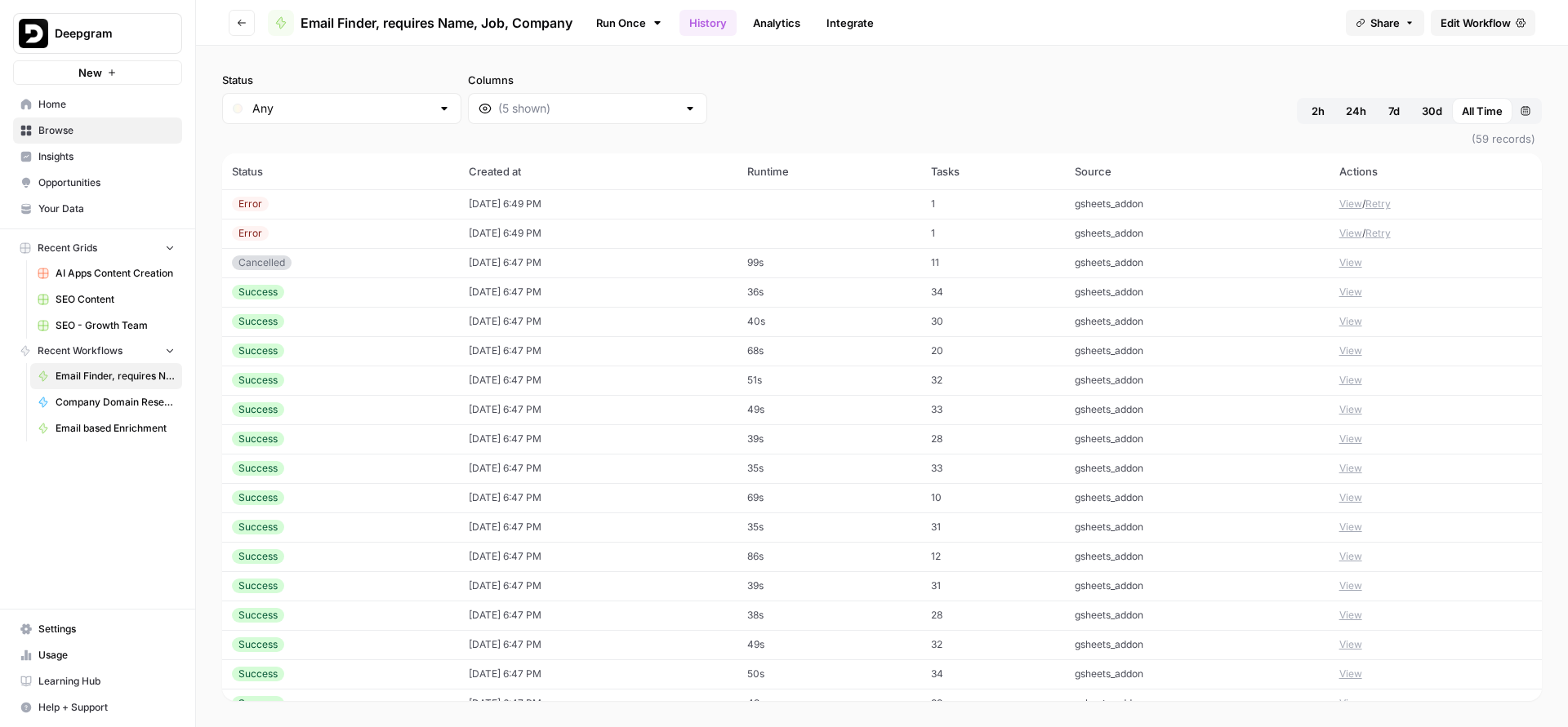
click at [1479, 108] on span "All Time" at bounding box center [1481, 111] width 41 height 16
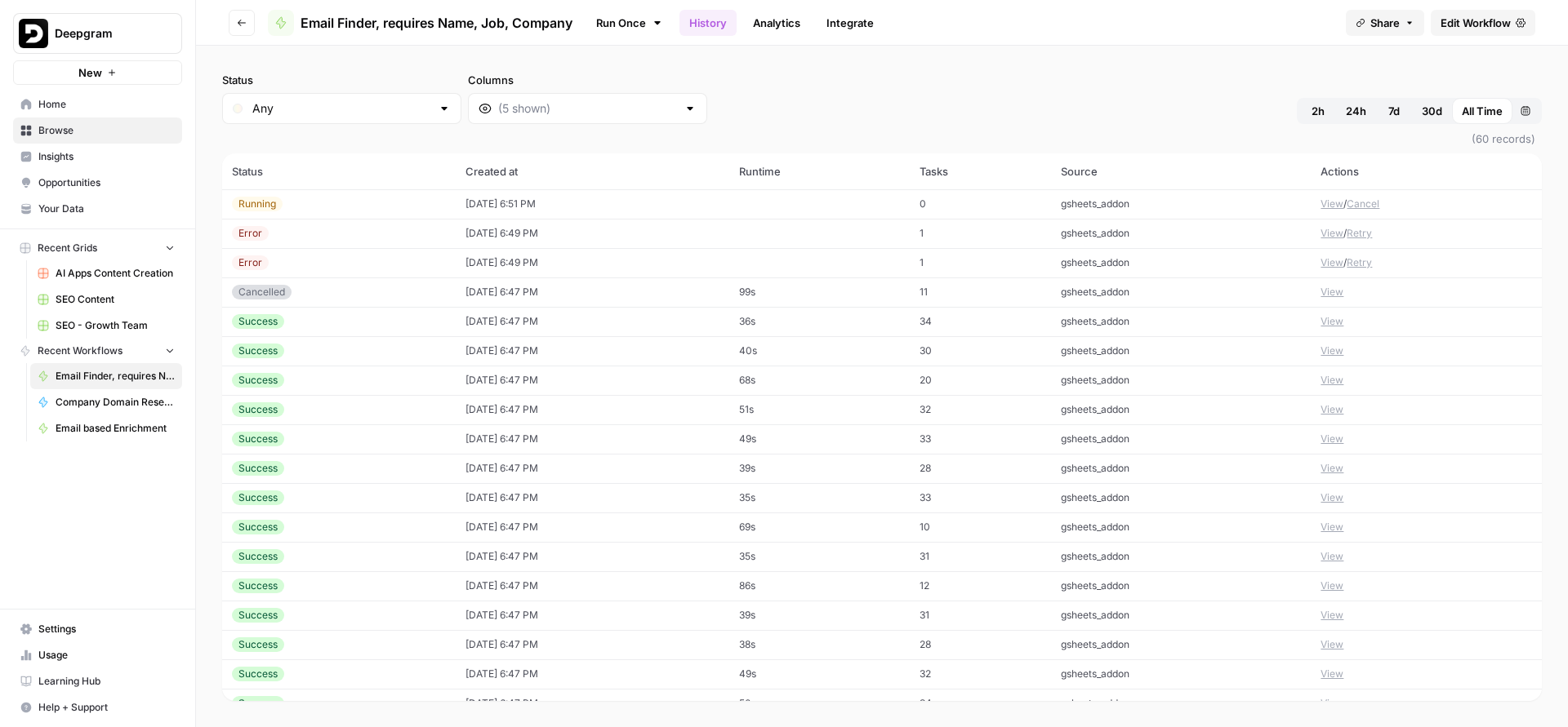
click at [1322, 204] on button "View" at bounding box center [1332, 203] width 23 height 15
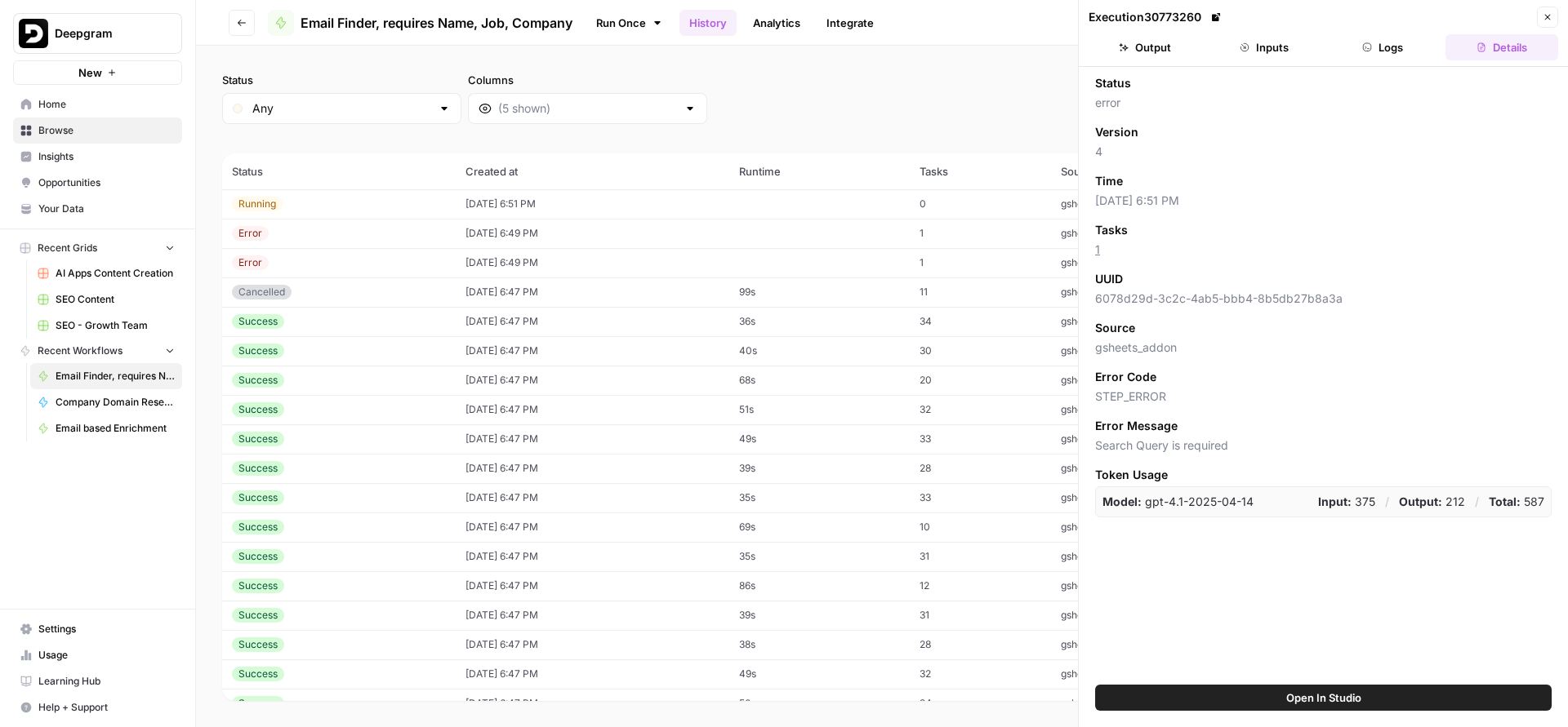
click at [1274, 61] on header "Execution 30773260 Close Output Inputs Logs Details" at bounding box center [1323, 33] width 489 height 67
click at [1273, 54] on button "Inputs" at bounding box center [1264, 48] width 113 height 26
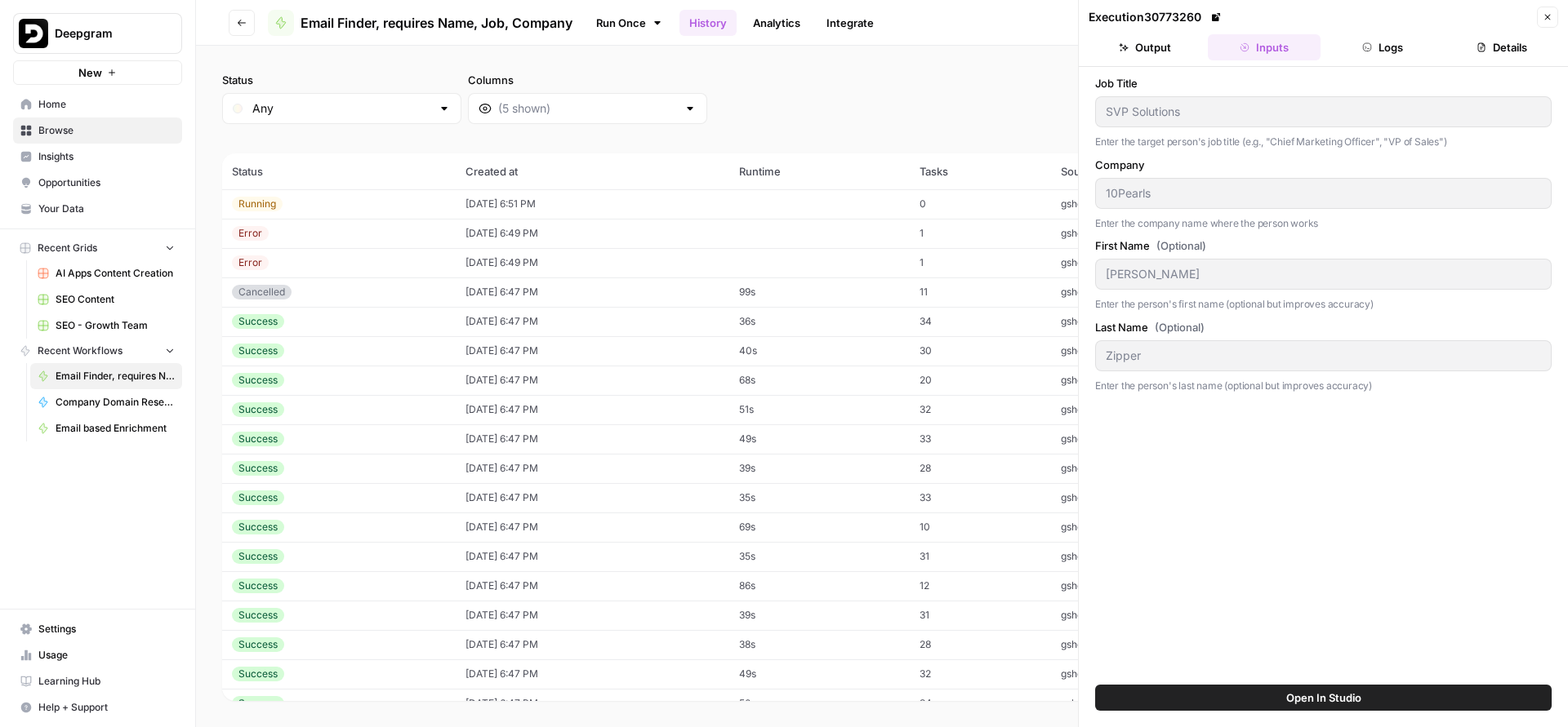
click at [1387, 54] on button "Logs" at bounding box center [1384, 48] width 113 height 26
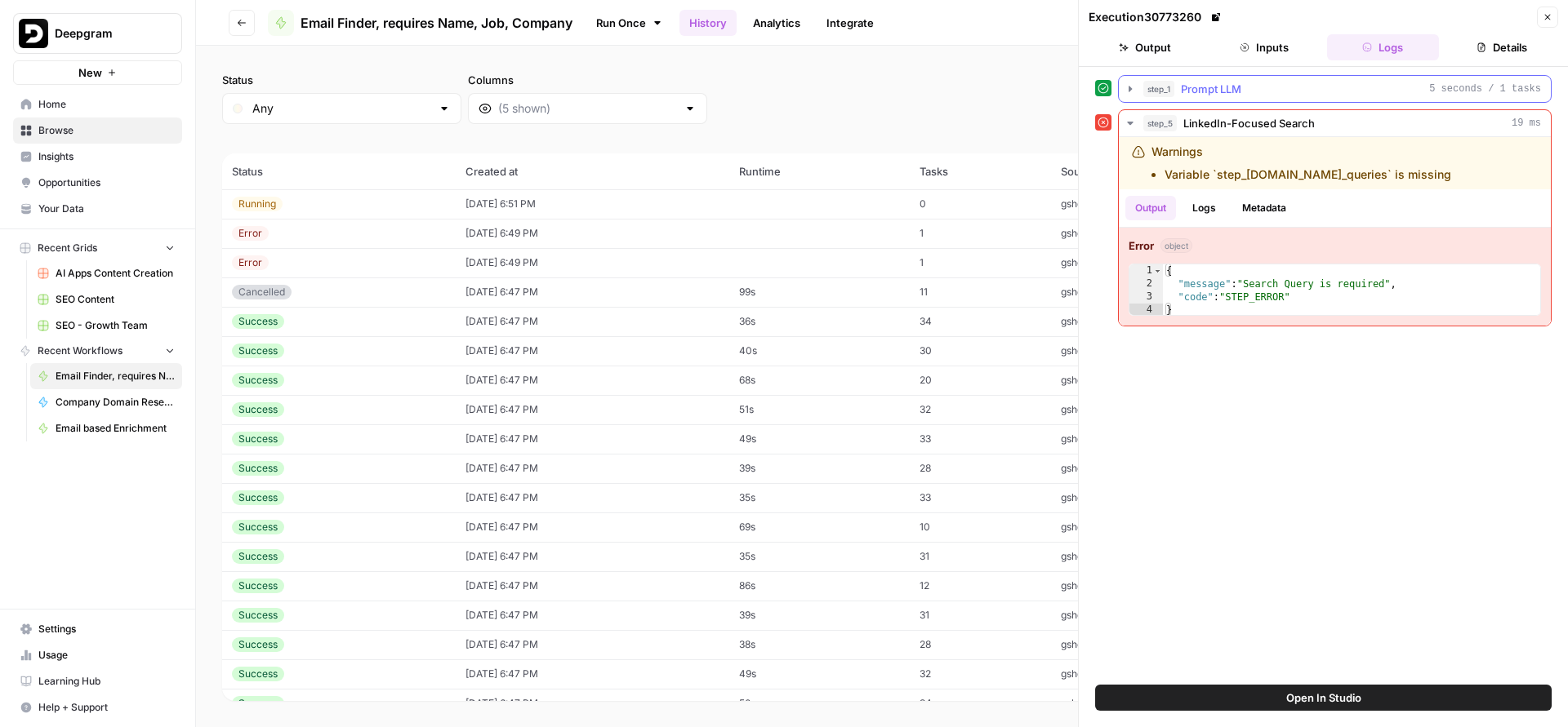
click at [1131, 93] on icon "button" at bounding box center [1130, 88] width 13 height 13
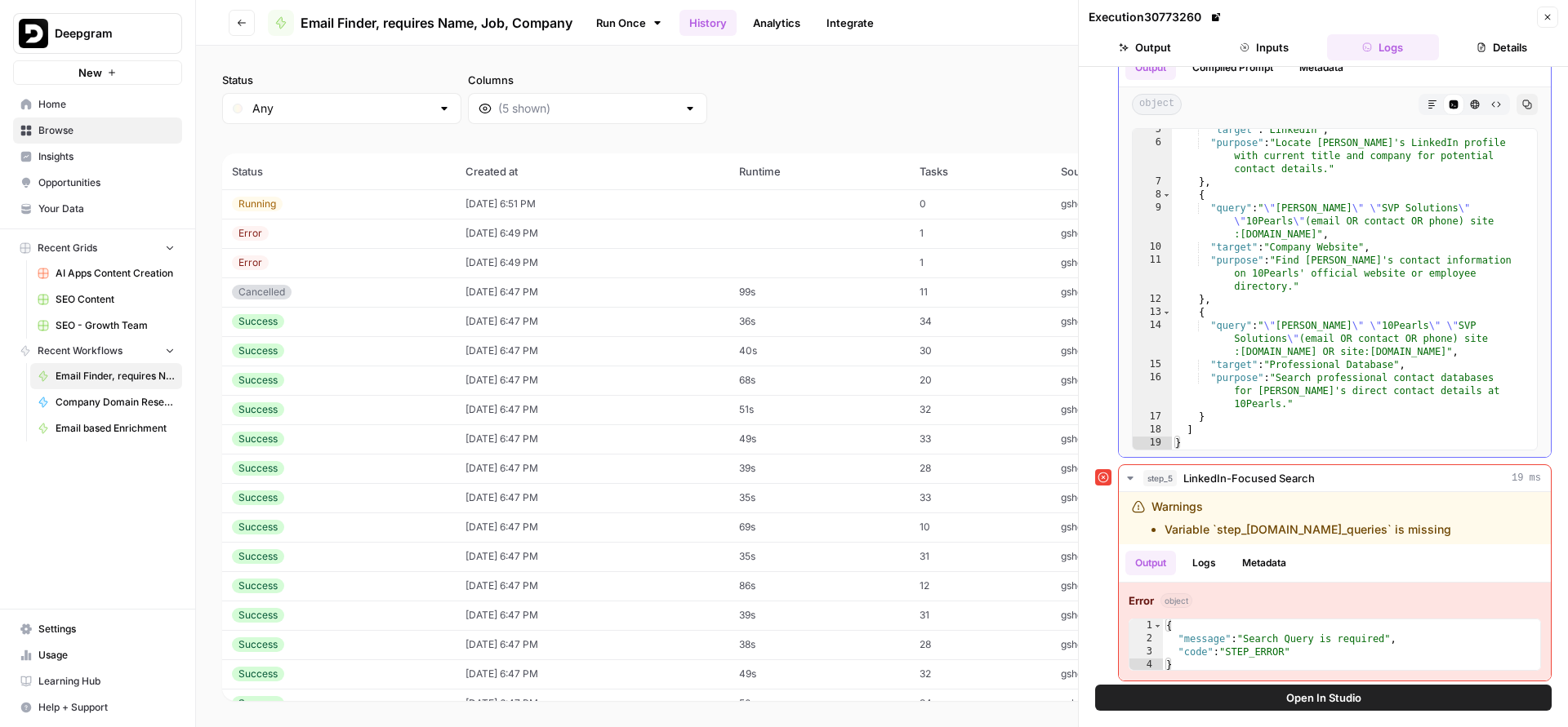
scroll to position [59, 0]
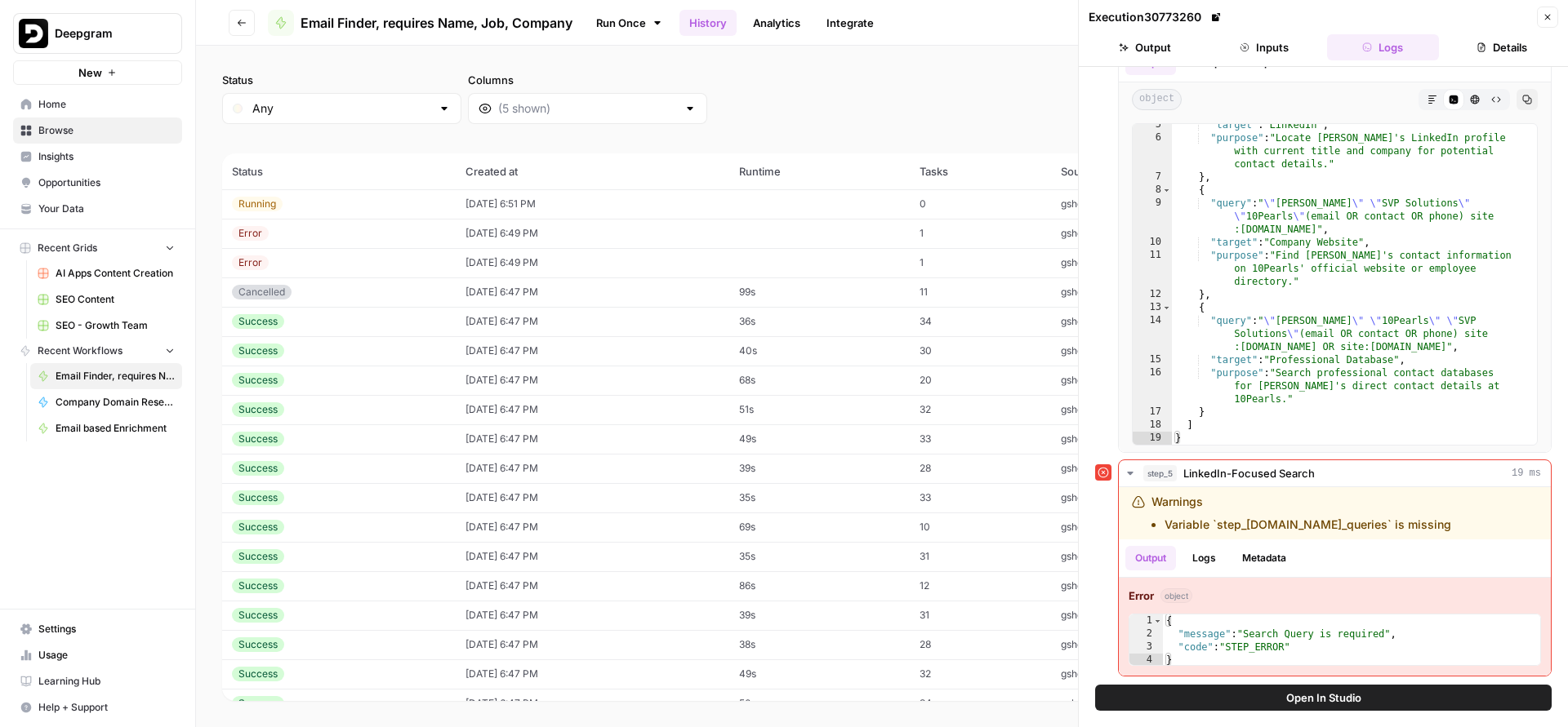
click at [1136, 50] on button "Output" at bounding box center [1145, 48] width 113 height 26
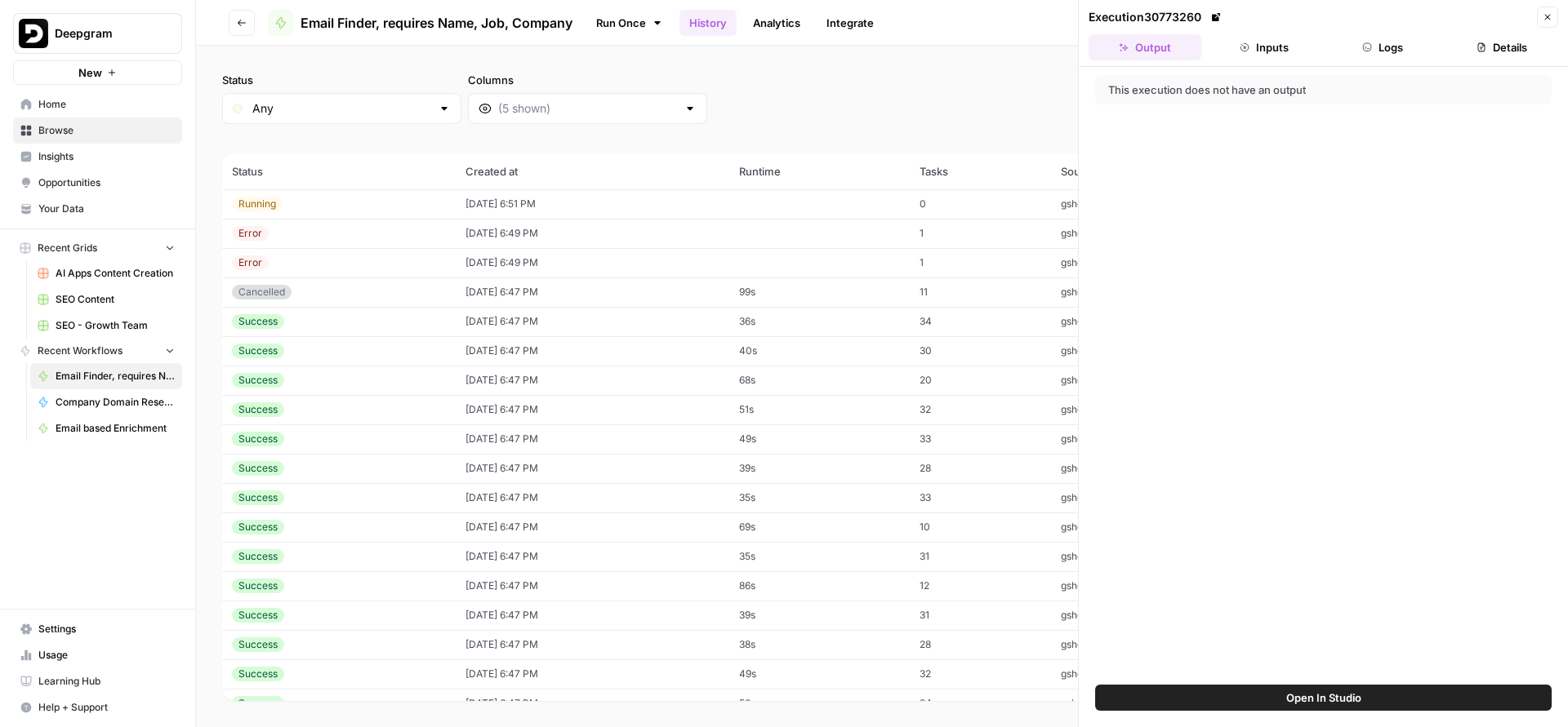
scroll to position [0, 0]
click at [990, 85] on div "Status Any Columns 2h 24h 7d 30d All Time Custom range" at bounding box center [882, 98] width 1320 height 52
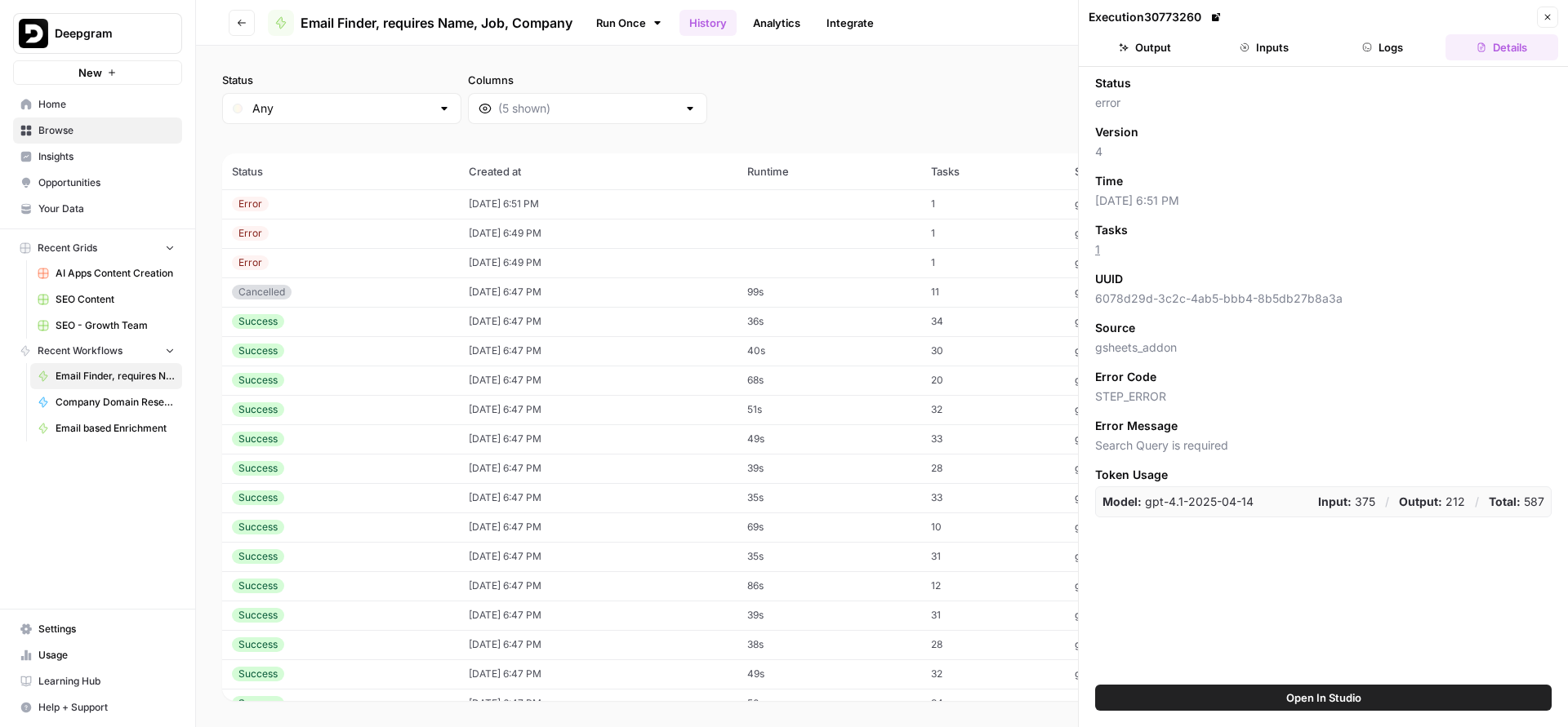
click at [1235, 694] on button "Open In Studio" at bounding box center [1323, 698] width 456 height 26
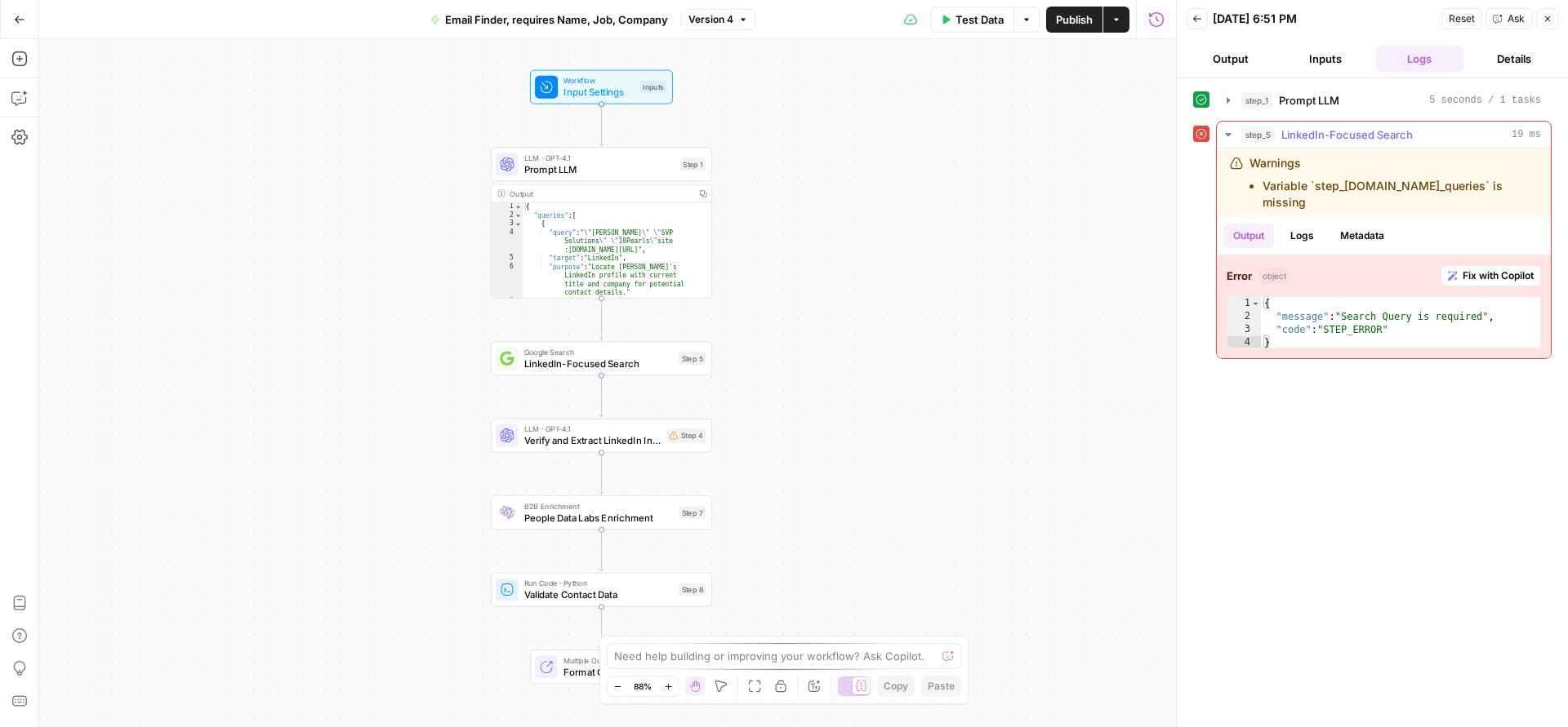
click at [1515, 268] on span "Fix with Copilot" at bounding box center [1498, 275] width 71 height 15
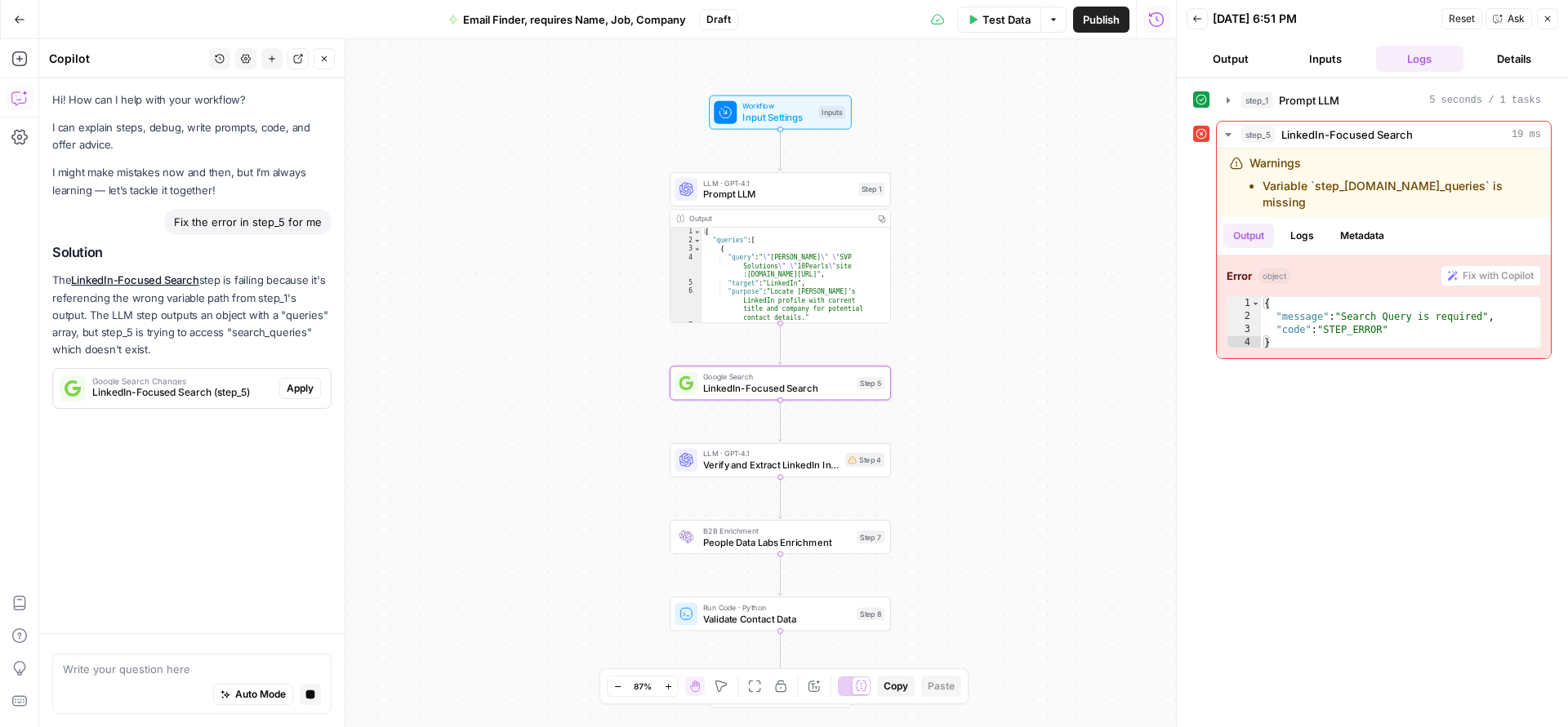
click at [313, 389] on span "Apply" at bounding box center [300, 388] width 27 height 15
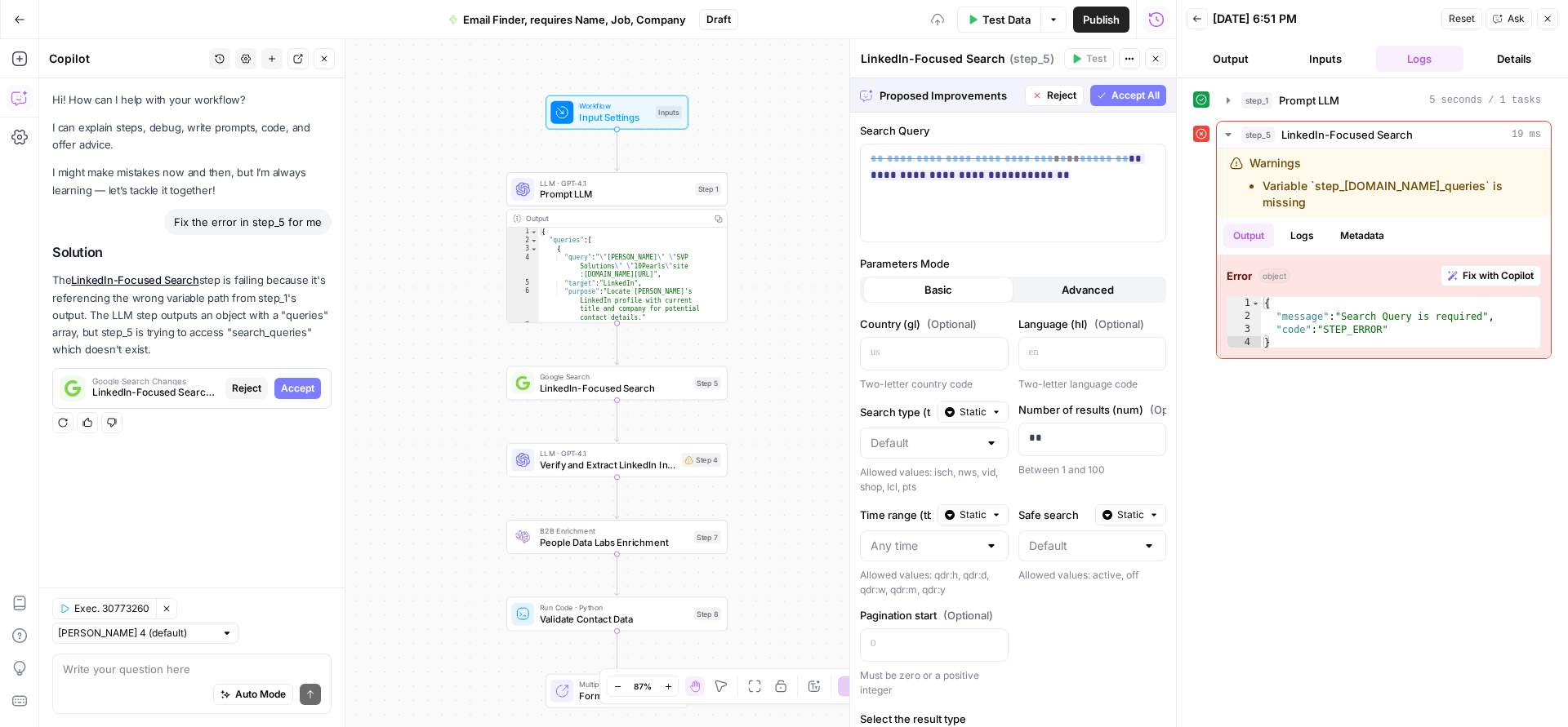
click at [1116, 95] on span "Accept All" at bounding box center [1136, 95] width 48 height 15
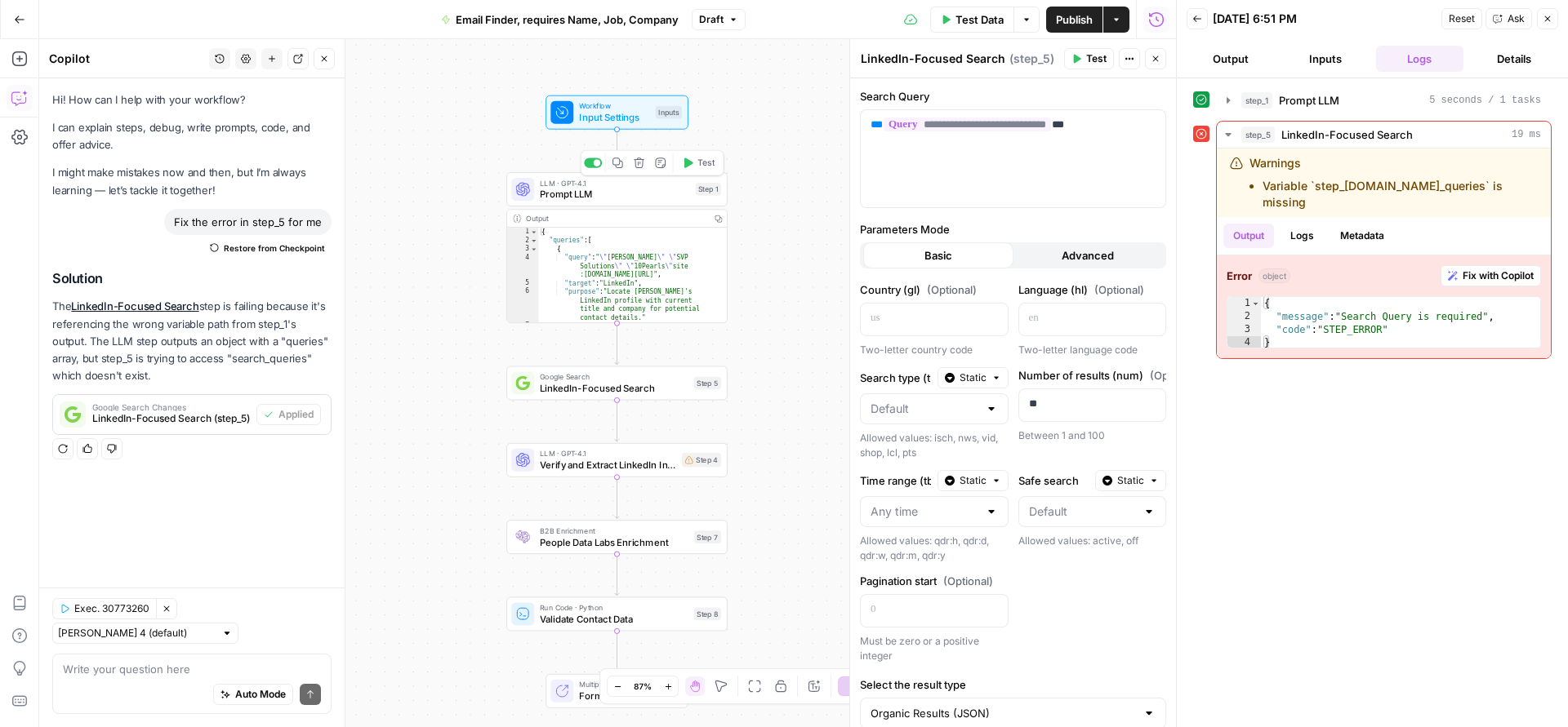
click at [682, 160] on icon "button" at bounding box center [687, 163] width 11 height 11
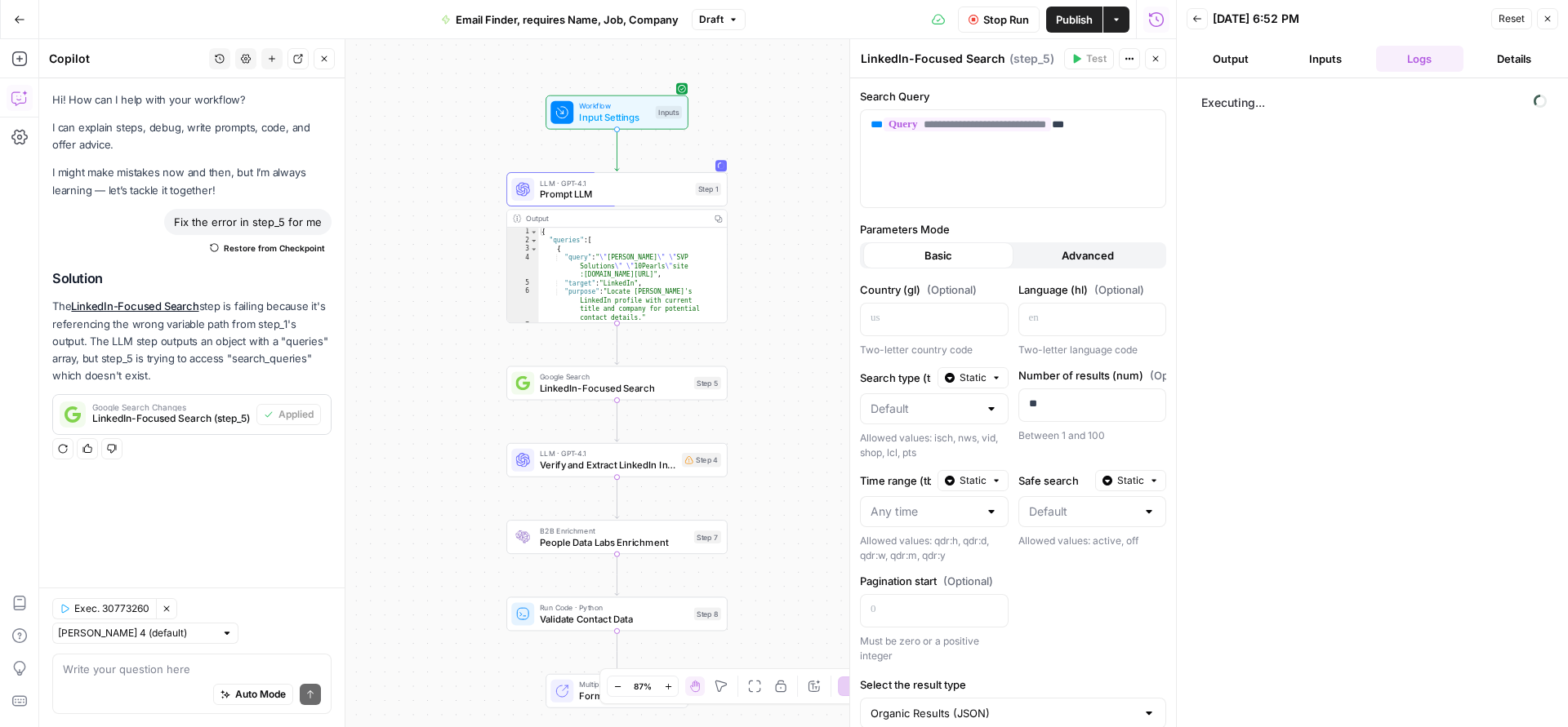
click at [1325, 55] on button "Inputs" at bounding box center [1326, 59] width 88 height 26
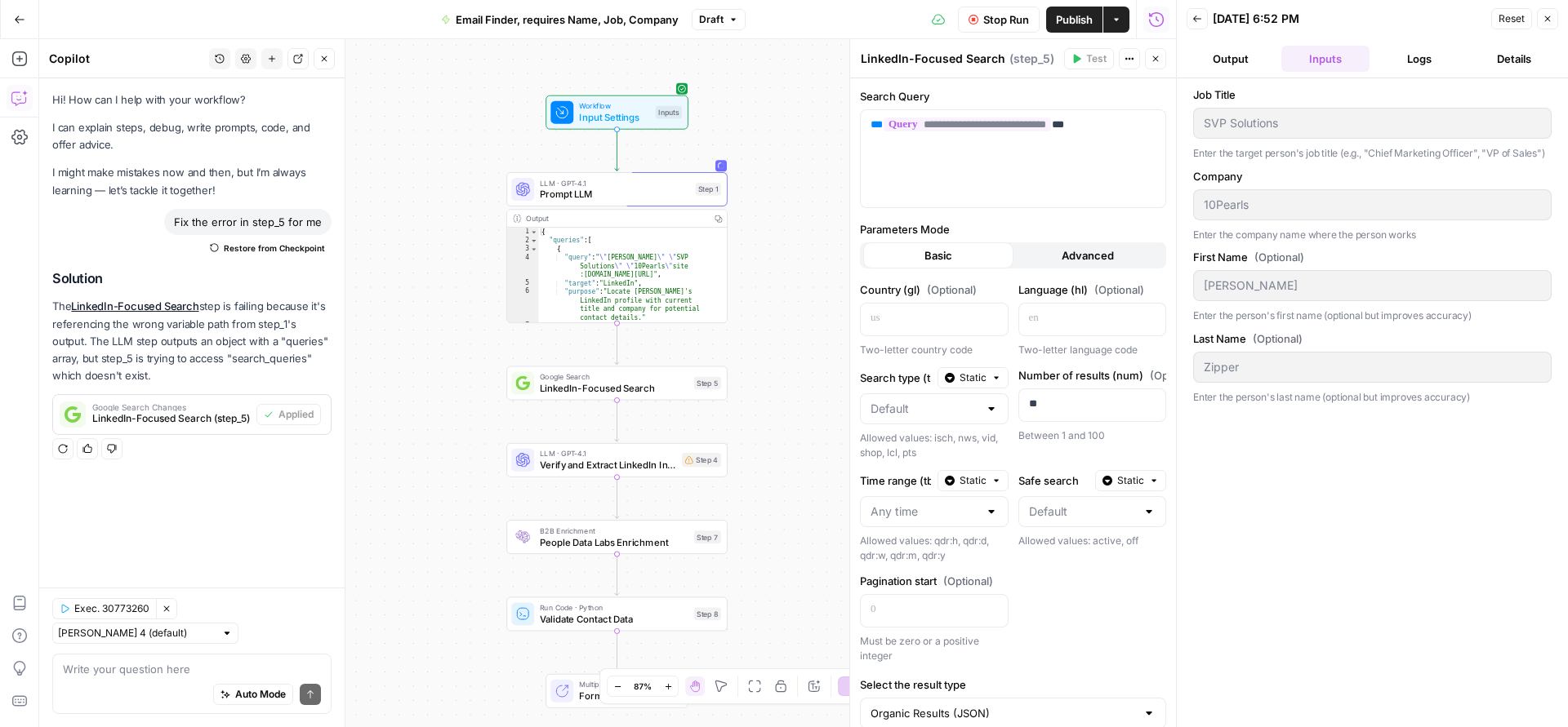
click at [1410, 55] on button "Logs" at bounding box center [1420, 59] width 88 height 26
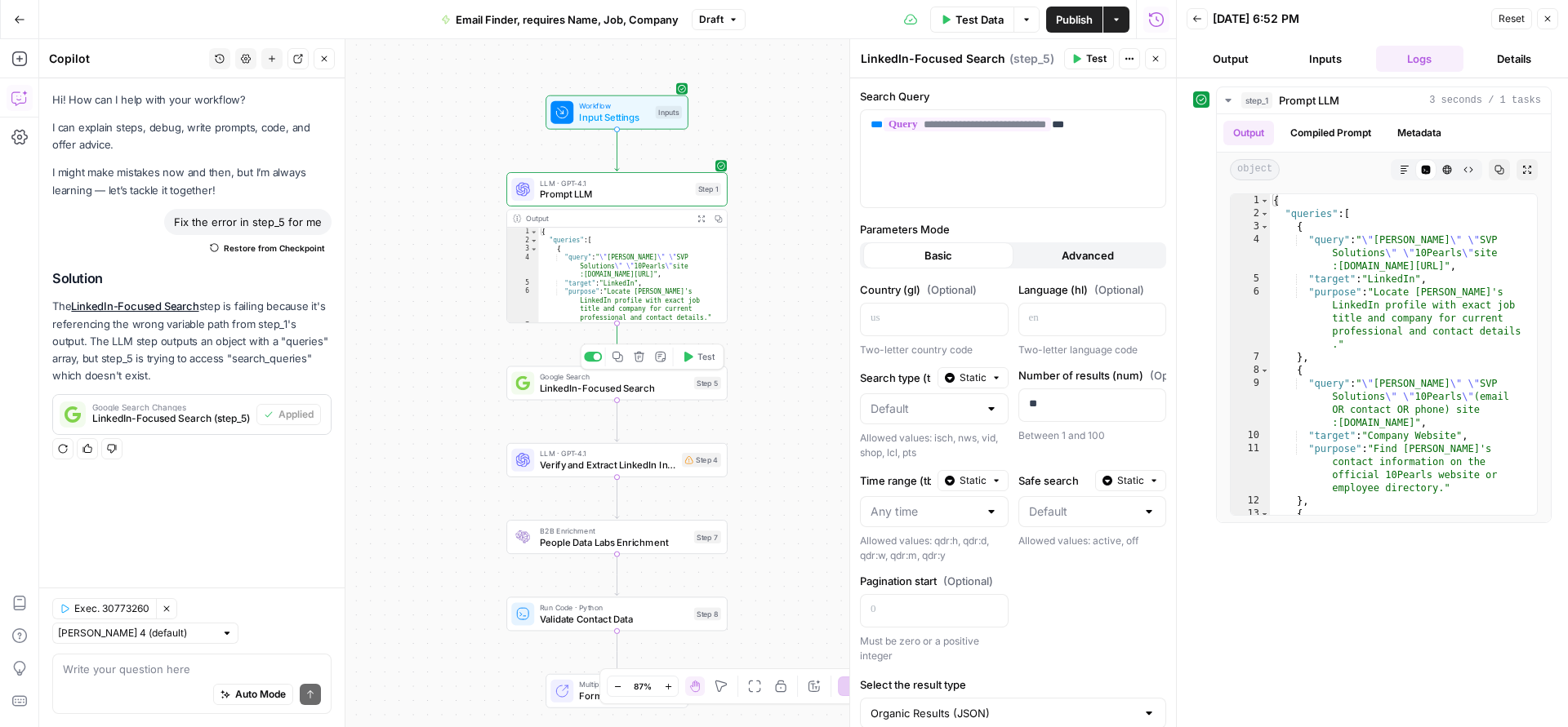
click at [696, 363] on button "Test" at bounding box center [698, 357] width 44 height 19
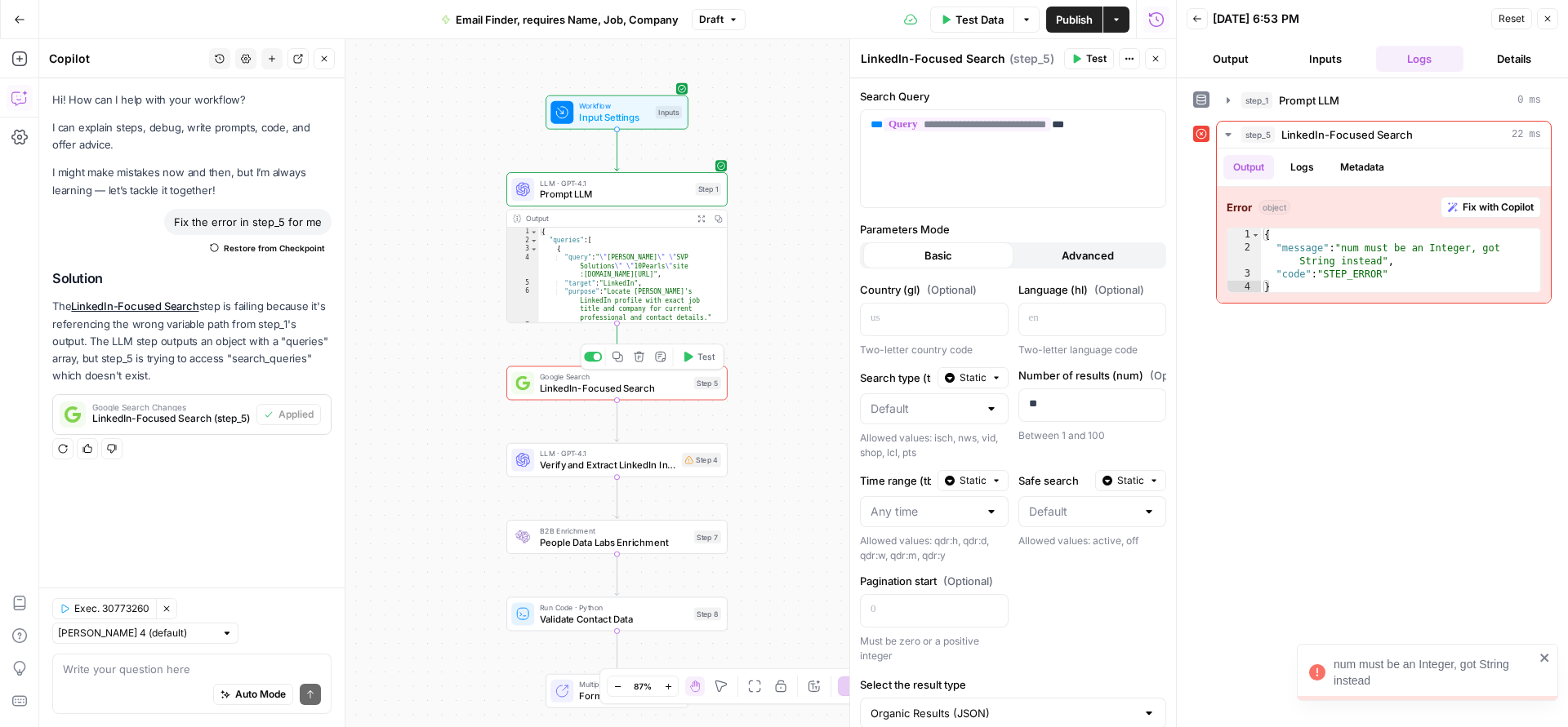
click at [675, 384] on span "LinkedIn-Focused Search" at bounding box center [614, 388] width 149 height 14
click at [1483, 201] on span "Fix with Copilot" at bounding box center [1498, 207] width 71 height 15
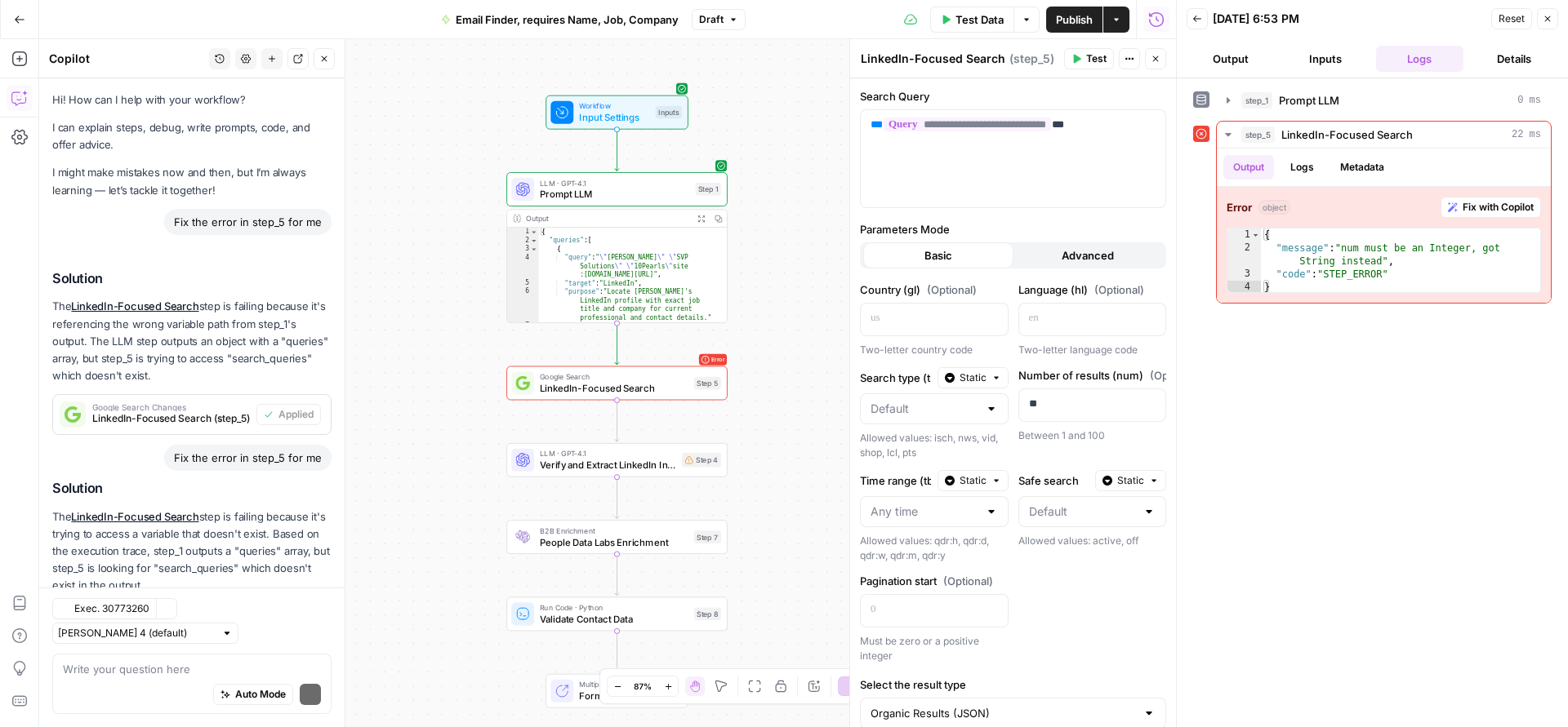
scroll to position [96, 0]
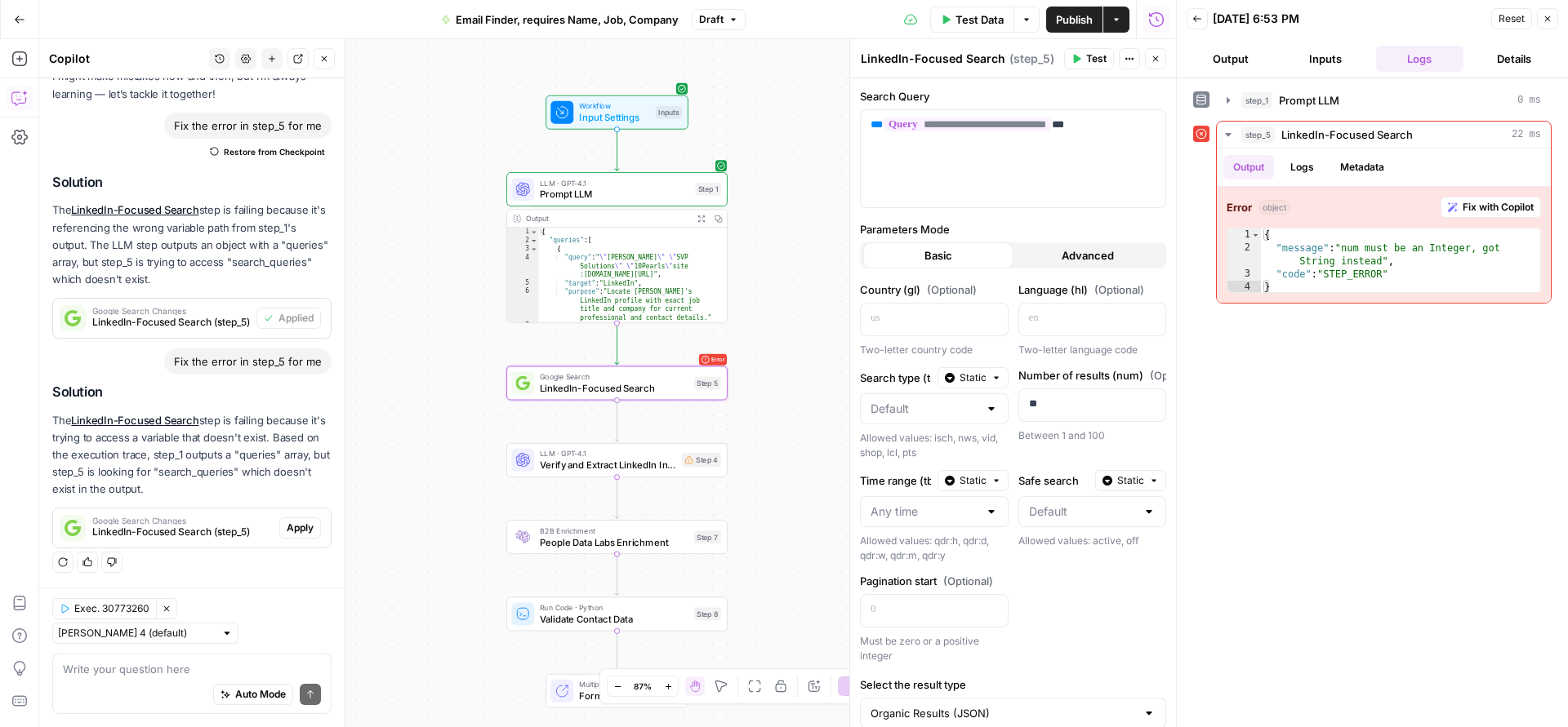
click at [299, 525] on span "Apply" at bounding box center [300, 528] width 27 height 15
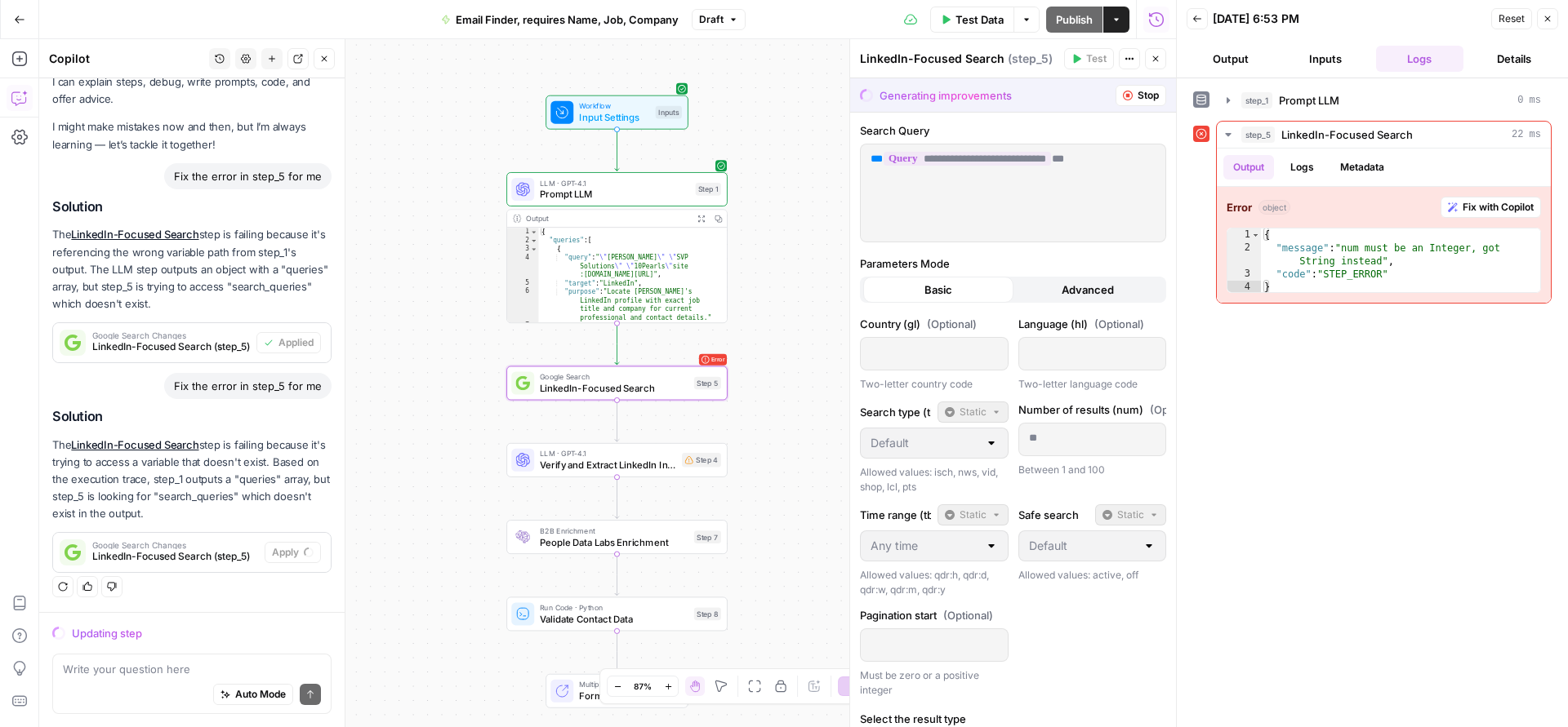
scroll to position [70, 0]
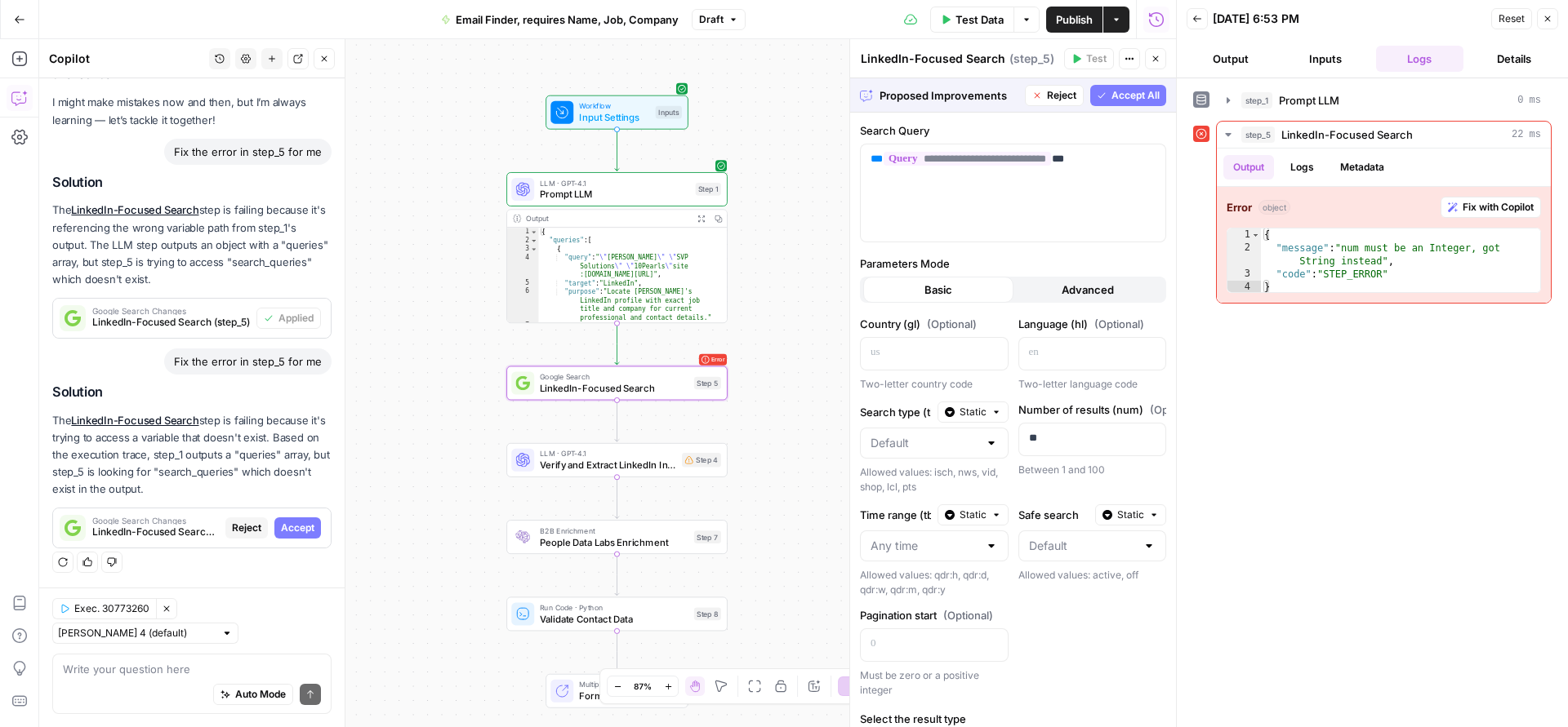
click at [295, 531] on span "Accept" at bounding box center [297, 528] width 34 height 15
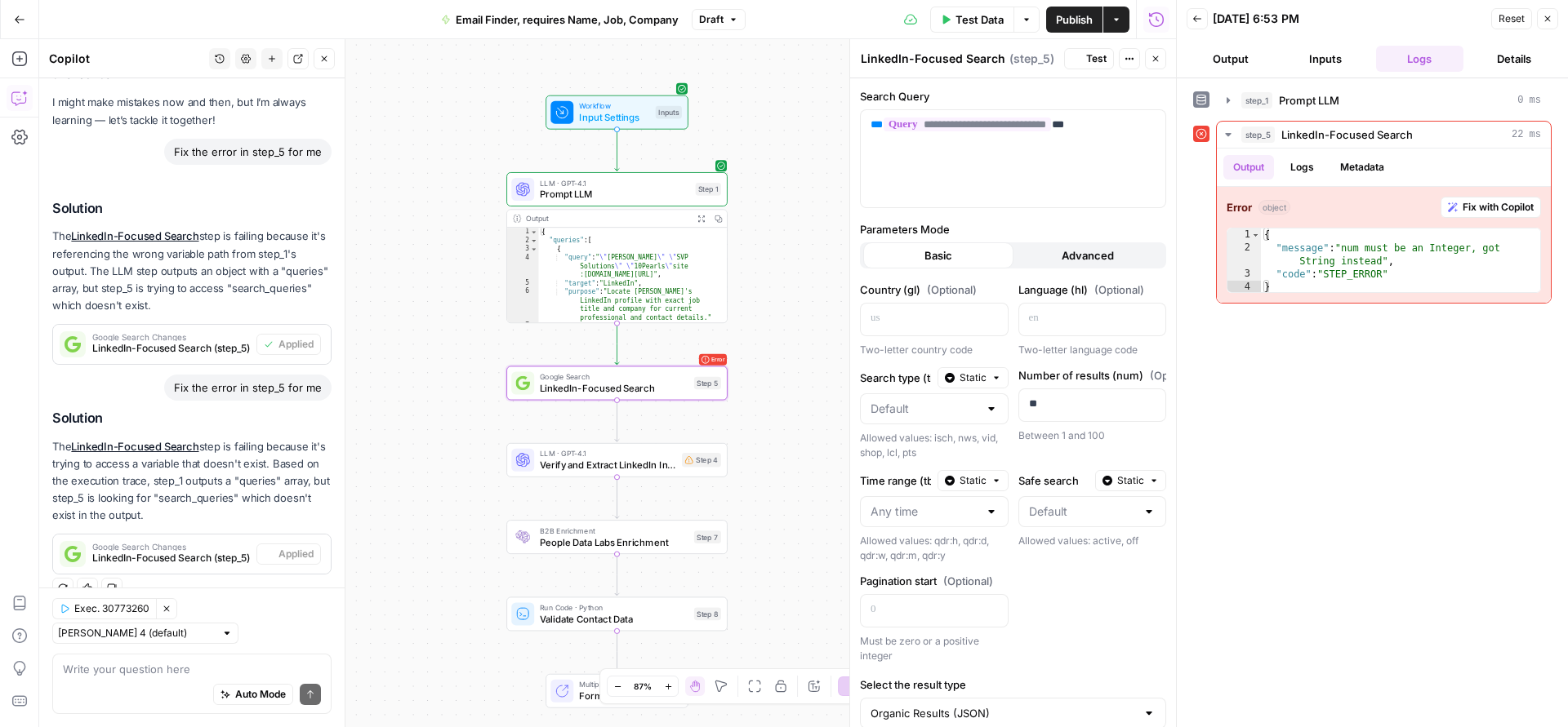
scroll to position [96, 0]
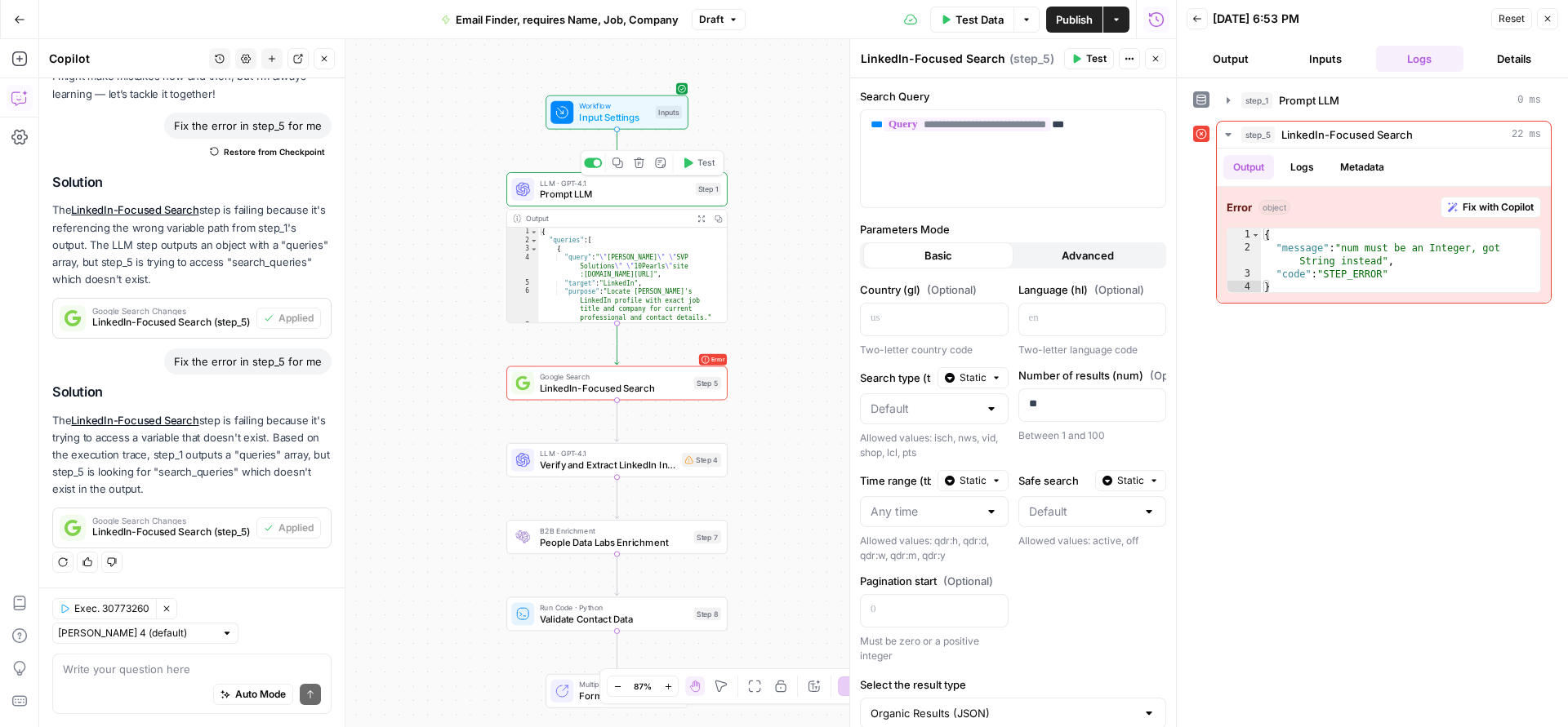
click at [699, 170] on button "Test" at bounding box center [698, 163] width 44 height 19
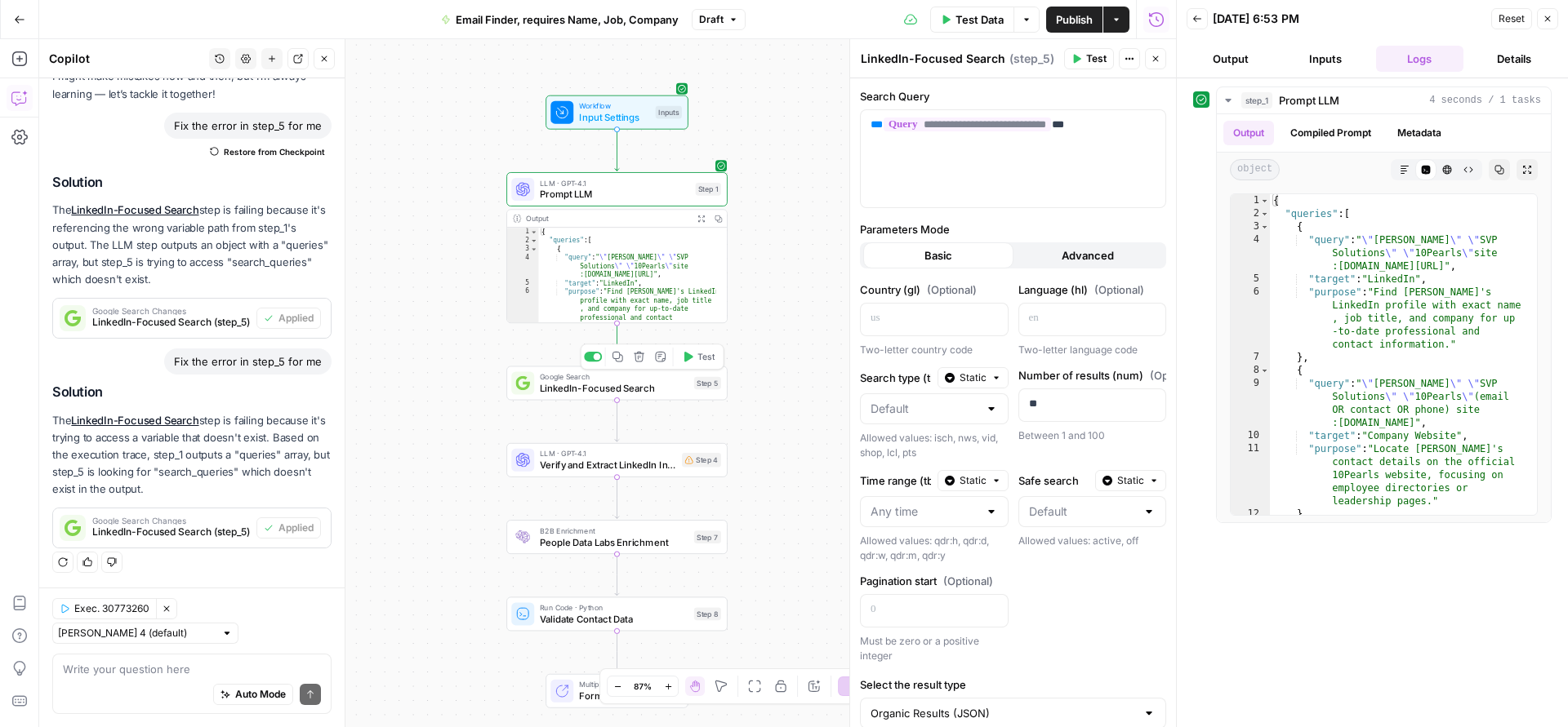
click at [707, 353] on span "Test" at bounding box center [706, 357] width 17 height 13
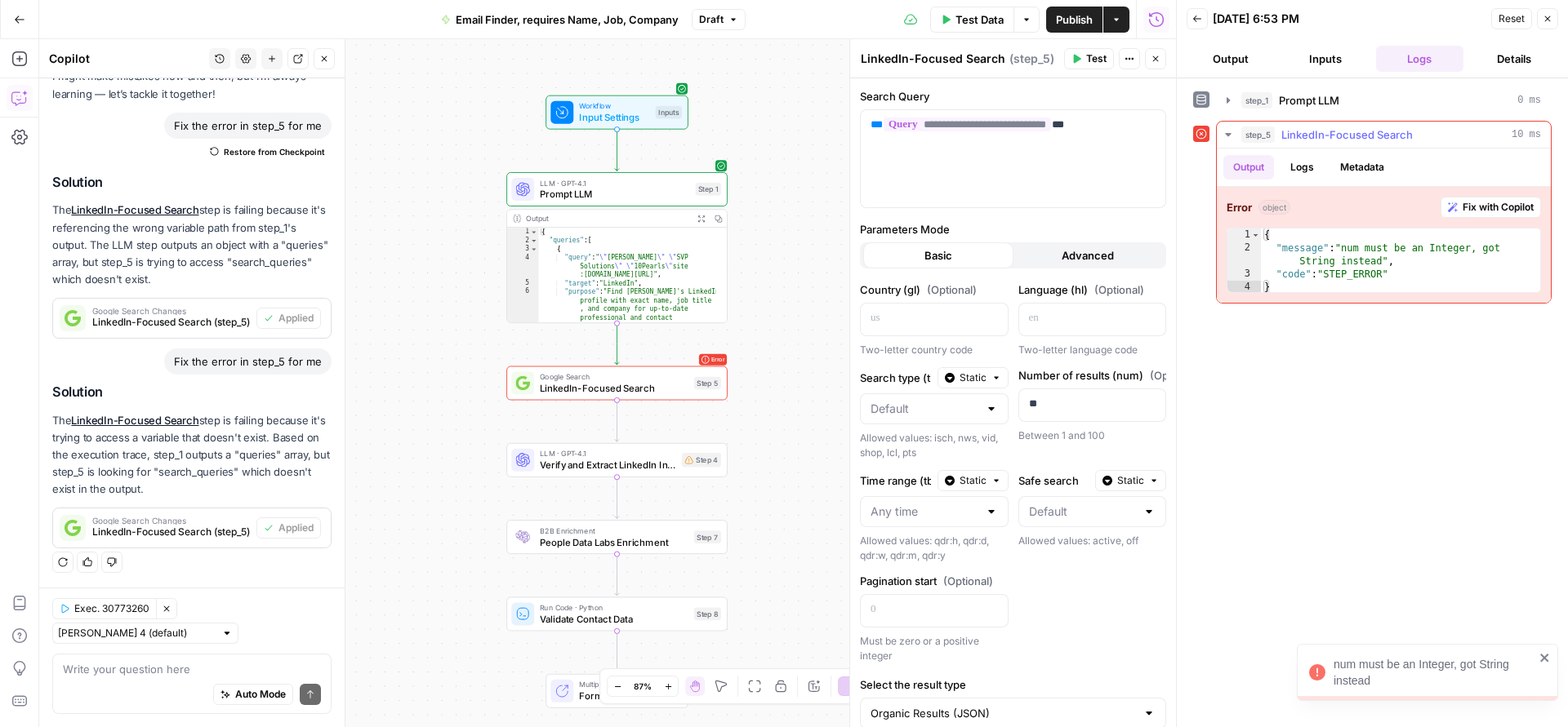
click at [1482, 206] on span "Fix with Copilot" at bounding box center [1498, 207] width 71 height 15
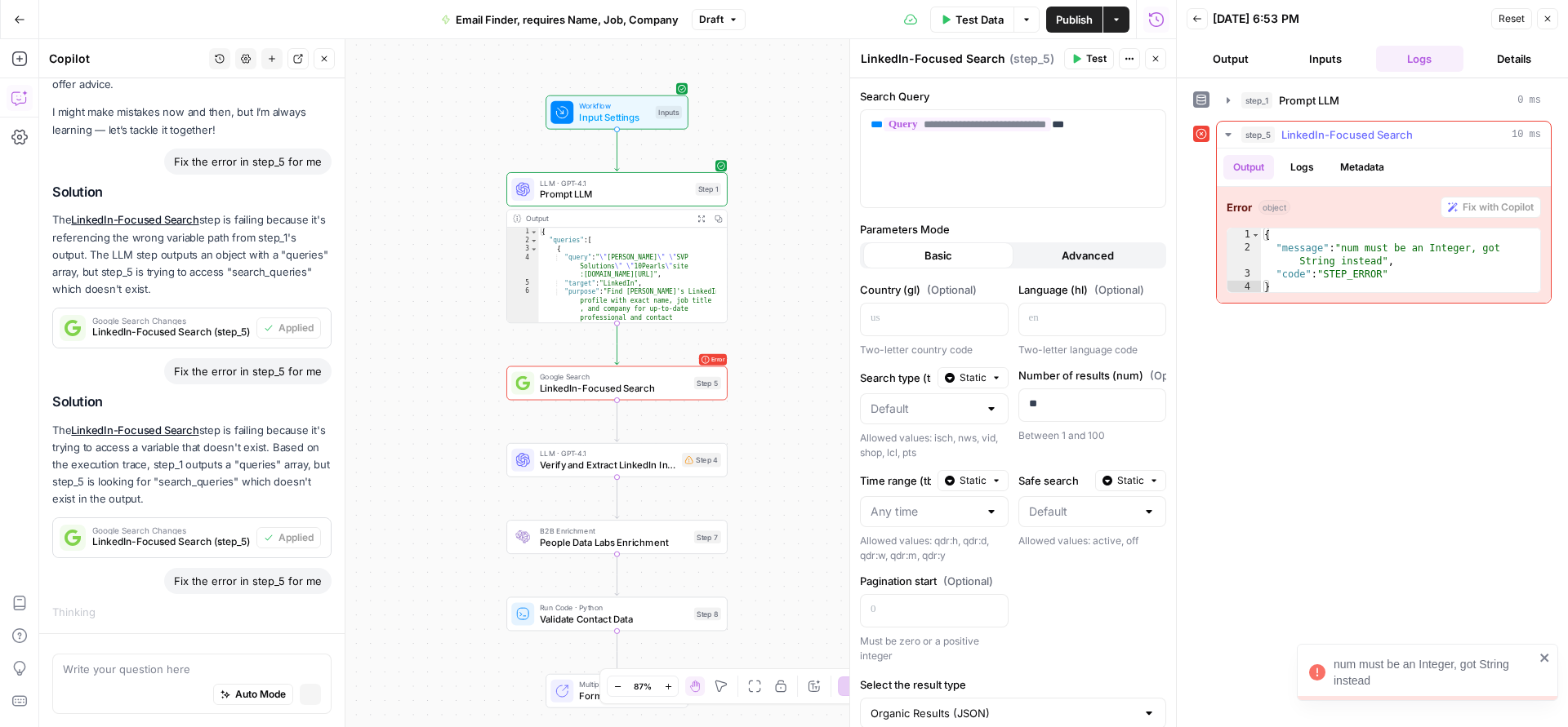
scroll to position [61, 0]
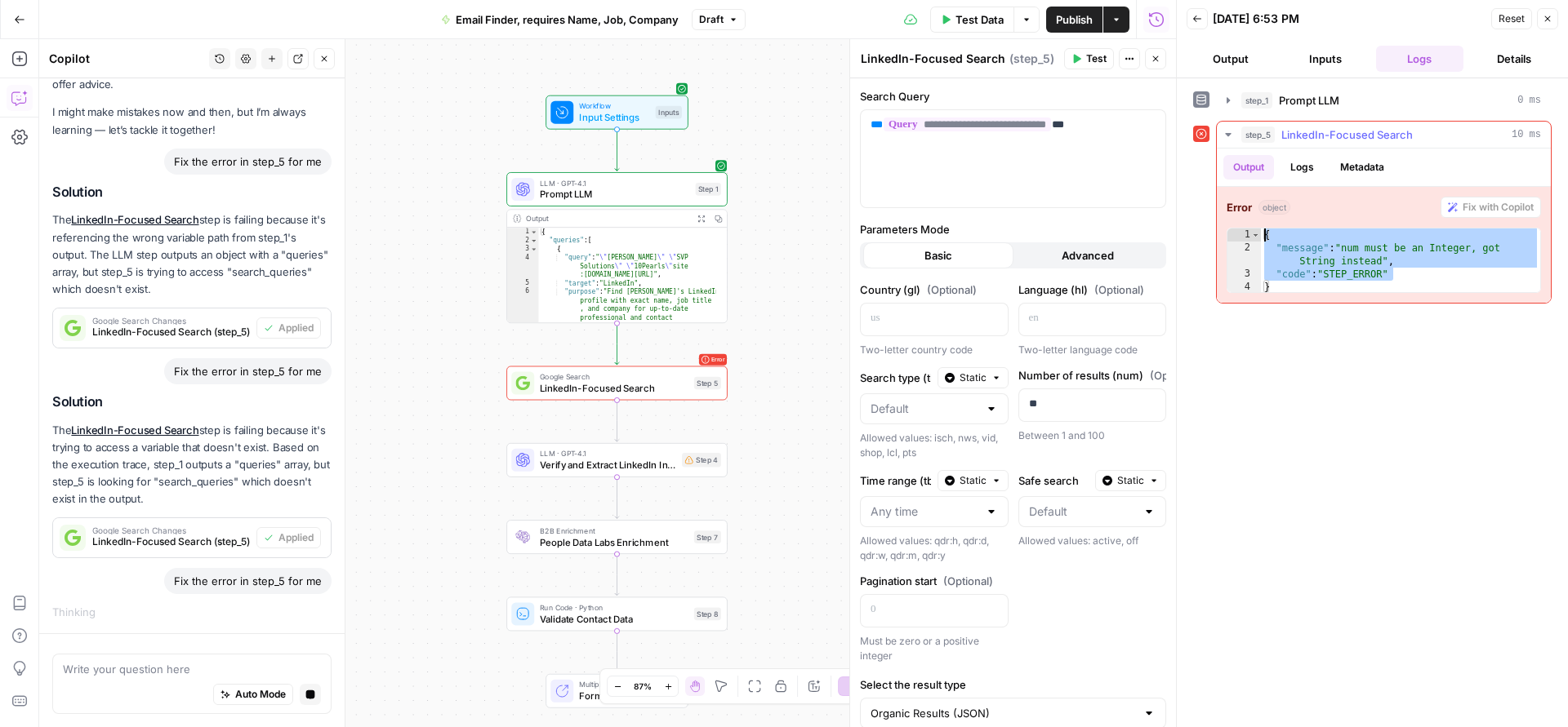
drag, startPoint x: 1397, startPoint y: 272, endPoint x: 1258, endPoint y: 241, distance: 142.4
click at [1258, 241] on div "**********" at bounding box center [1384, 260] width 314 height 65
click at [1283, 283] on div "{ "message" : "num must be an Integer, got String instead" , "code" : "STEP_ERR…" at bounding box center [1400, 274] width 280 height 92
drag, startPoint x: 1282, startPoint y: 286, endPoint x: 1255, endPoint y: 238, distance: 55.1
click at [1255, 238] on div "* 1 2 3 4 { "message" : "num must be an Integer, got String instead" , "code" :…" at bounding box center [1384, 260] width 314 height 65
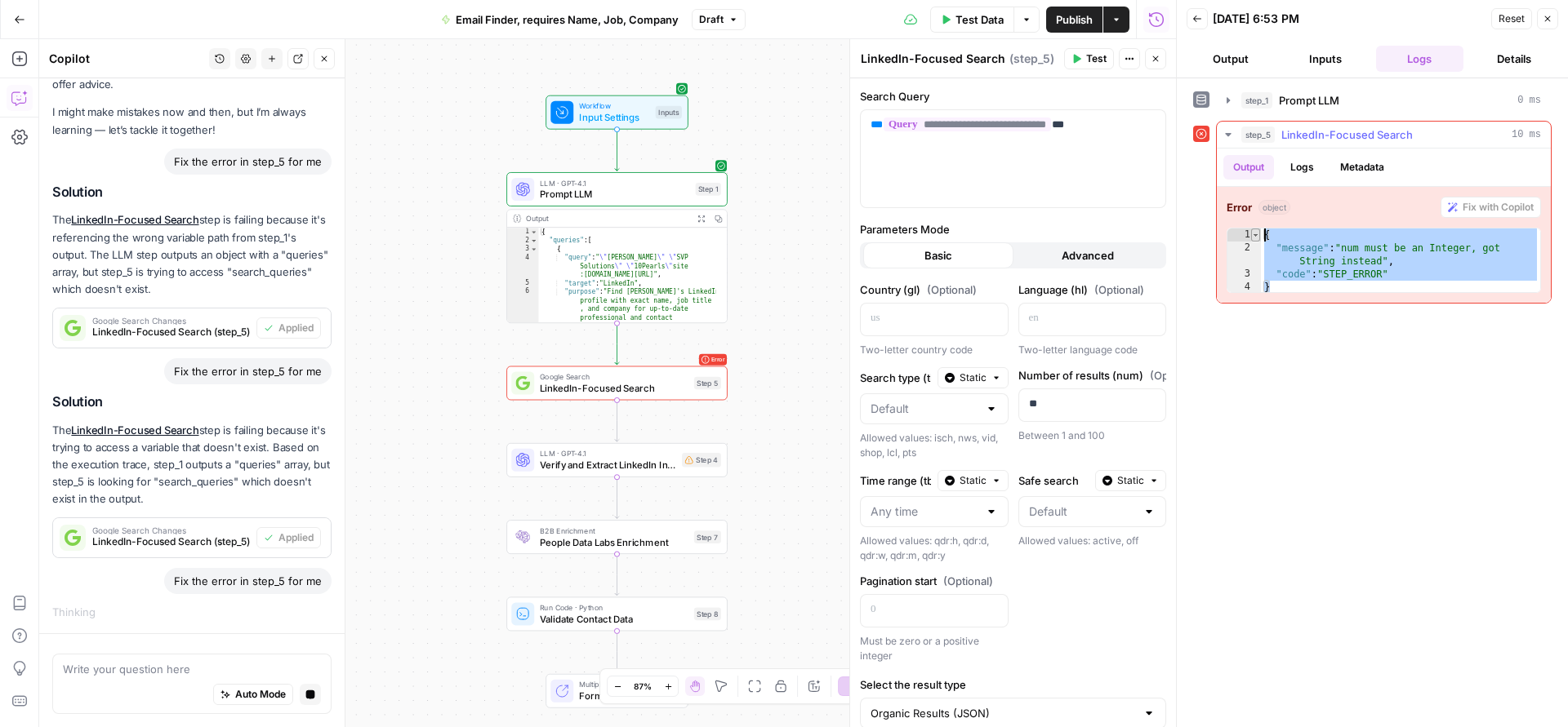
type textarea "**********"
click at [117, 672] on textarea at bounding box center [192, 669] width 258 height 16
paste textarea "{ "message": "num must be an Integer, got String instead", "code": "STEP_ERROR"…"
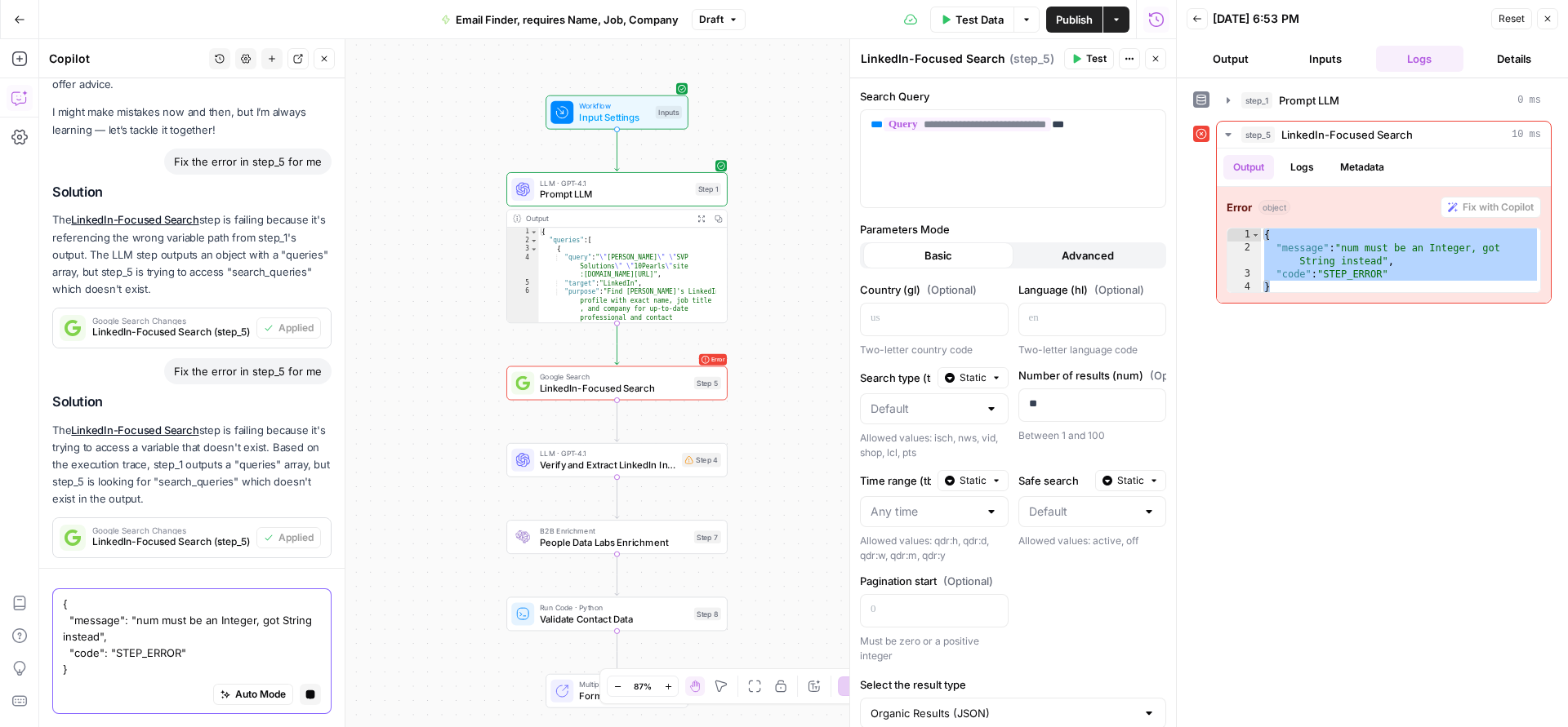
scroll to position [125, 0]
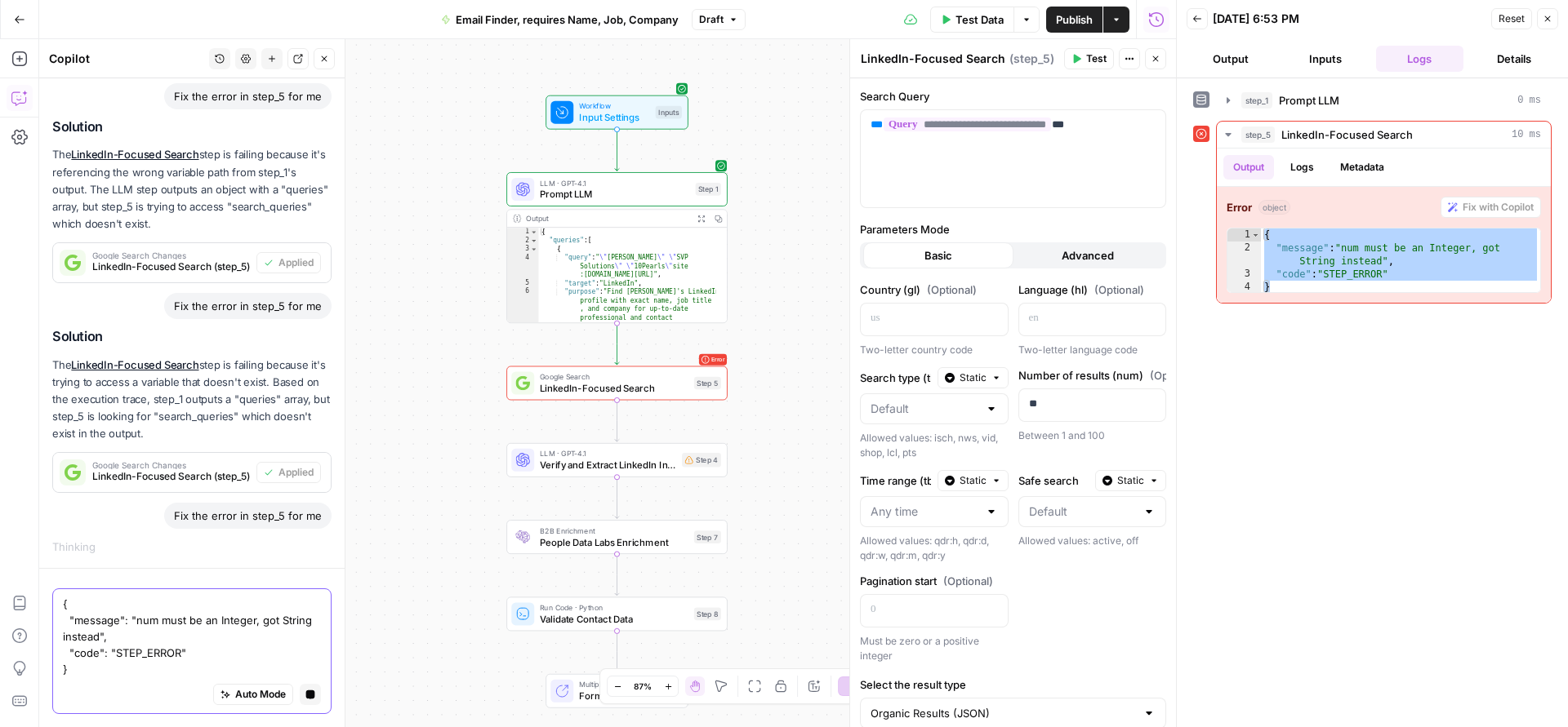
type textarea "{ "message": "num must be an Integer, got String instead", "code": "STEP_ERROR"…"
click at [217, 697] on button "Auto Mode" at bounding box center [253, 694] width 80 height 22
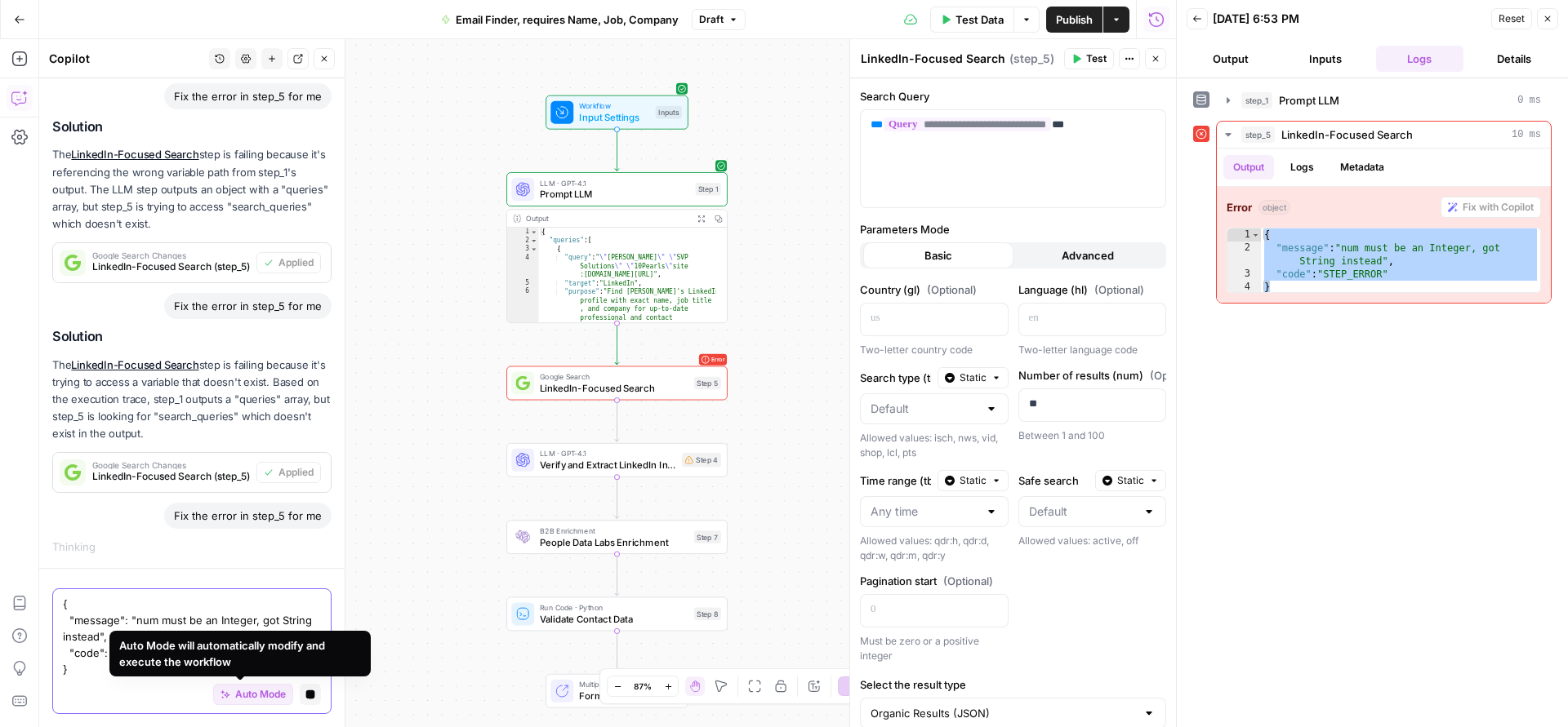
click at [180, 663] on textarea "{ "message": "num must be an Integer, got String instead", "code": "STEP_ERROR"…" at bounding box center [192, 636] width 258 height 81
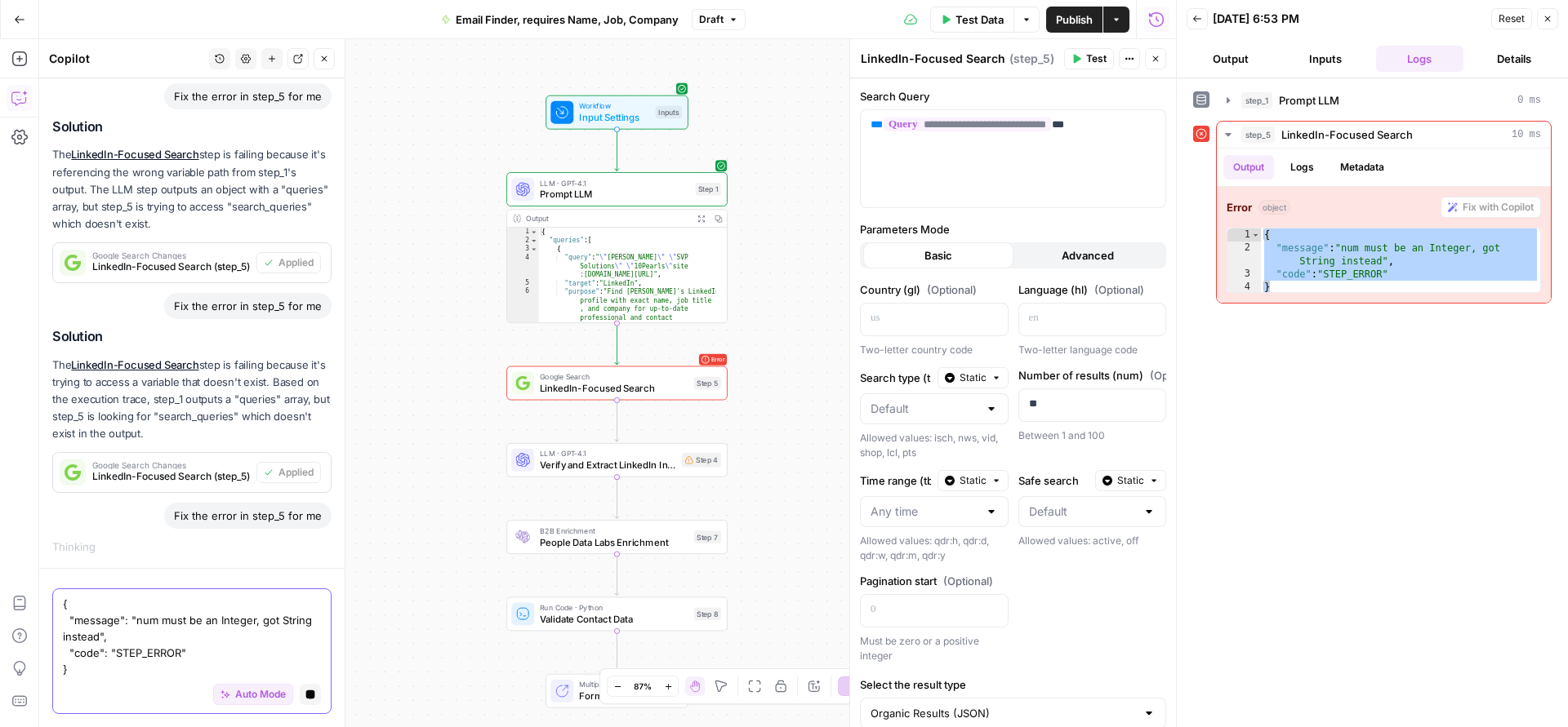
drag, startPoint x: 170, startPoint y: 672, endPoint x: 51, endPoint y: 600, distance: 139.1
click at [52, 600] on div "{ "message": "num must be an Integer, got String instead", "code": "STEP_ERROR"…" at bounding box center [191, 651] width 280 height 125
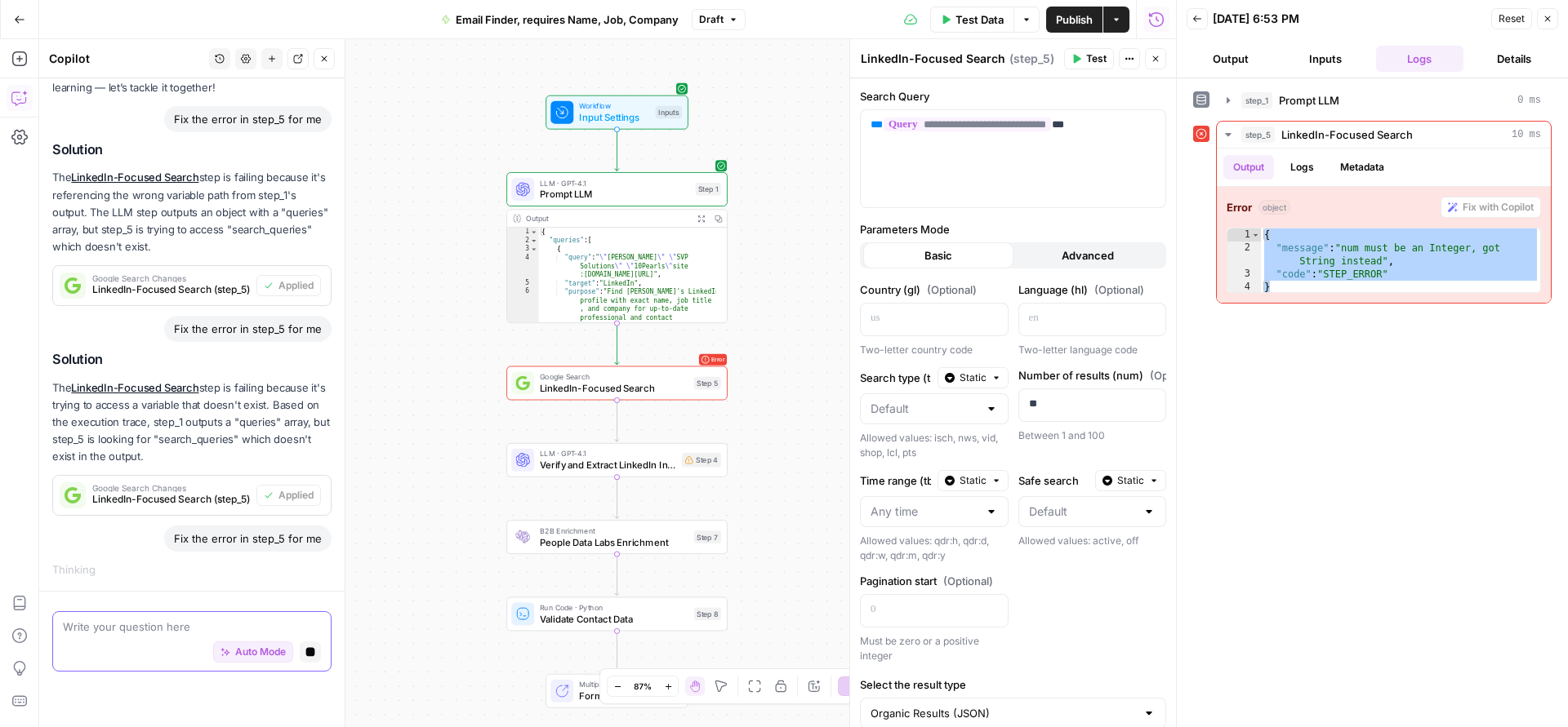
scroll to position [61, 0]
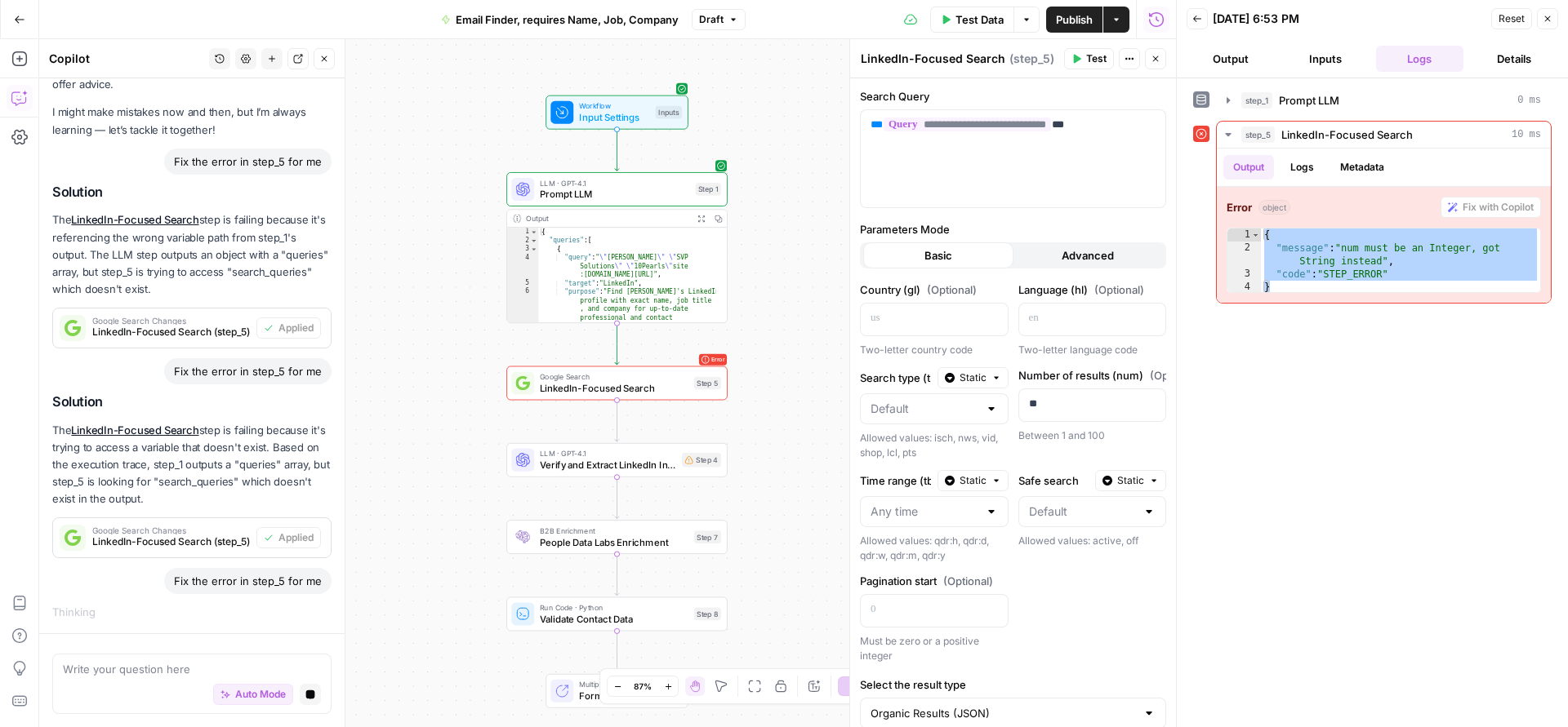
click at [161, 491] on p "The LinkedIn-Focused Search step is failing because it's trying to access a var…" at bounding box center [191, 466] width 280 height 87
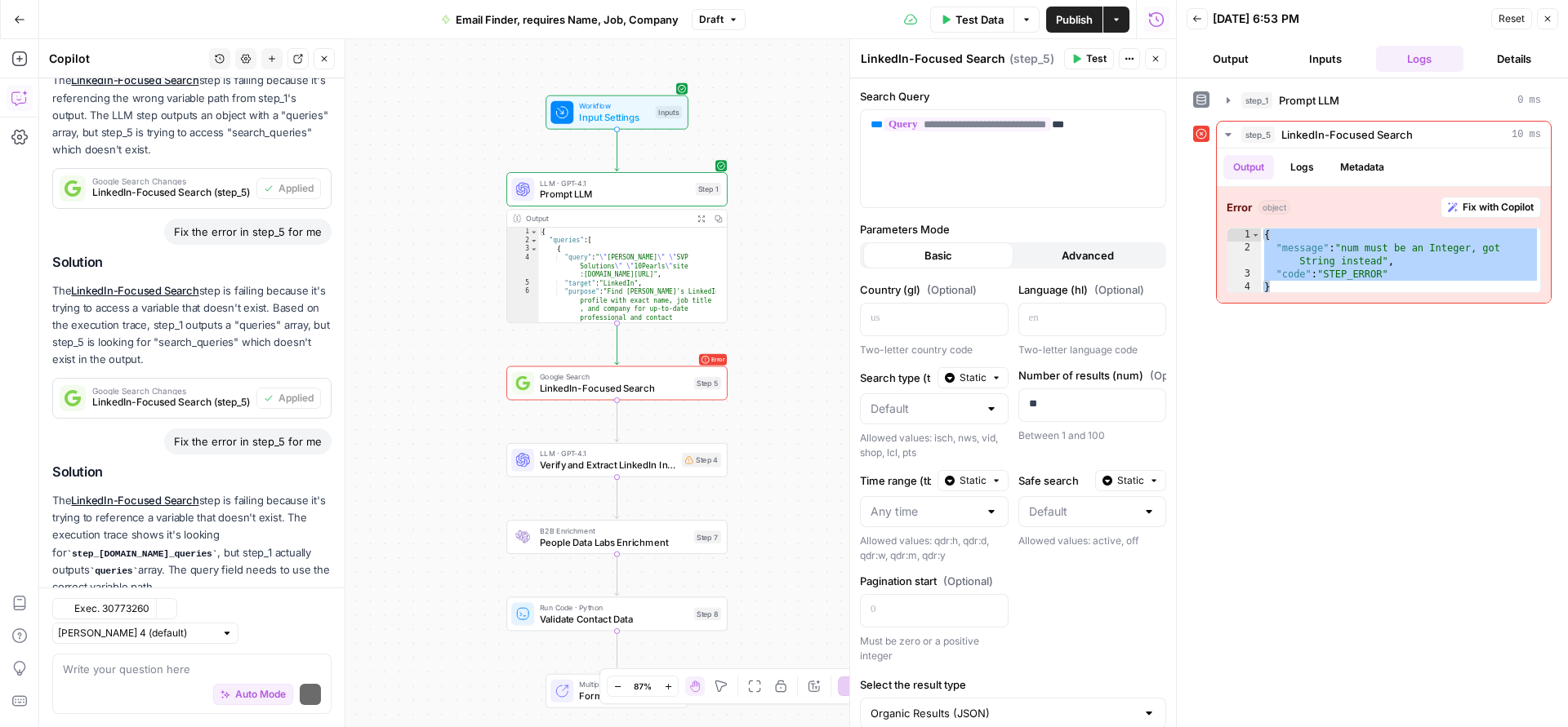
scroll to position [324, 0]
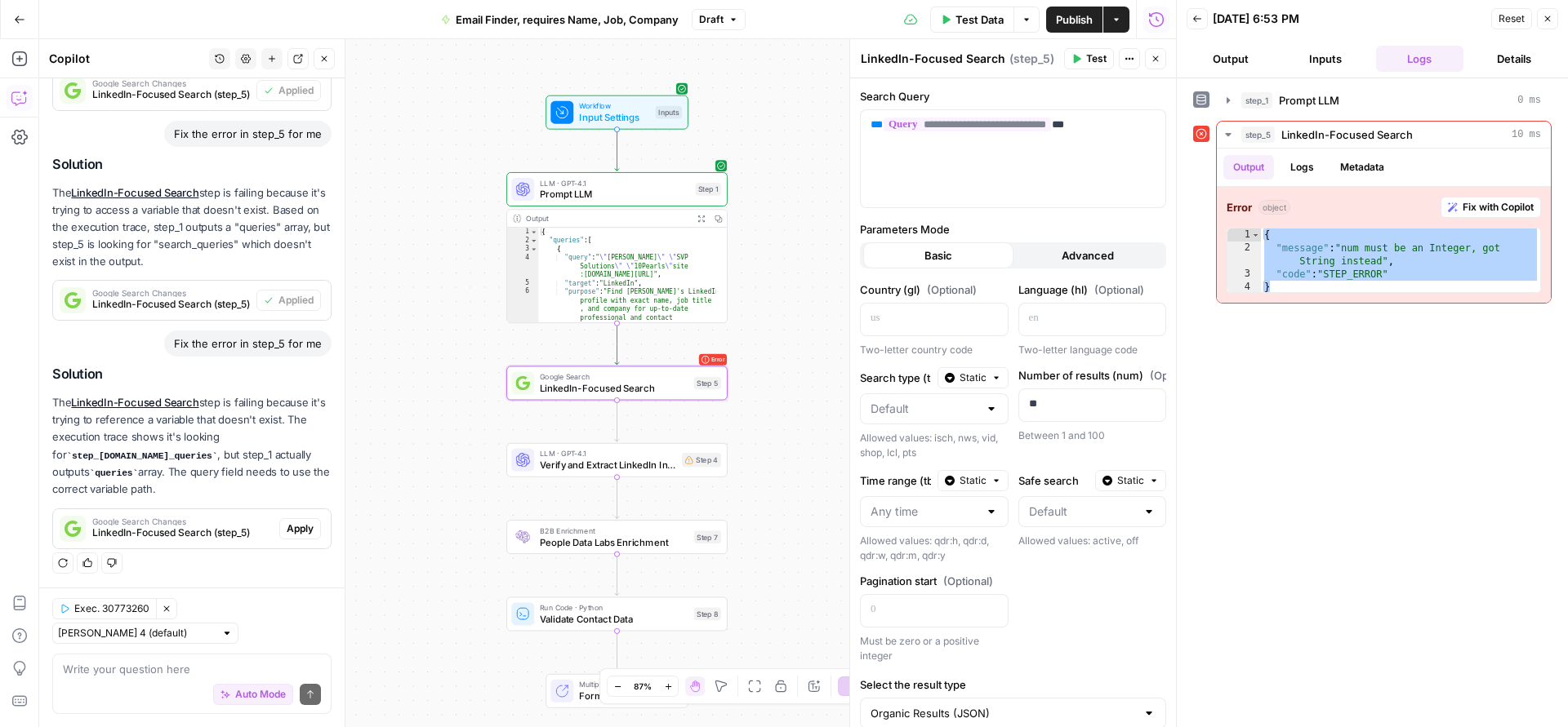
click at [287, 522] on span "Apply" at bounding box center [300, 529] width 27 height 15
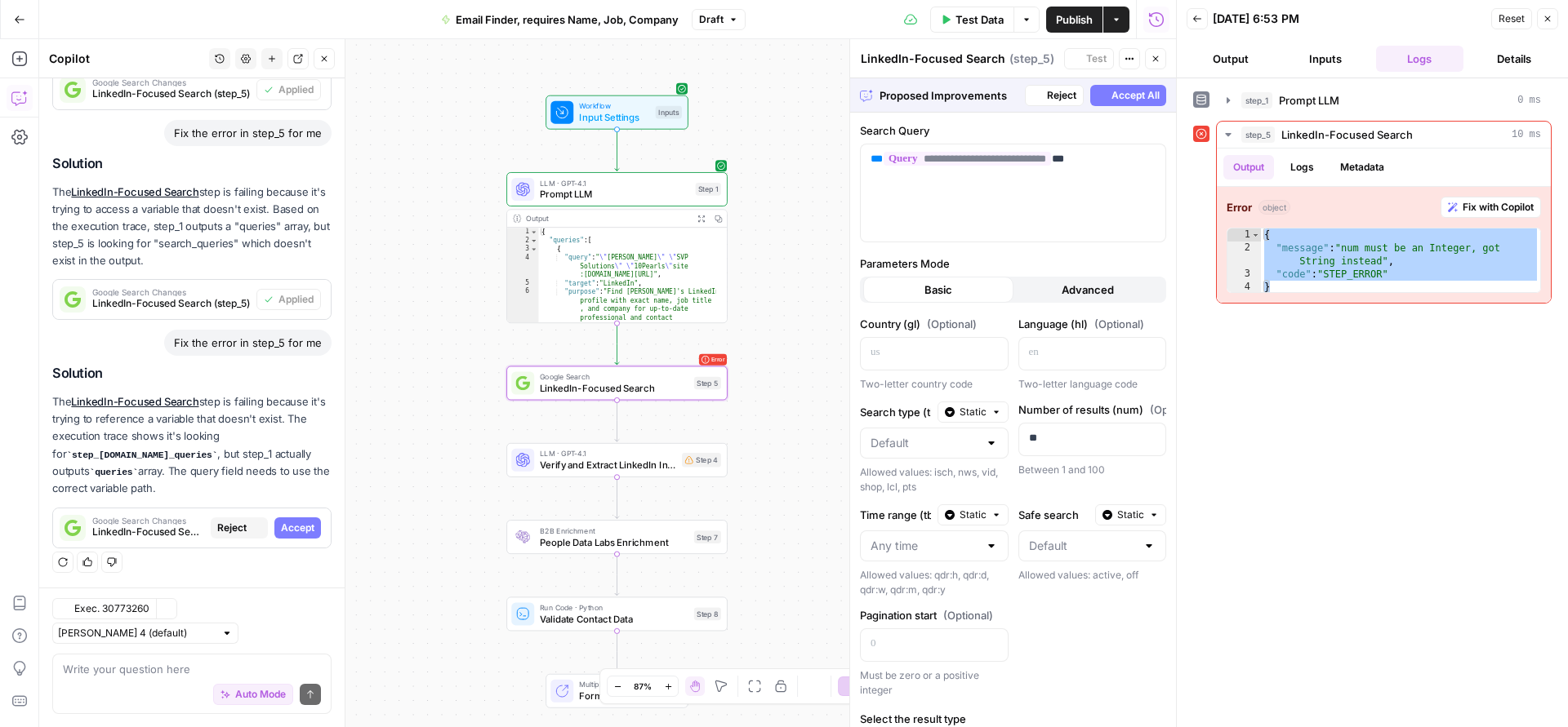
scroll to position [298, 0]
click at [292, 524] on span "Accept" at bounding box center [297, 529] width 34 height 15
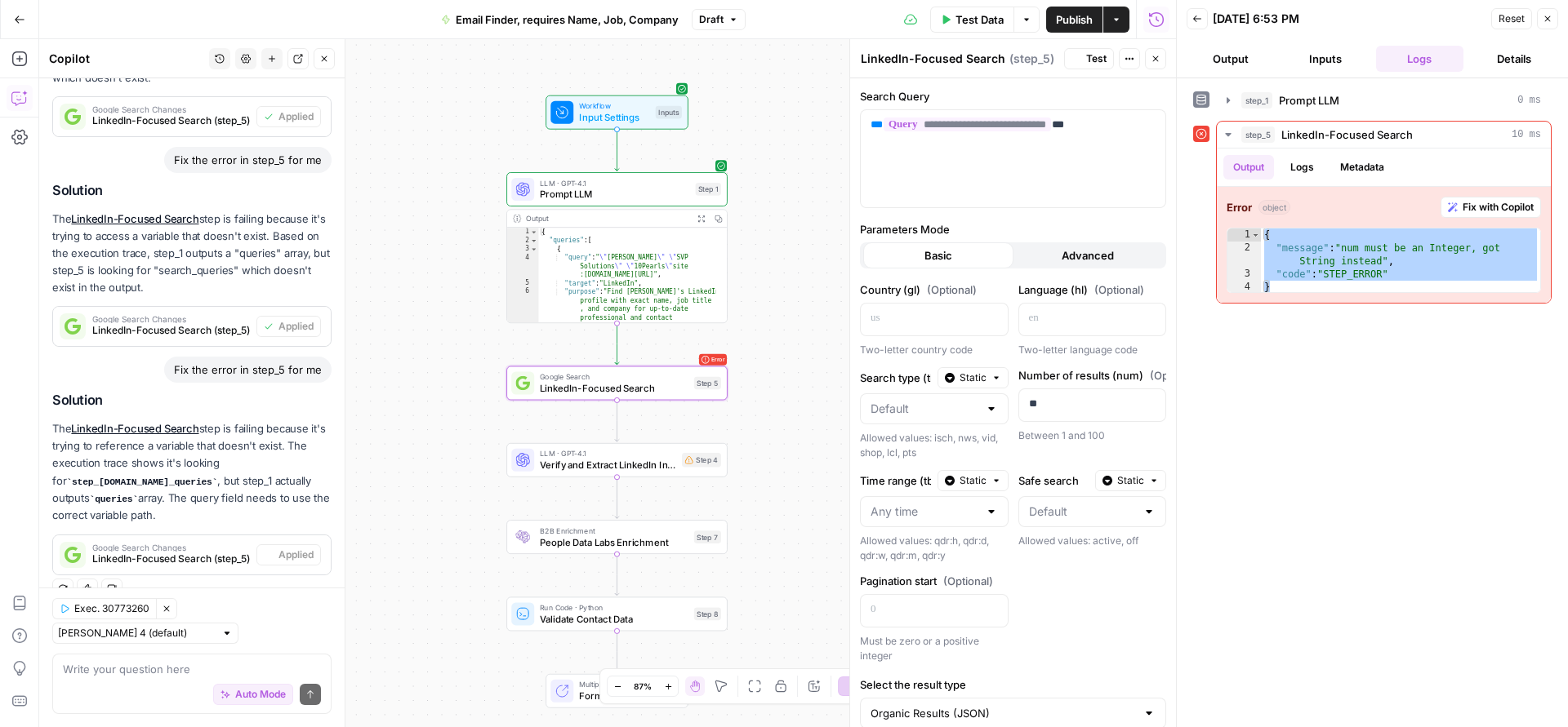
scroll to position [324, 0]
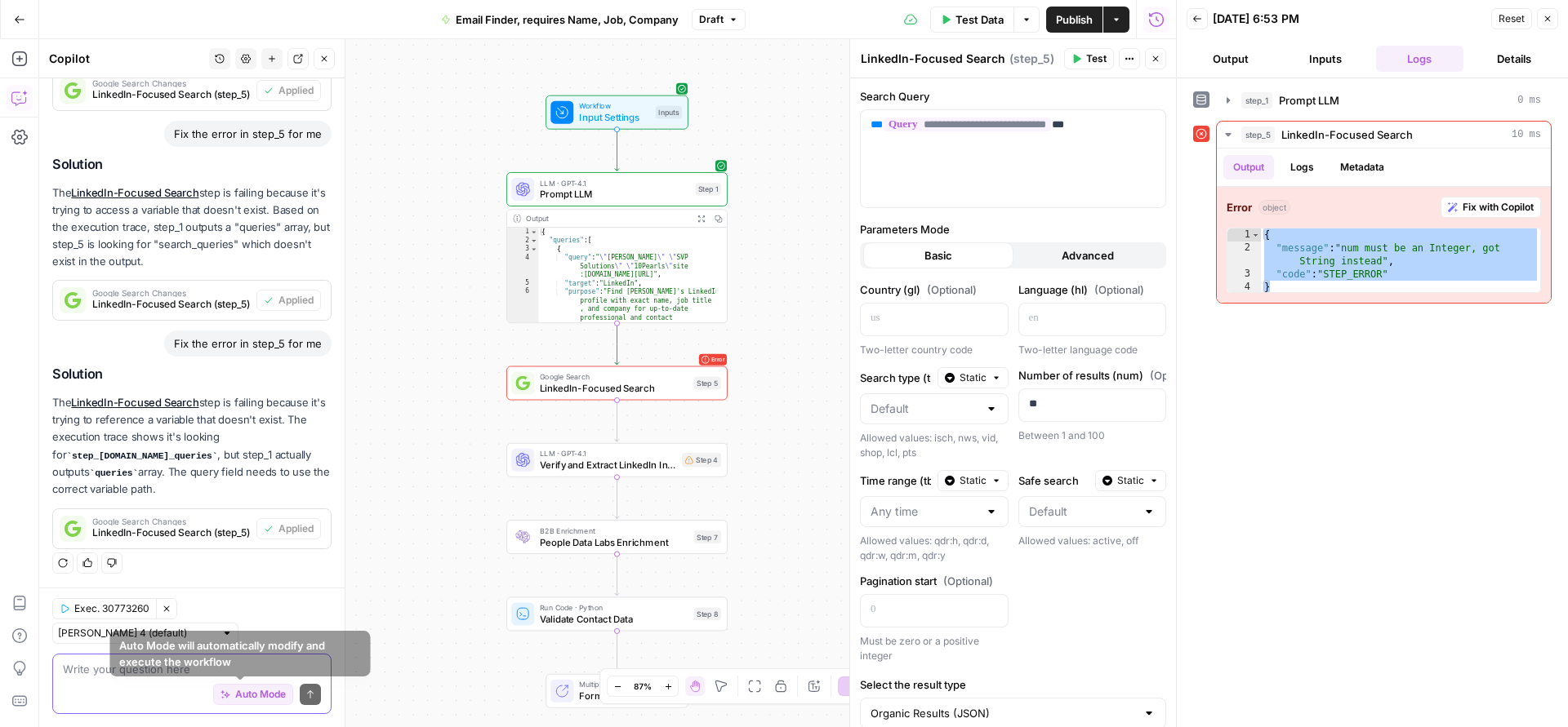
click at [236, 694] on span "Auto Mode" at bounding box center [261, 694] width 50 height 15
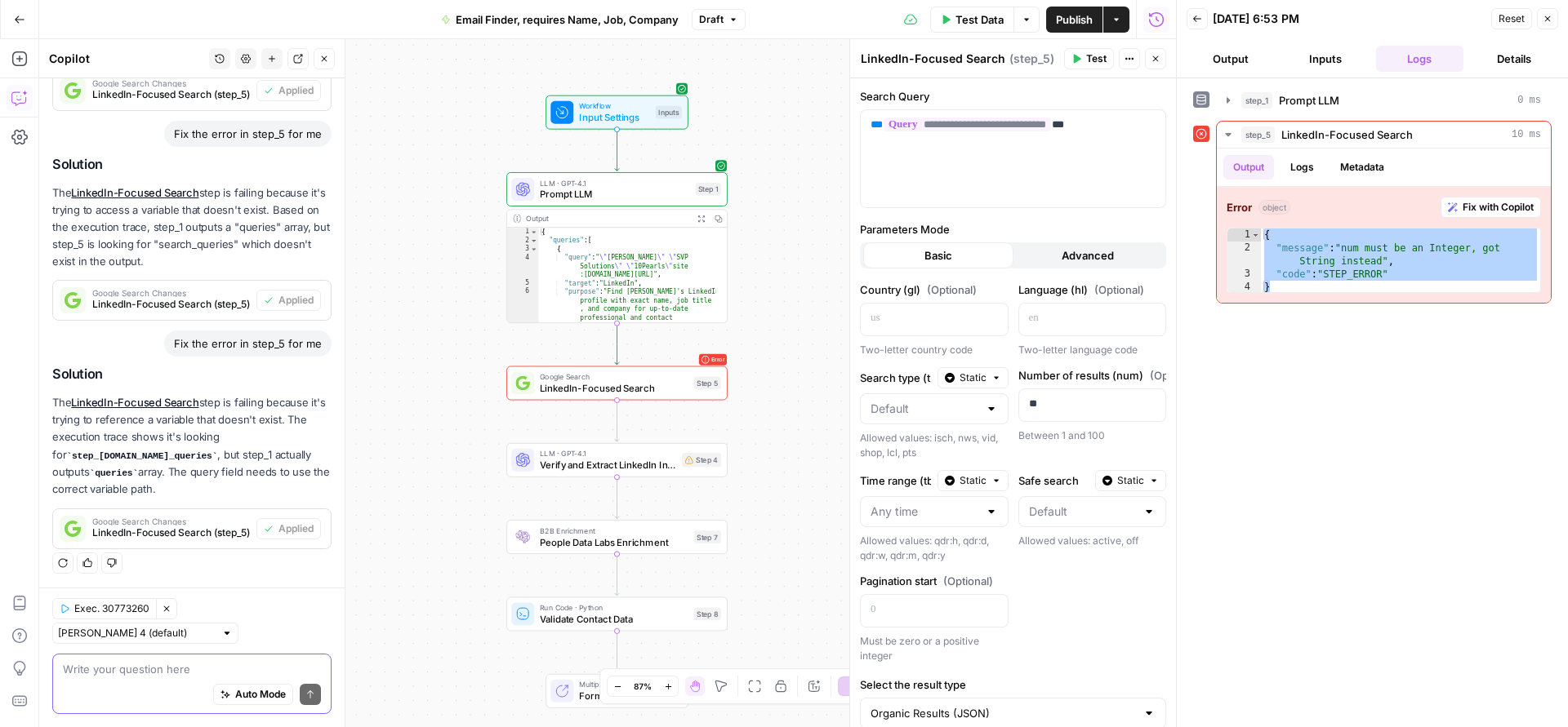
click at [236, 694] on span "Auto Mode" at bounding box center [261, 694] width 50 height 15
click at [708, 364] on button "Test" at bounding box center [698, 357] width 44 height 19
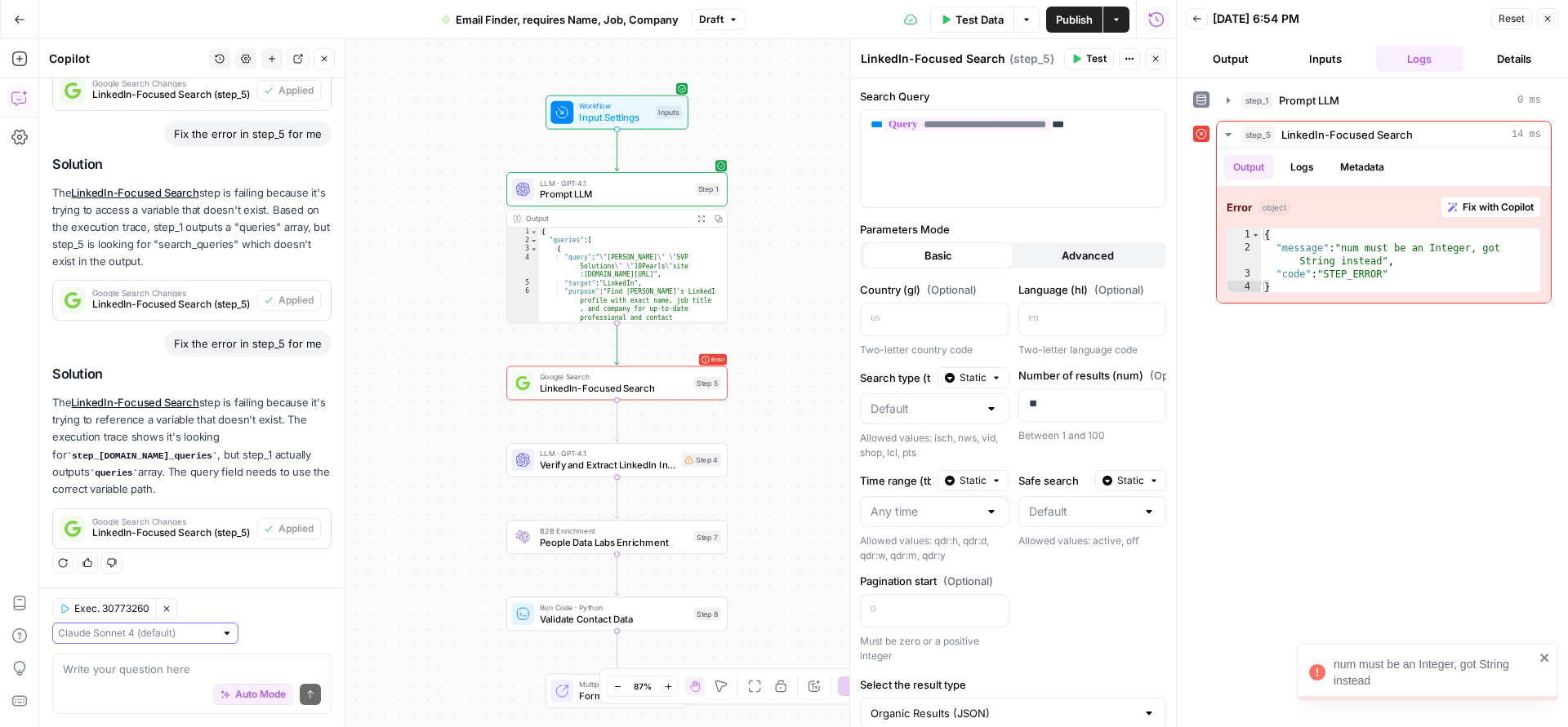
click at [143, 637] on input "text" at bounding box center [136, 633] width 157 height 16
click at [140, 691] on span "Claude Opus 4.1" at bounding box center [122, 692] width 113 height 16
type input "Claude Opus 4.1"
click at [1498, 205] on span "Fix with Copilot" at bounding box center [1498, 207] width 71 height 15
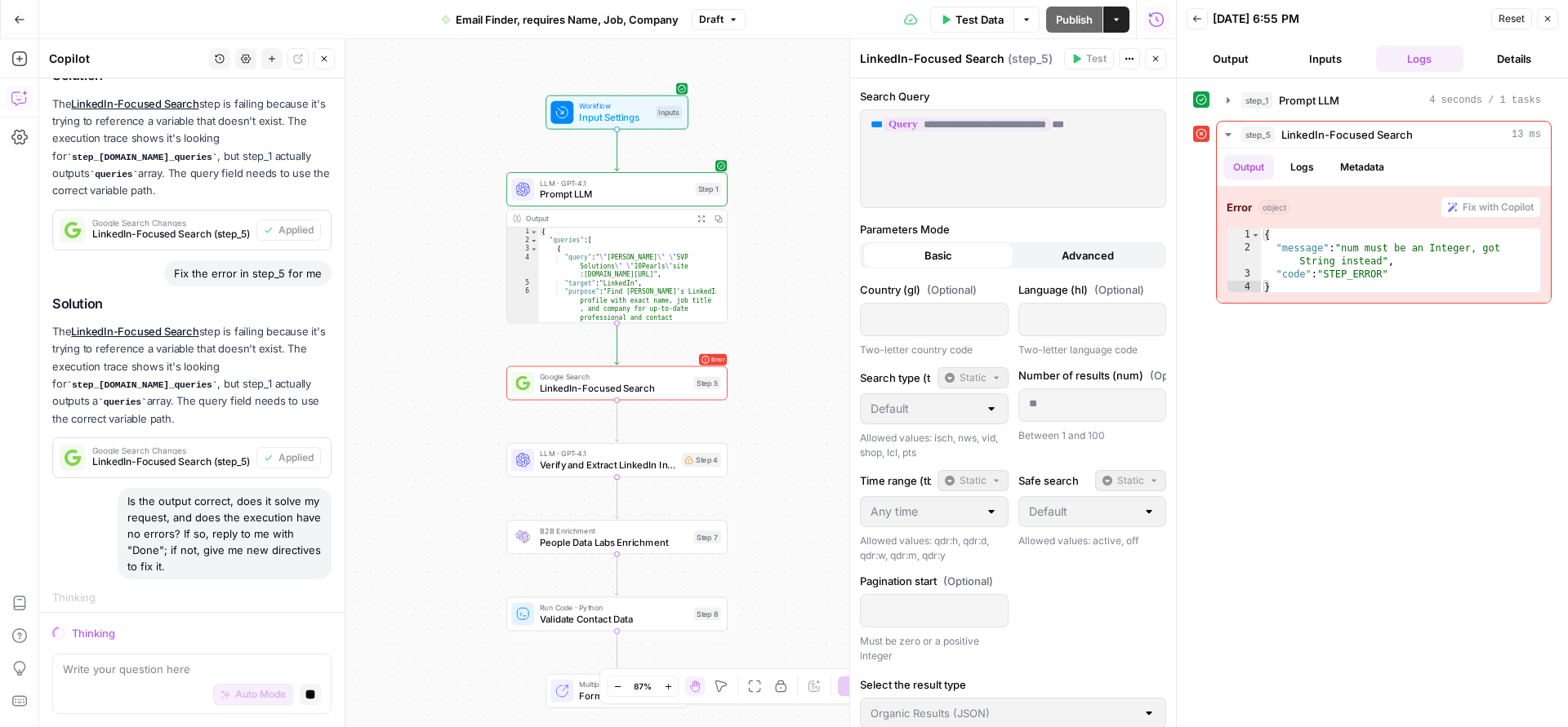
scroll to position [597, 0]
click at [617, 107] on span "Workflow" at bounding box center [614, 106] width 70 height 11
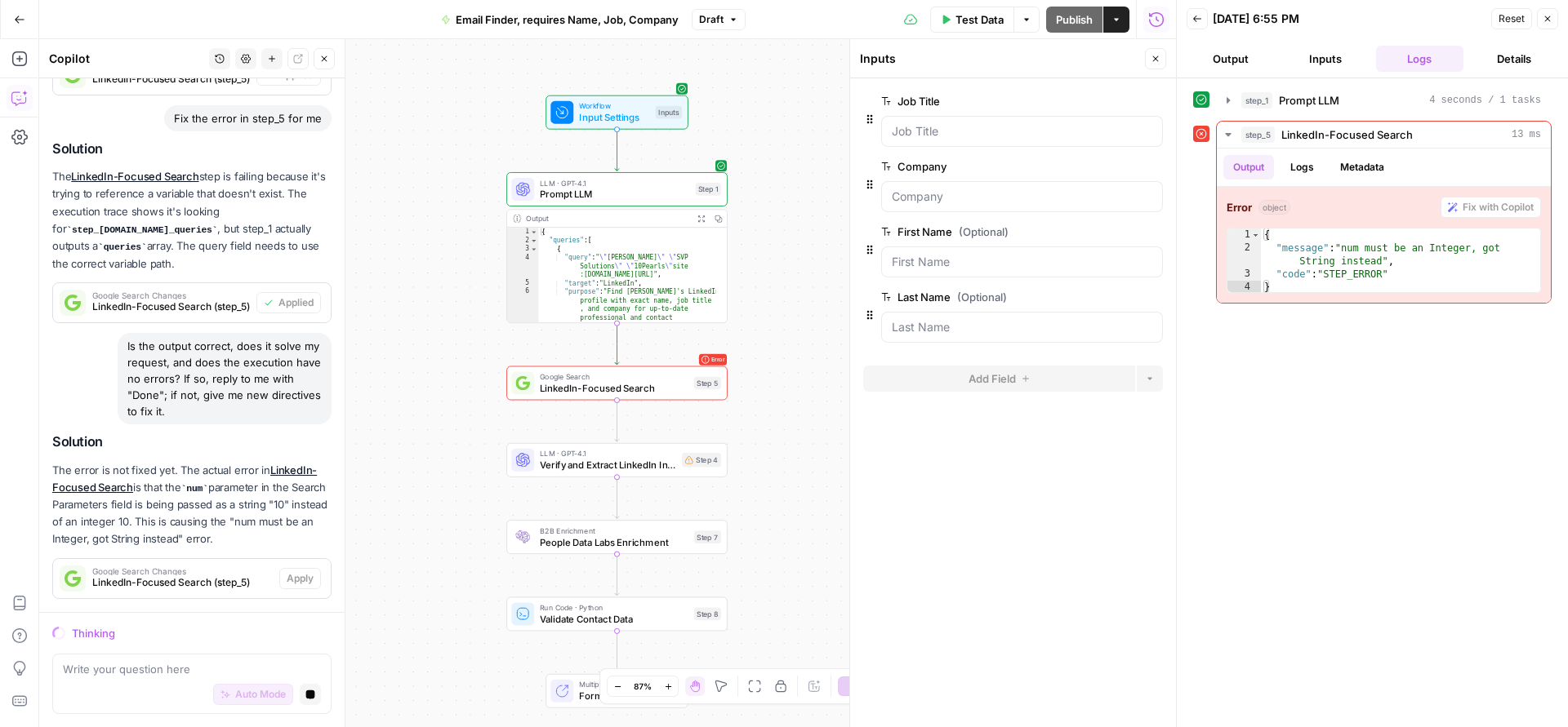
scroll to position [750, 0]
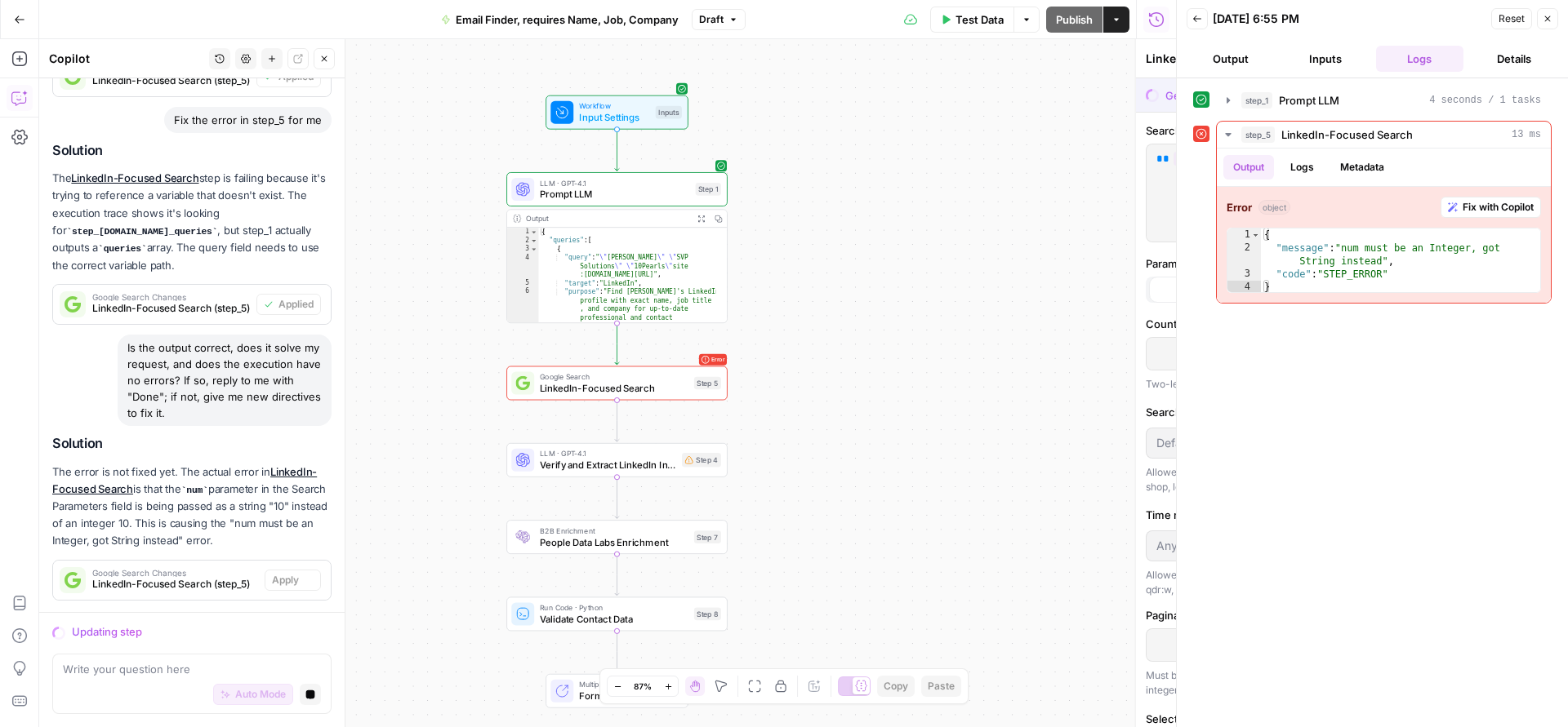
drag, startPoint x: 898, startPoint y: 98, endPoint x: 976, endPoint y: 332, distance: 246.7
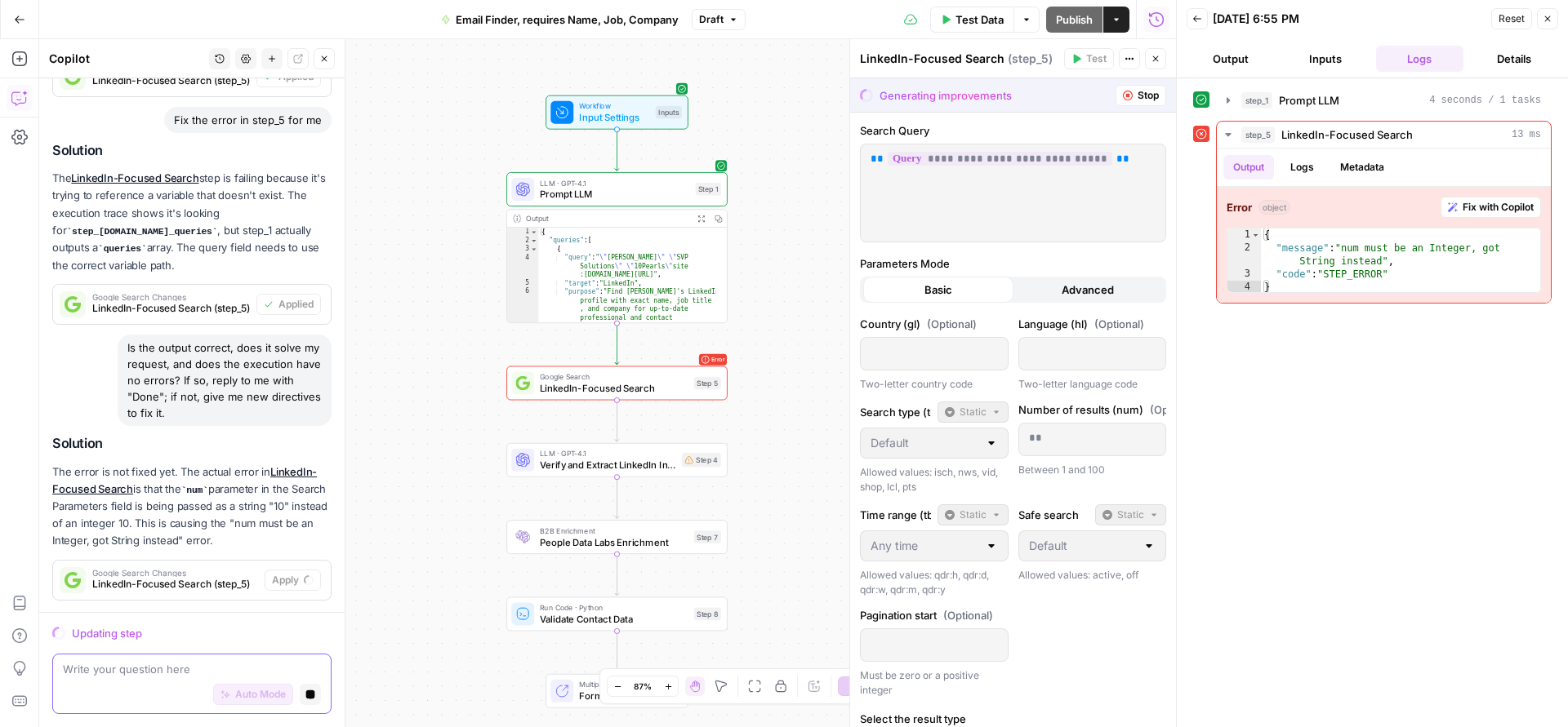
click at [179, 664] on textarea at bounding box center [192, 669] width 258 height 16
paste textarea "{ "message": "num must be an Integer, got String instead", "code": "STEP_ERROR"…"
type textarea "{ "message": "num must be an Integer, got String instead", "code": "STEP_ERROR"…"
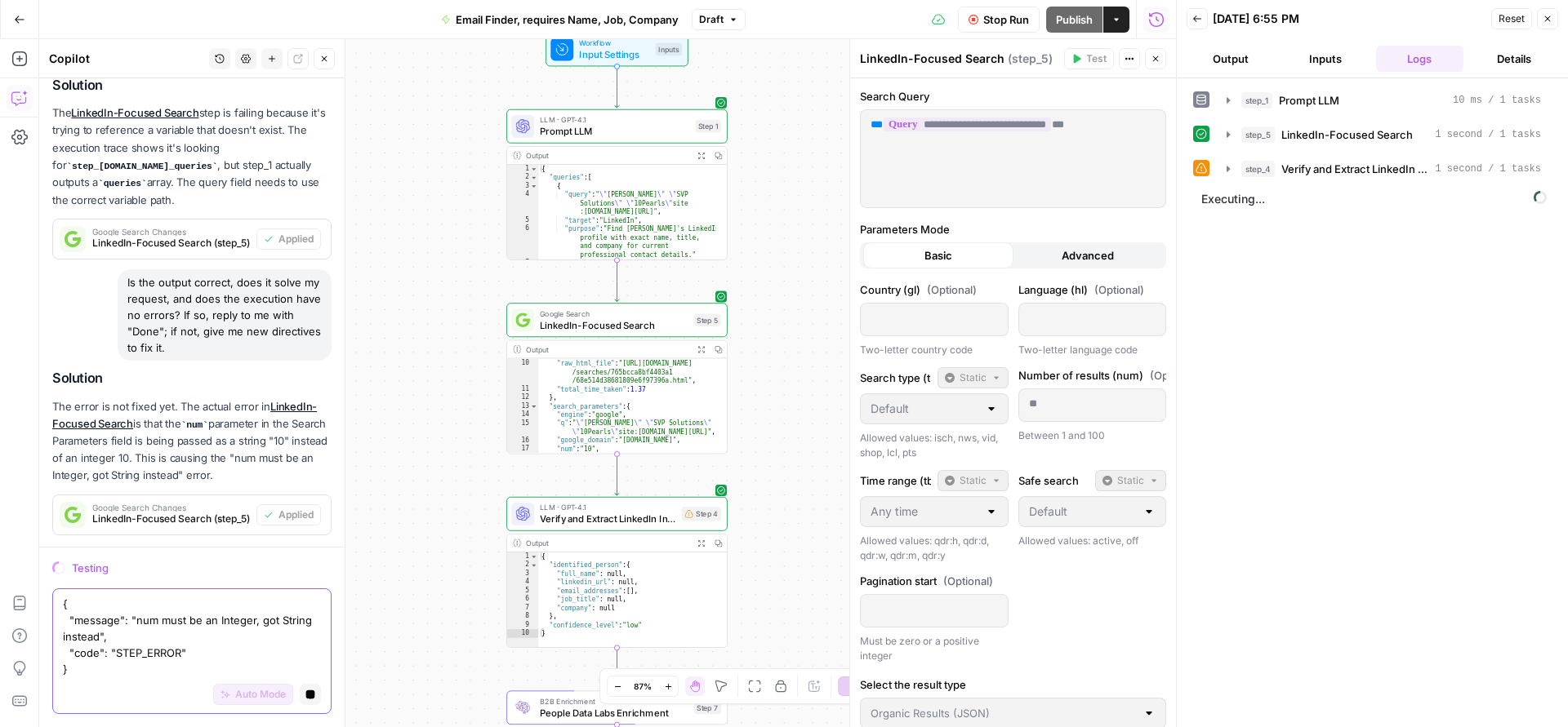
scroll to position [224, 0]
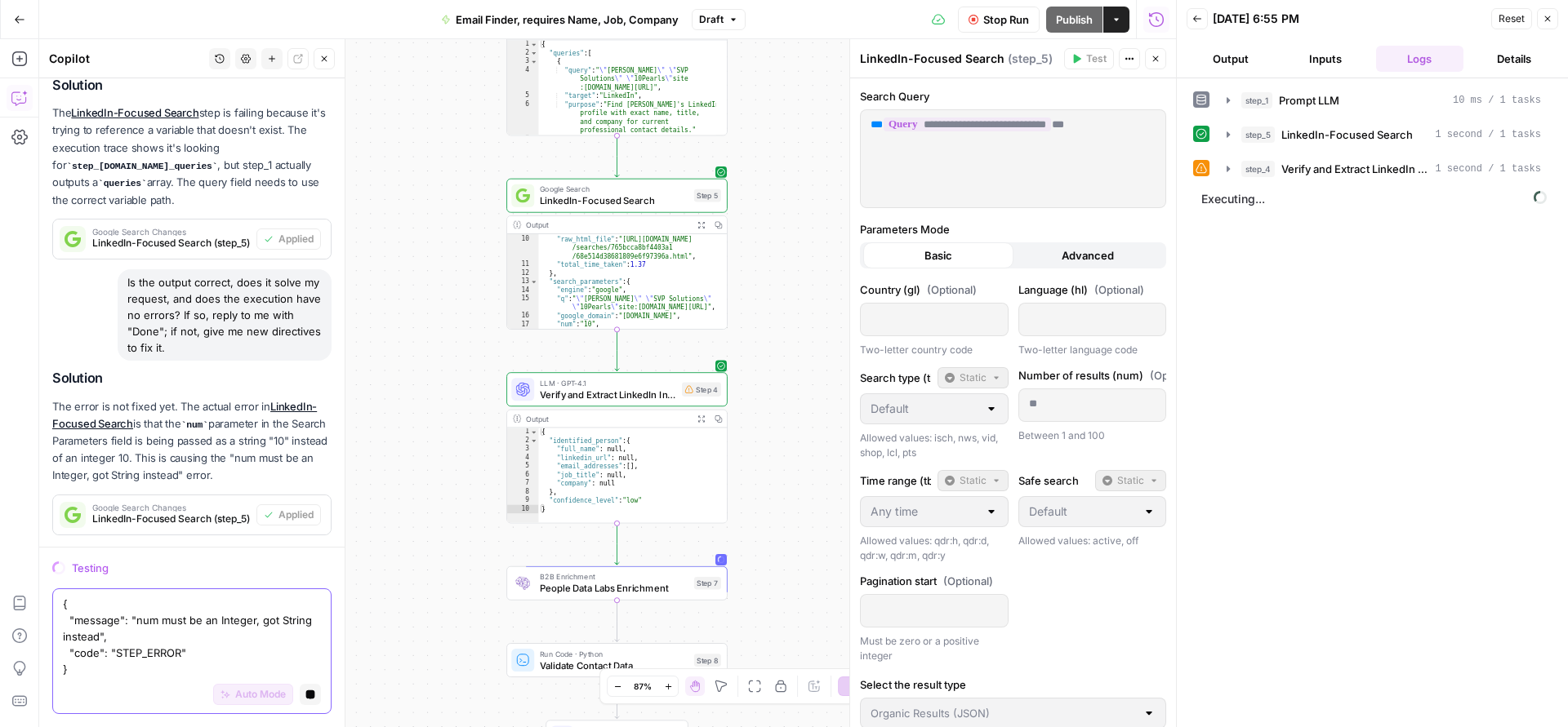
drag, startPoint x: 72, startPoint y: 670, endPoint x: 44, endPoint y: 607, distance: 68.9
click at [44, 607] on div "Testing { "message": "num must be an Integer, got String instead", "code": "STE…" at bounding box center [191, 637] width 306 height 180
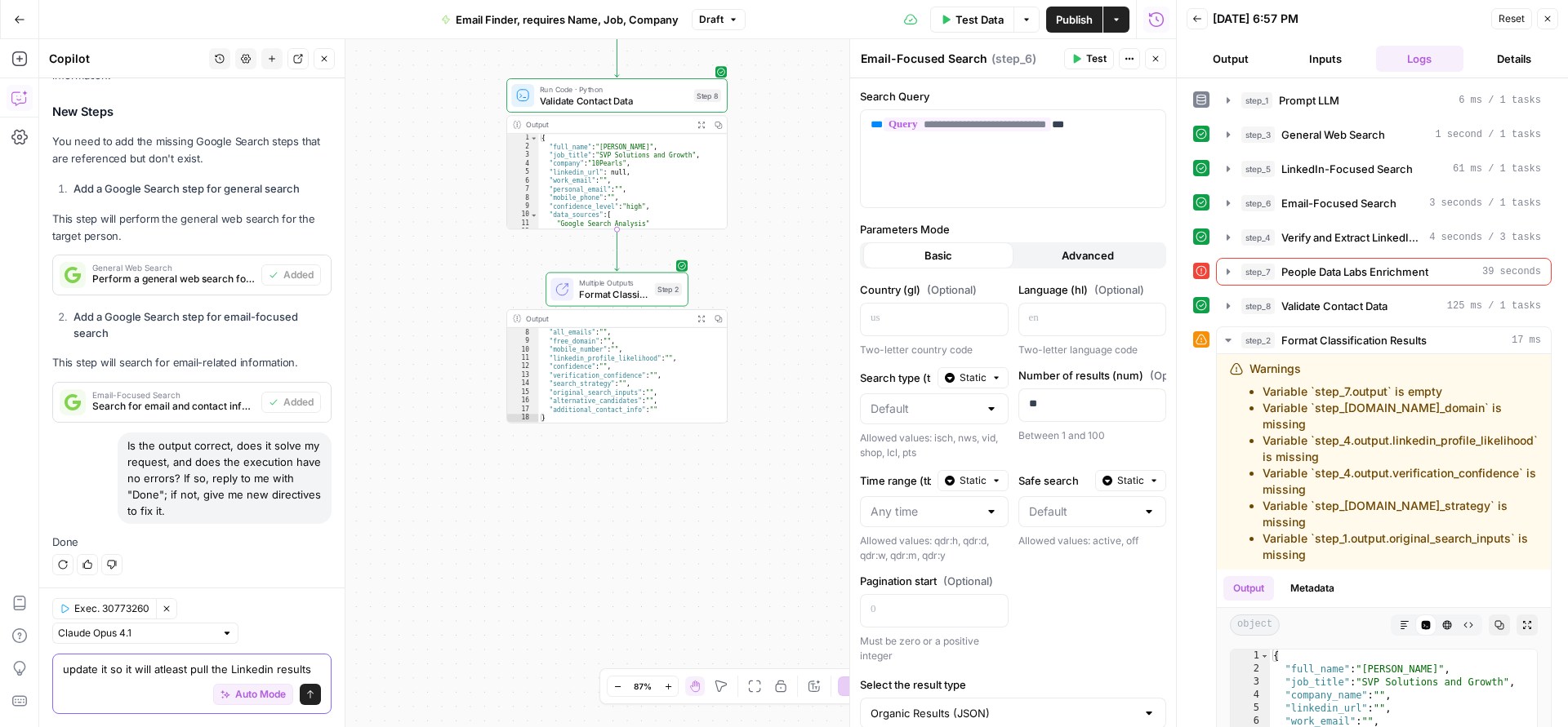
scroll to position [1657, 0]
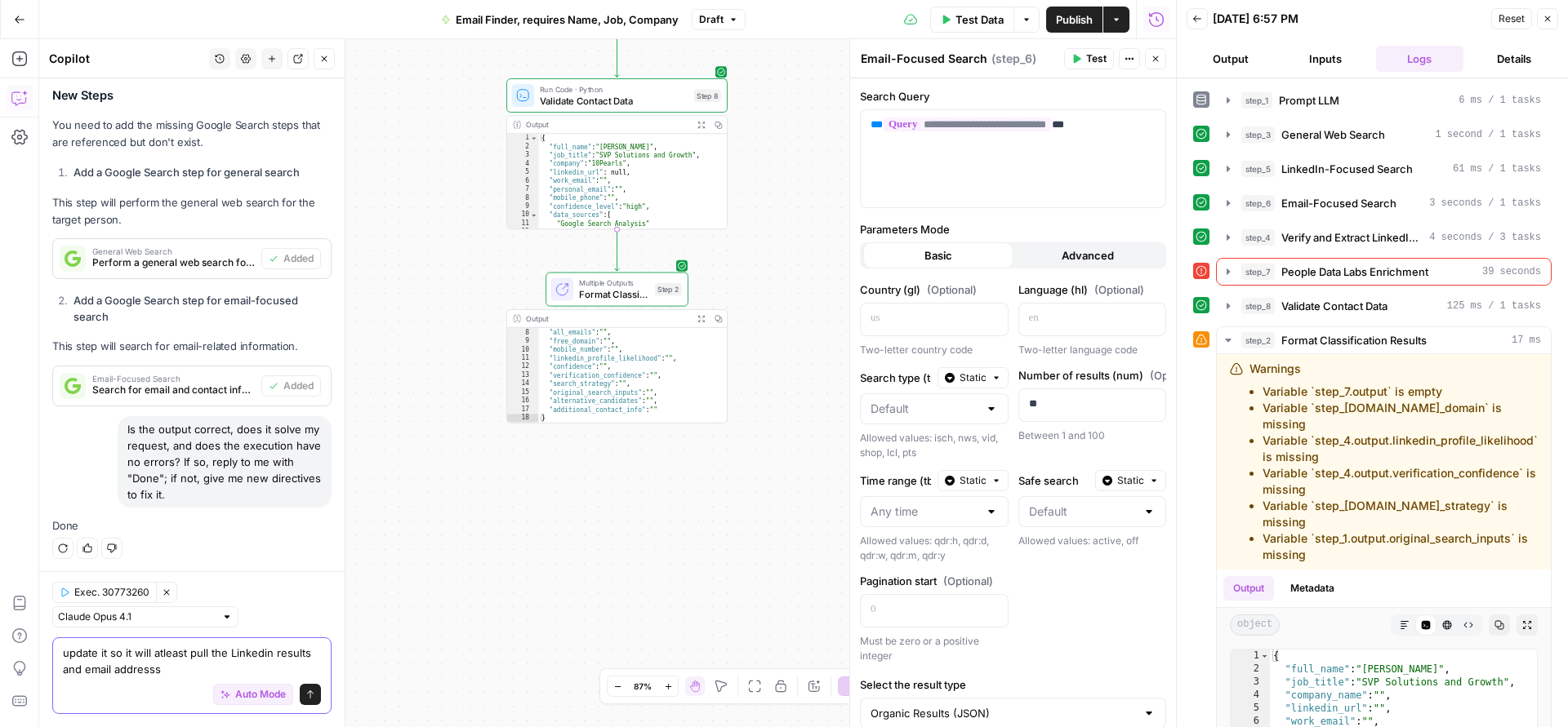
type textarea "update it so it will atleast pull the Linkedin results and email address"
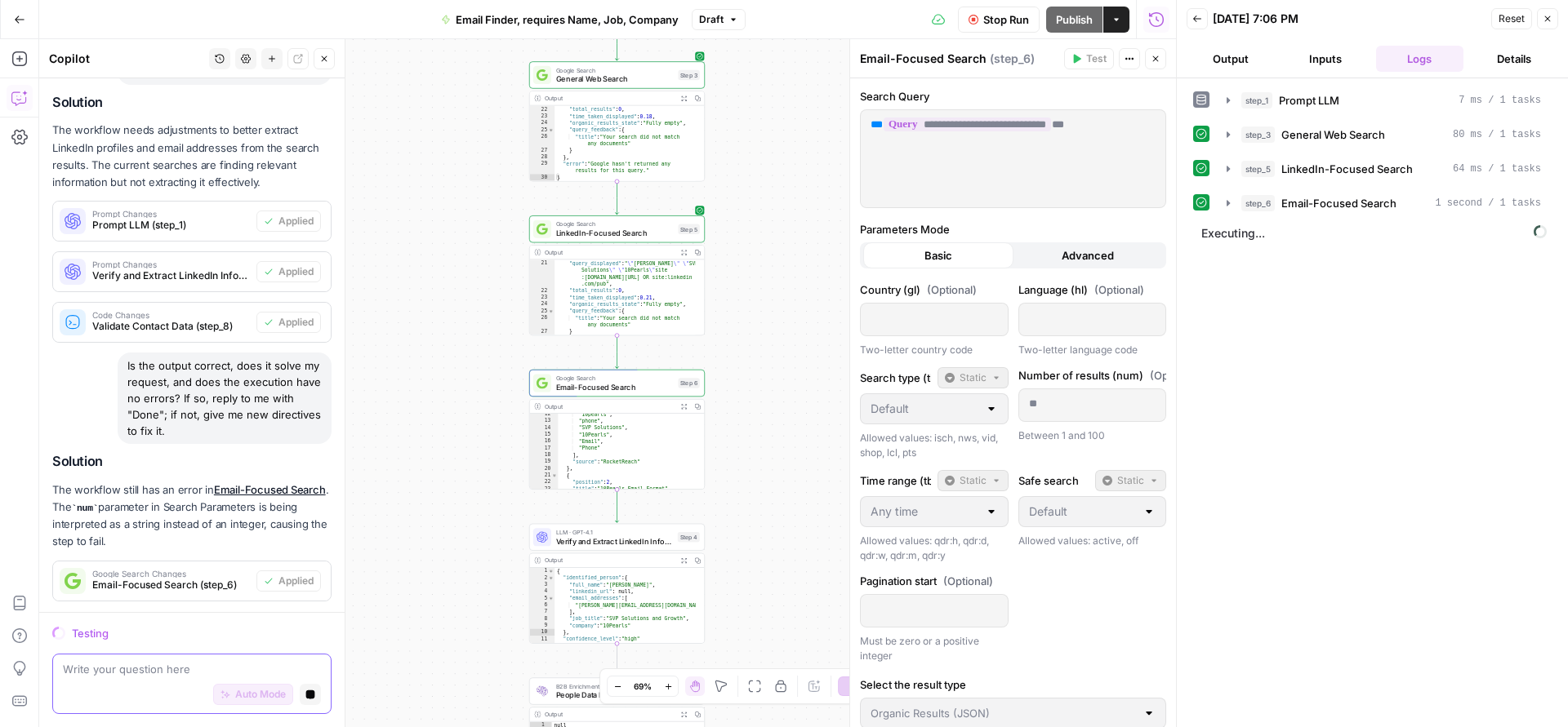
scroll to position [279, 0]
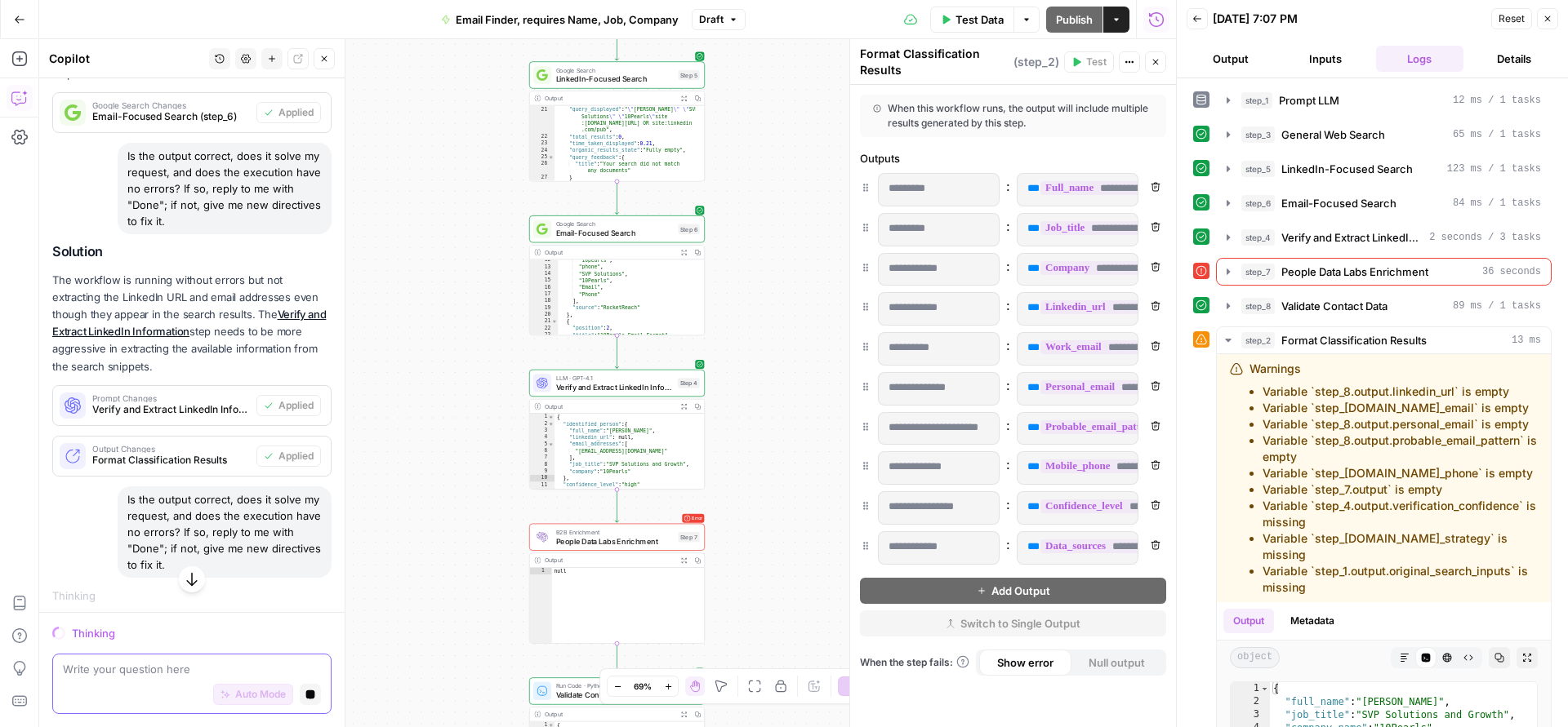
scroll to position [2492, 0]
